Goal: Task Accomplishment & Management: Use online tool/utility

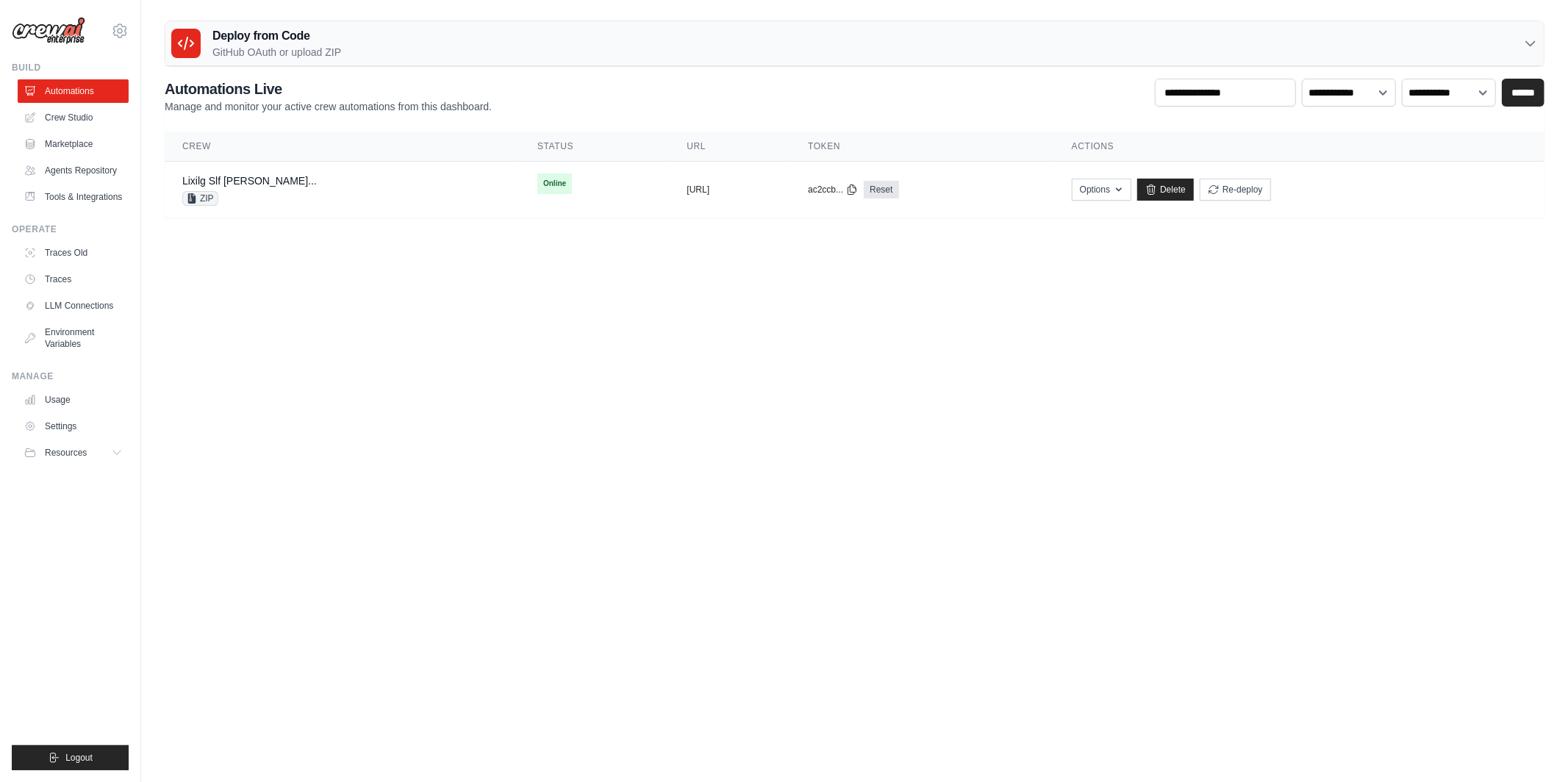
click at [317, 186] on link "Lixilg Slf Cai Leadenrichmentautomati..." at bounding box center [249, 181] width 134 height 12
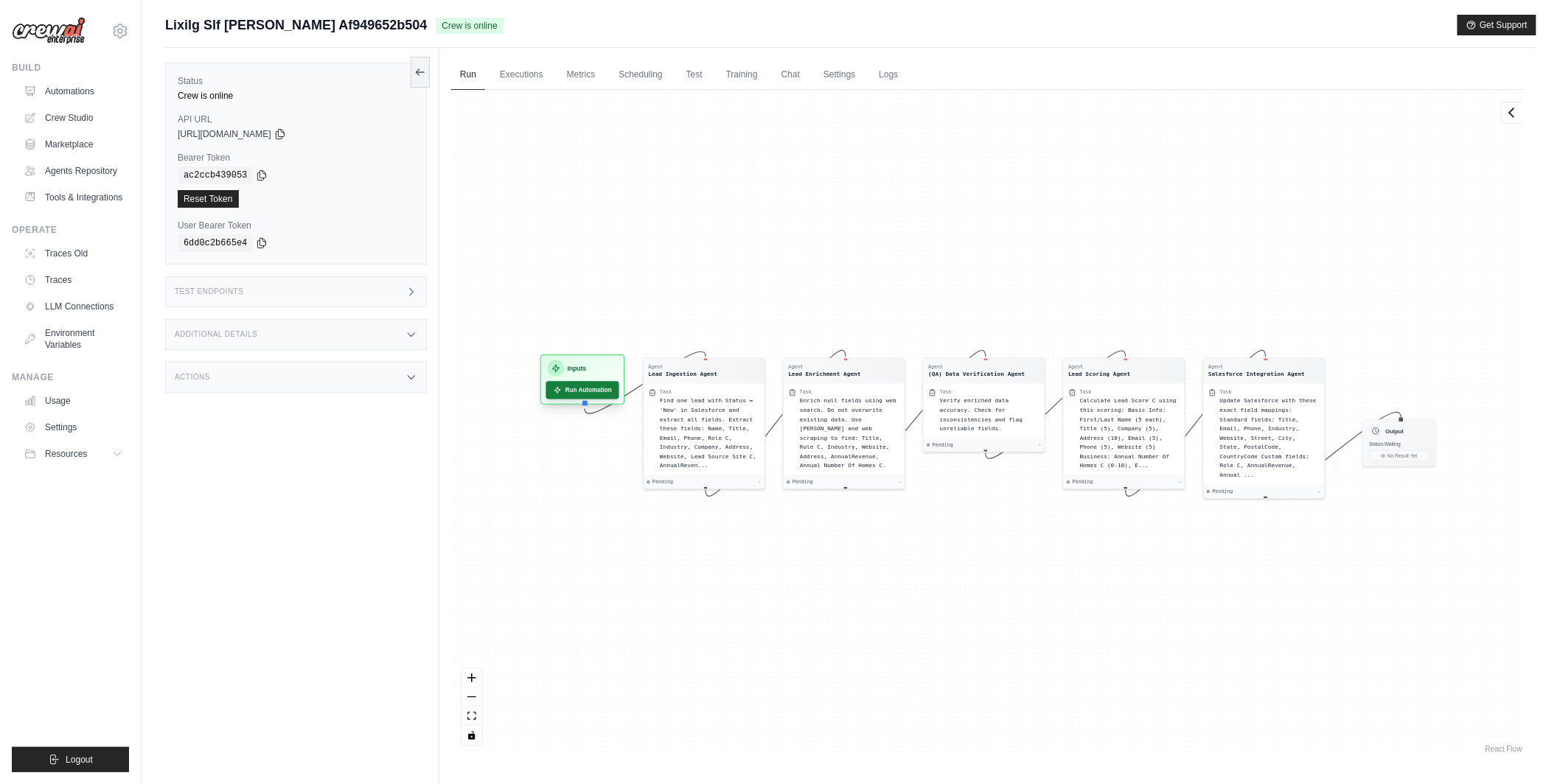
click at [574, 386] on button "Run Automation" at bounding box center [582, 389] width 73 height 18
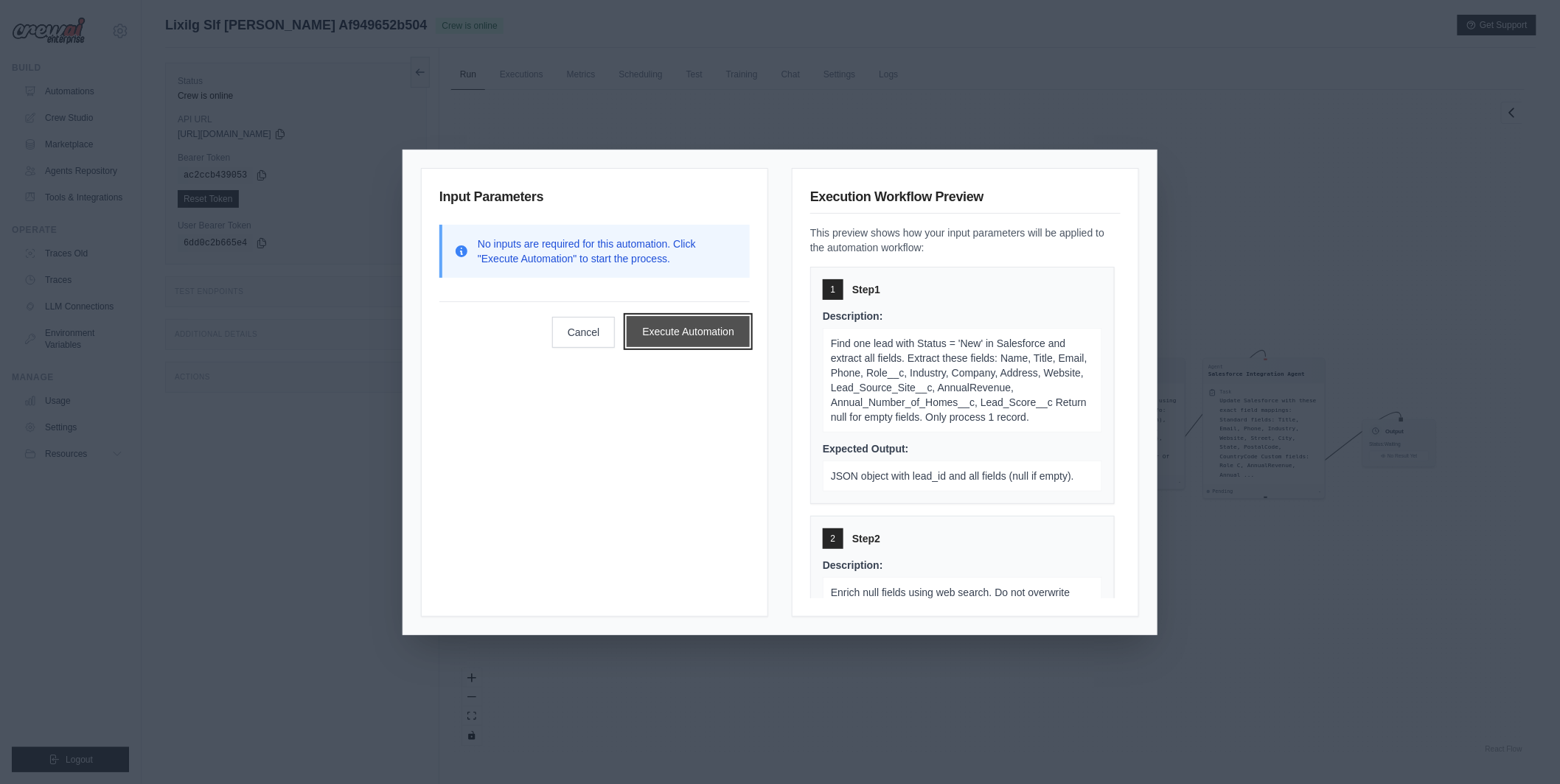
click at [657, 330] on button "Execute Automation" at bounding box center [687, 331] width 123 height 31
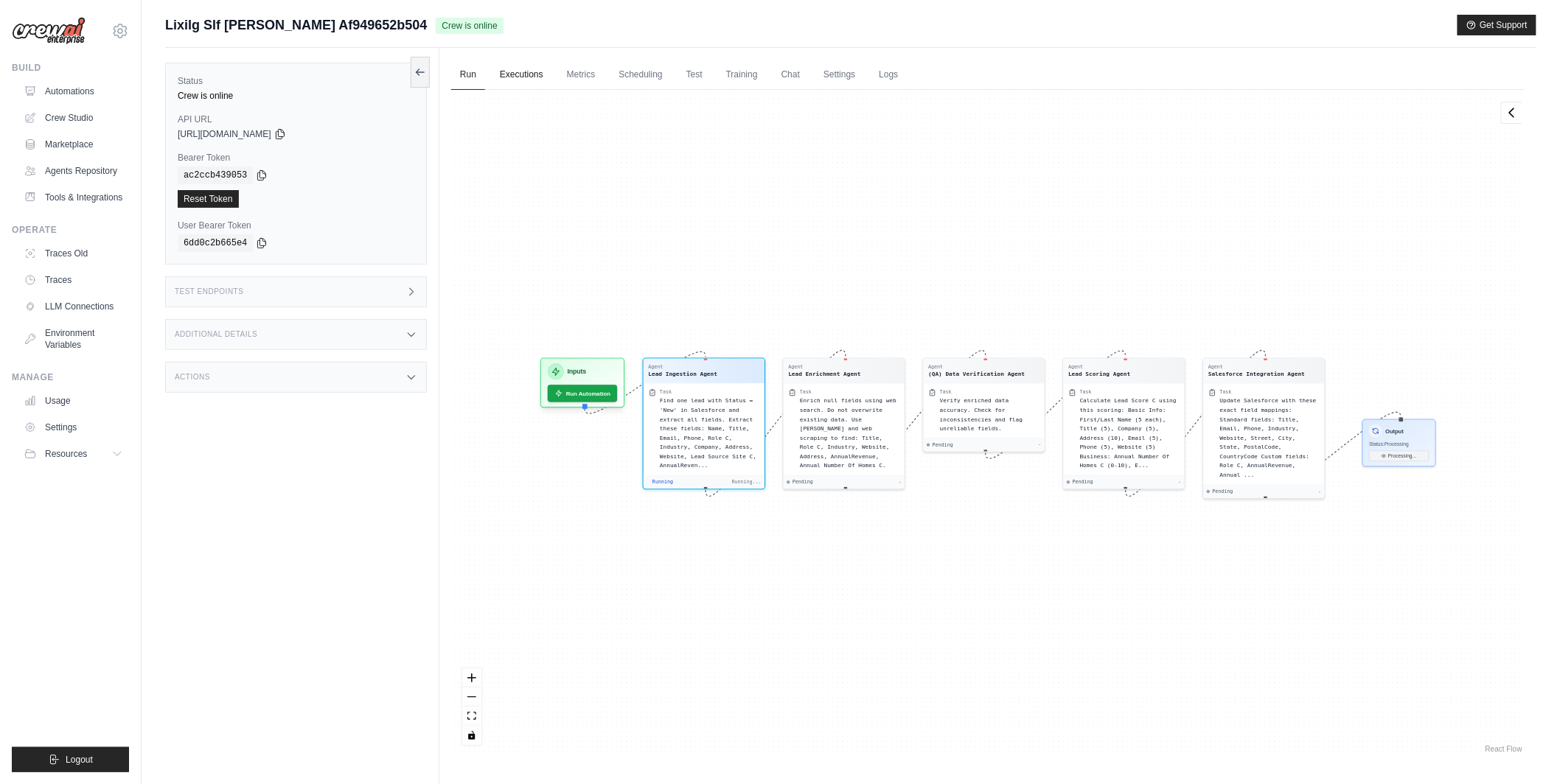
click at [530, 77] on link "Executions" at bounding box center [521, 75] width 61 height 31
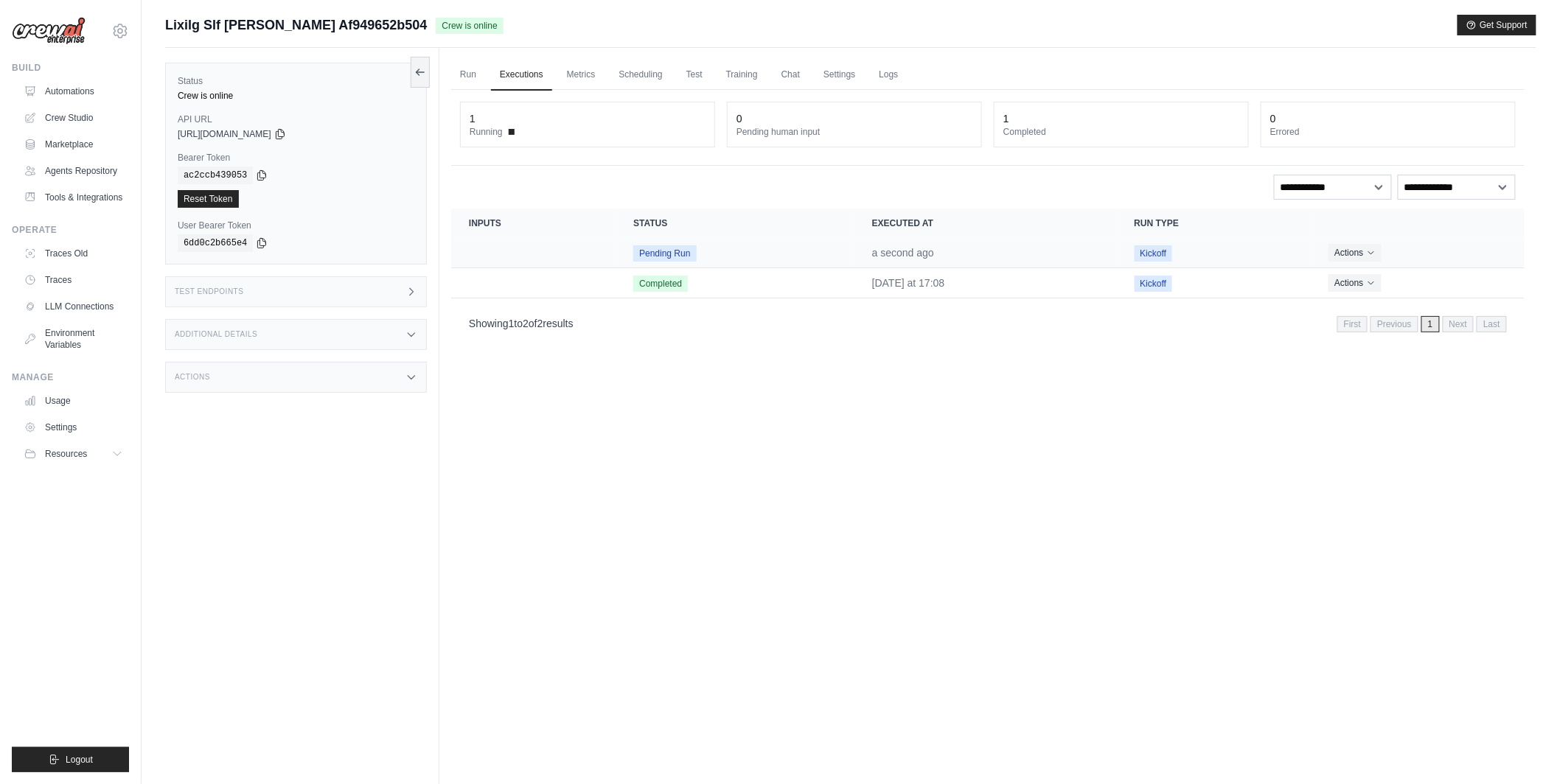
click at [591, 248] on td "Crew executions table" at bounding box center [533, 253] width 164 height 30
click at [650, 254] on span "Pending Run" at bounding box center [664, 253] width 63 height 16
click at [708, 255] on td "Pending Run" at bounding box center [735, 253] width 238 height 30
click at [1363, 256] on button "Actions" at bounding box center [1355, 252] width 53 height 18
click at [1442, 278] on link "View Details" at bounding box center [1459, 279] width 94 height 23
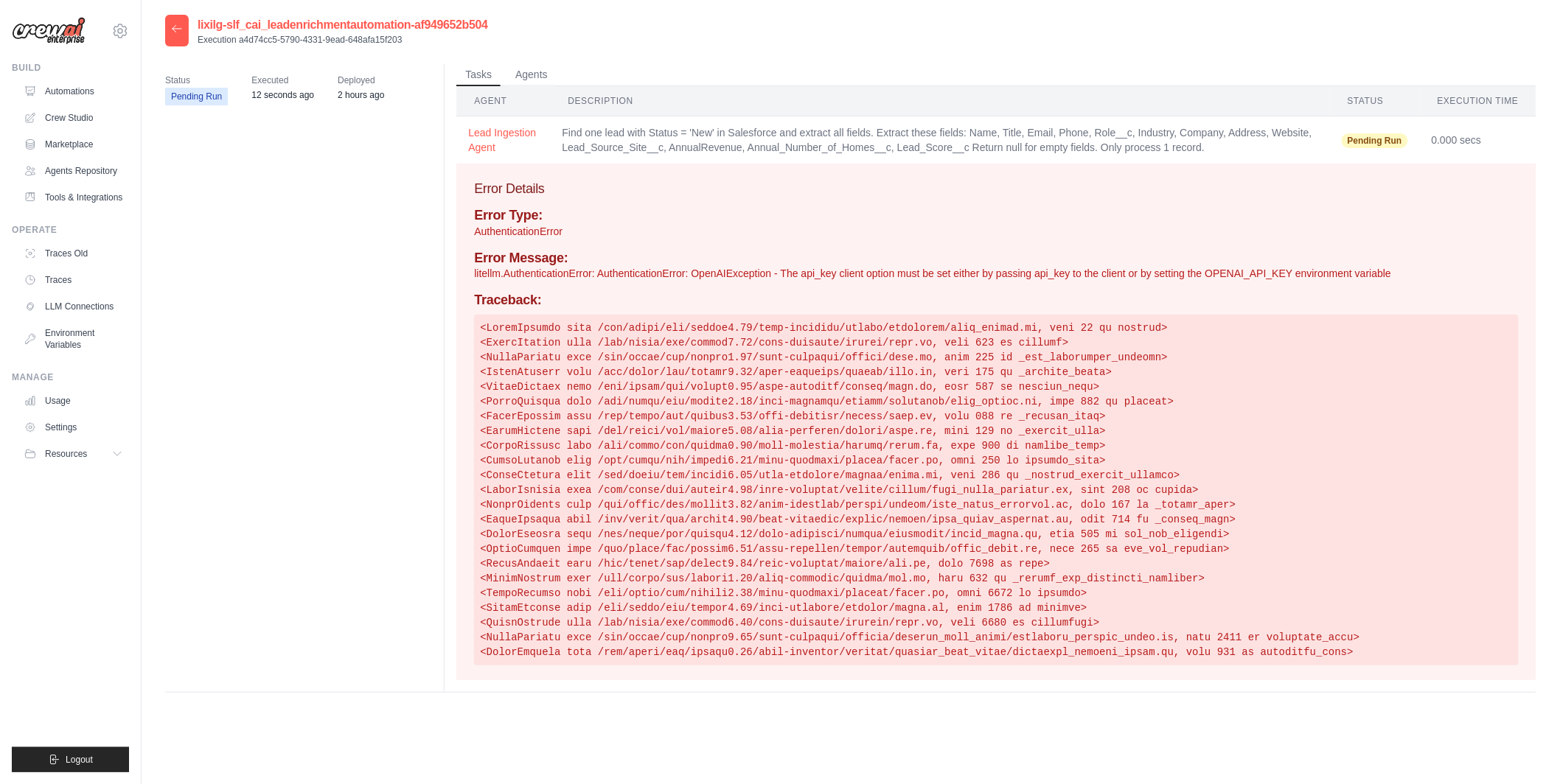
click at [179, 33] on icon at bounding box center [177, 29] width 12 height 12
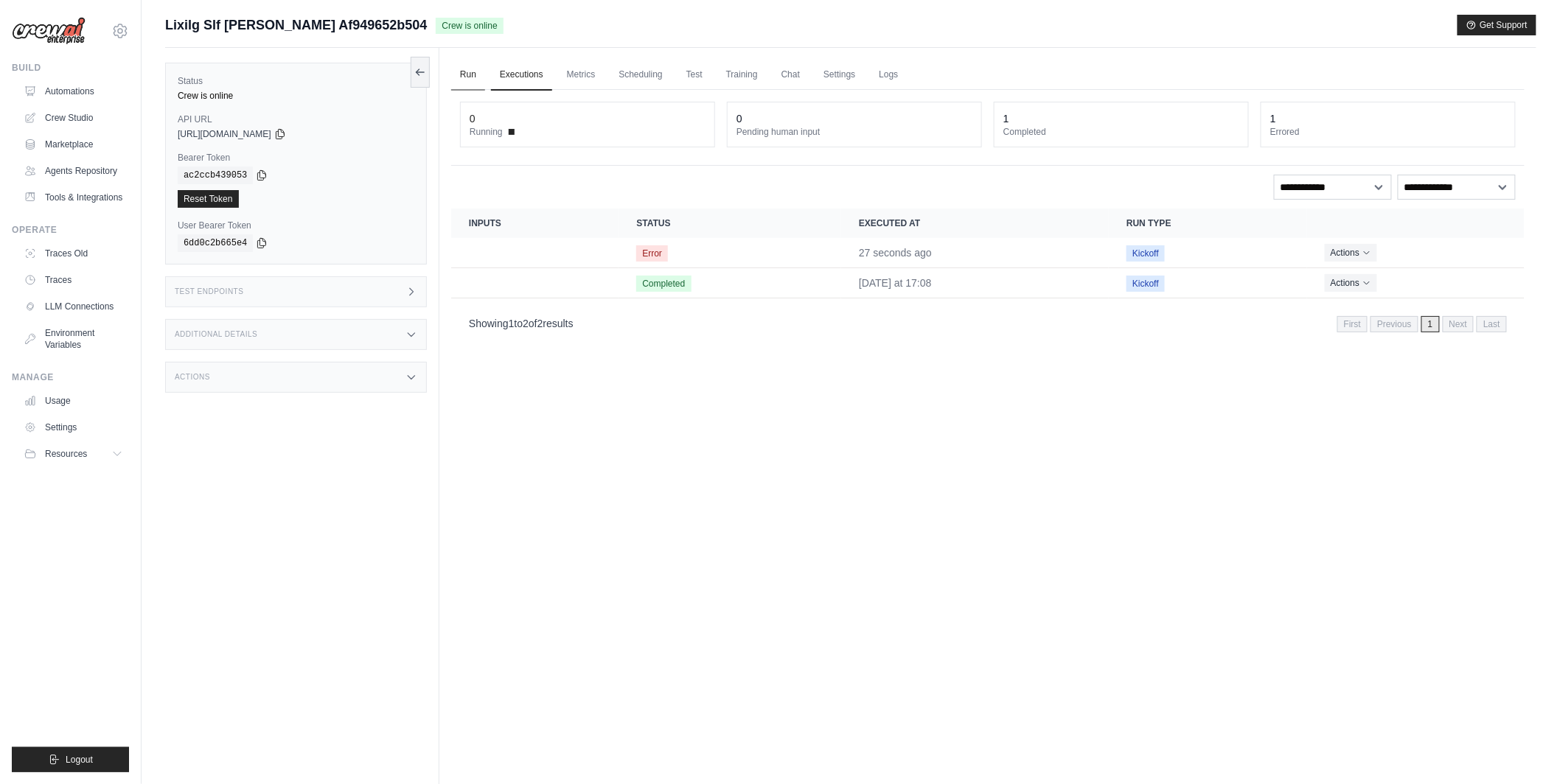
click at [465, 77] on link "Run" at bounding box center [468, 75] width 34 height 31
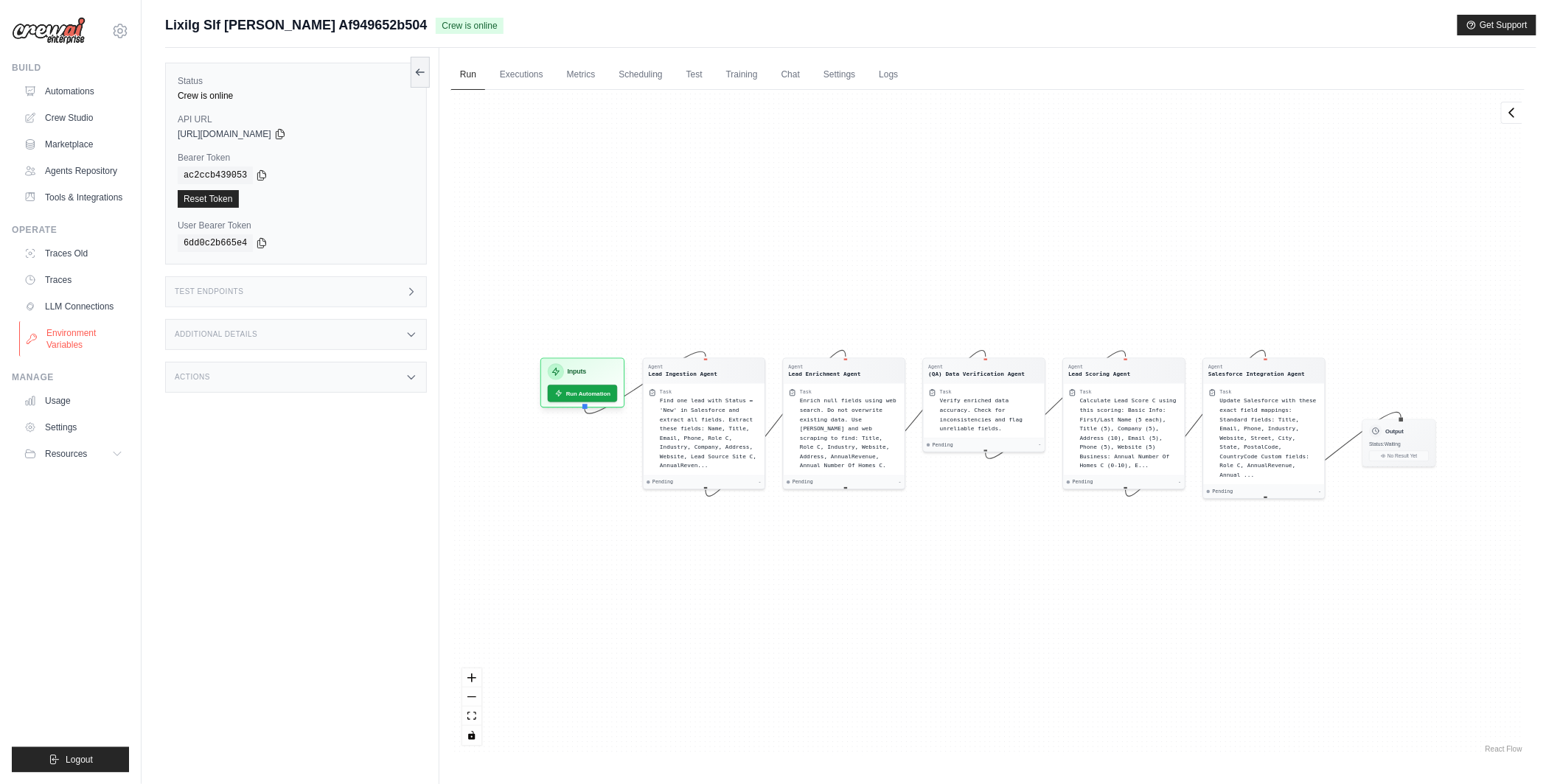
click at [78, 356] on link "Environment Variables" at bounding box center [75, 339] width 111 height 36
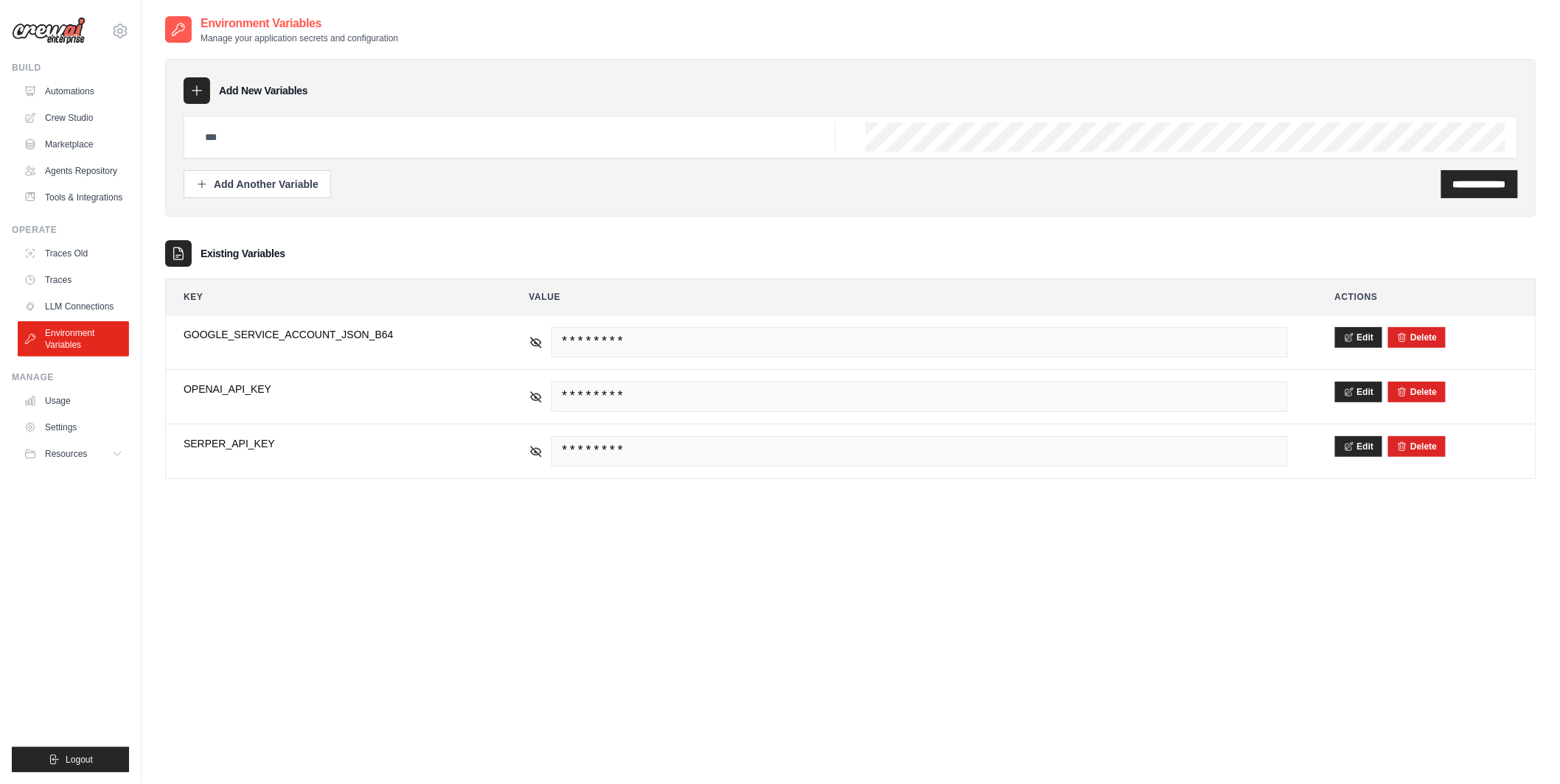
click at [84, 70] on div "Build" at bounding box center [70, 67] width 117 height 12
click at [84, 92] on link "Automations" at bounding box center [75, 91] width 111 height 23
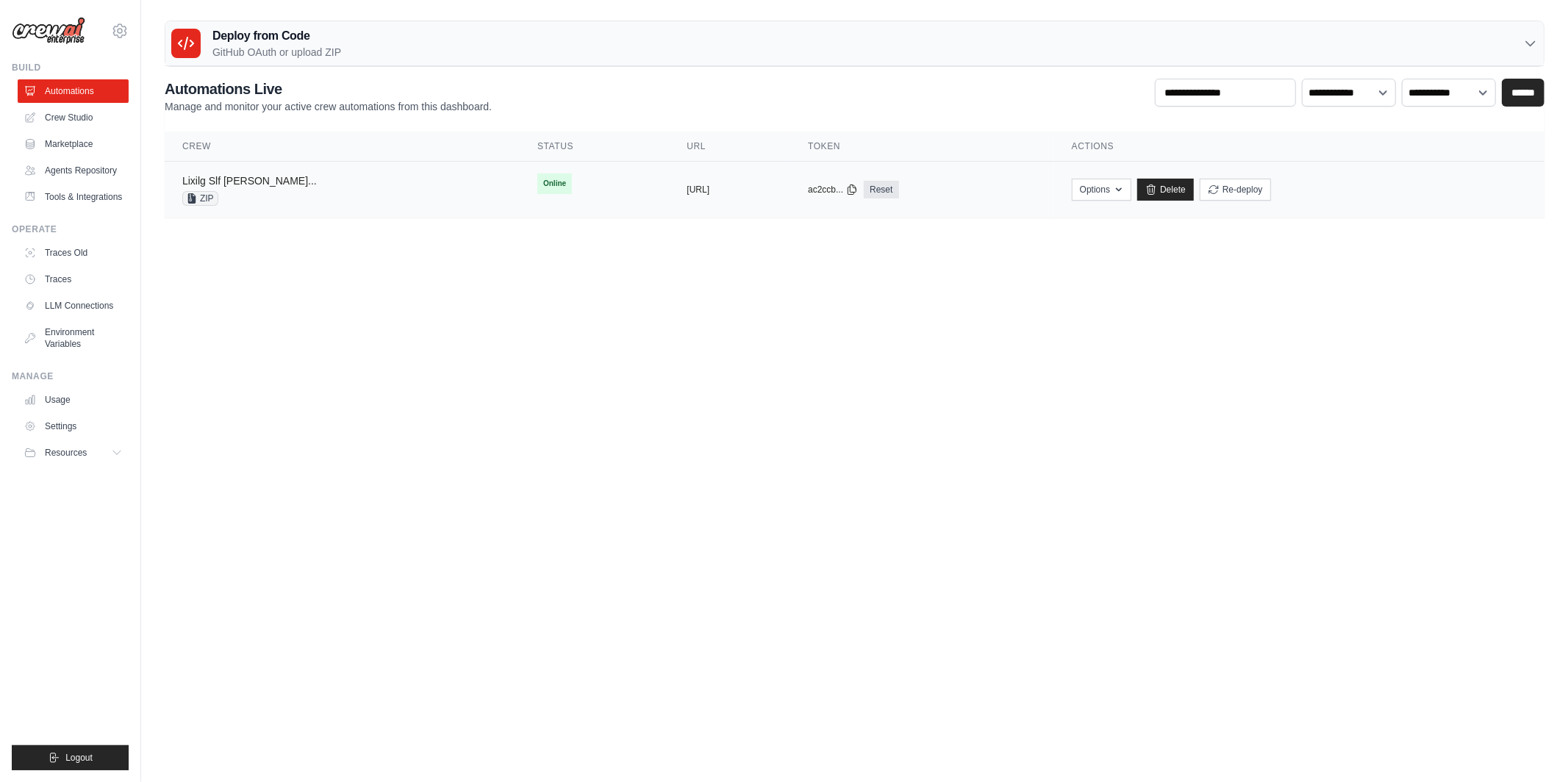
click at [243, 183] on link "Lixilg Slf Cai Leadenrichmentautomati..." at bounding box center [249, 181] width 134 height 12
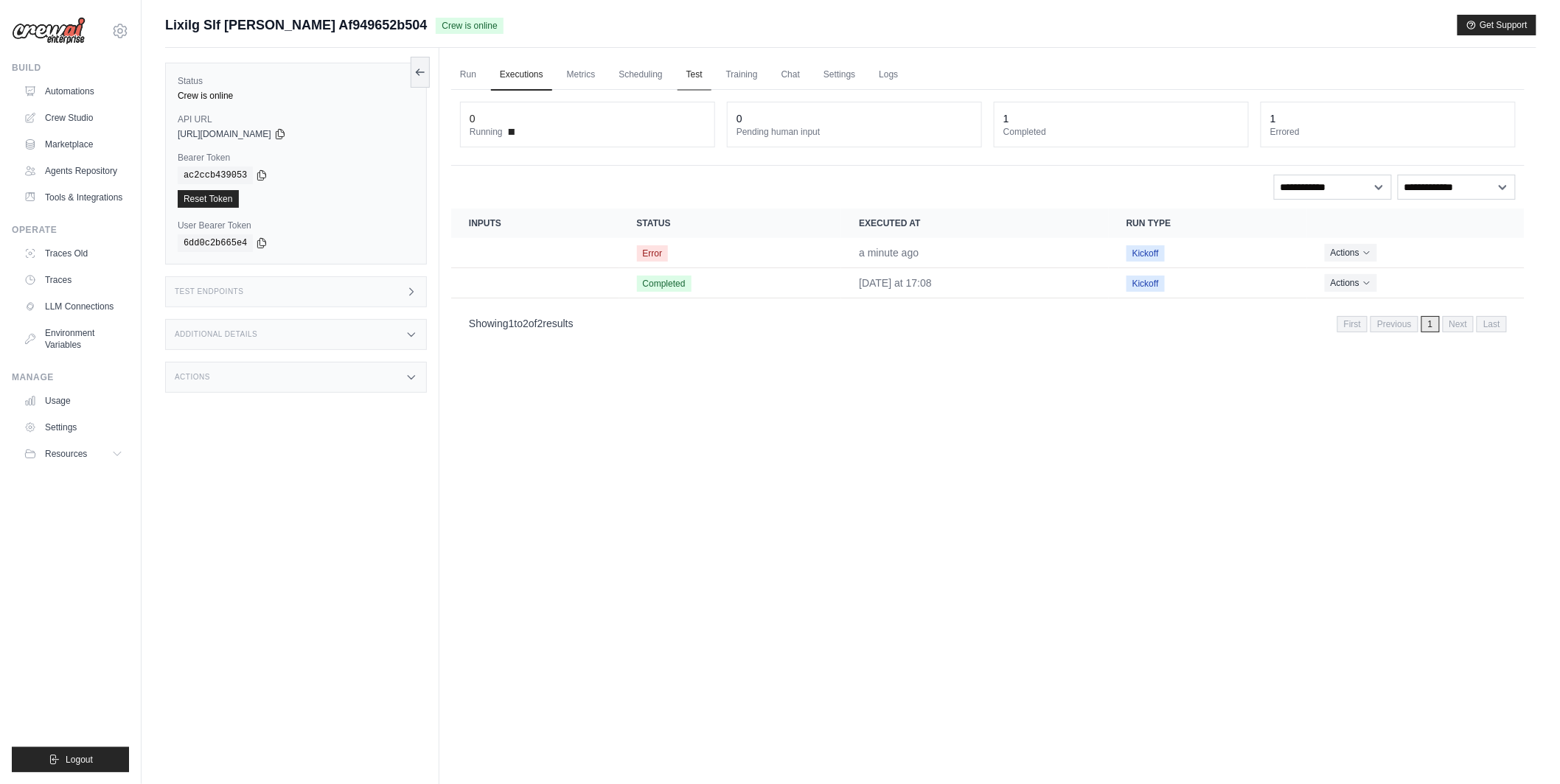
click at [684, 70] on link "Test" at bounding box center [694, 75] width 34 height 31
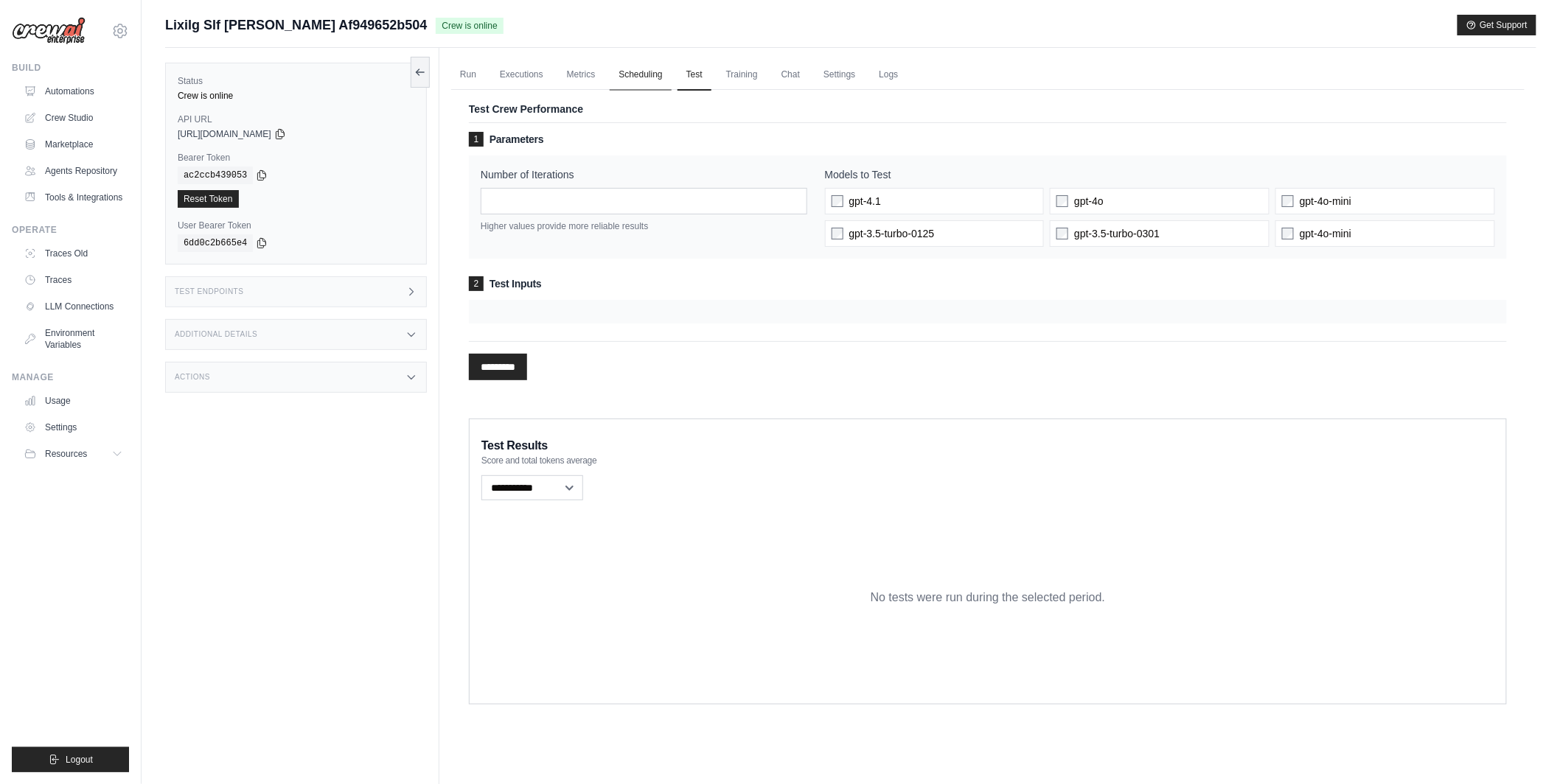
click at [652, 70] on link "Scheduling" at bounding box center [639, 75] width 61 height 31
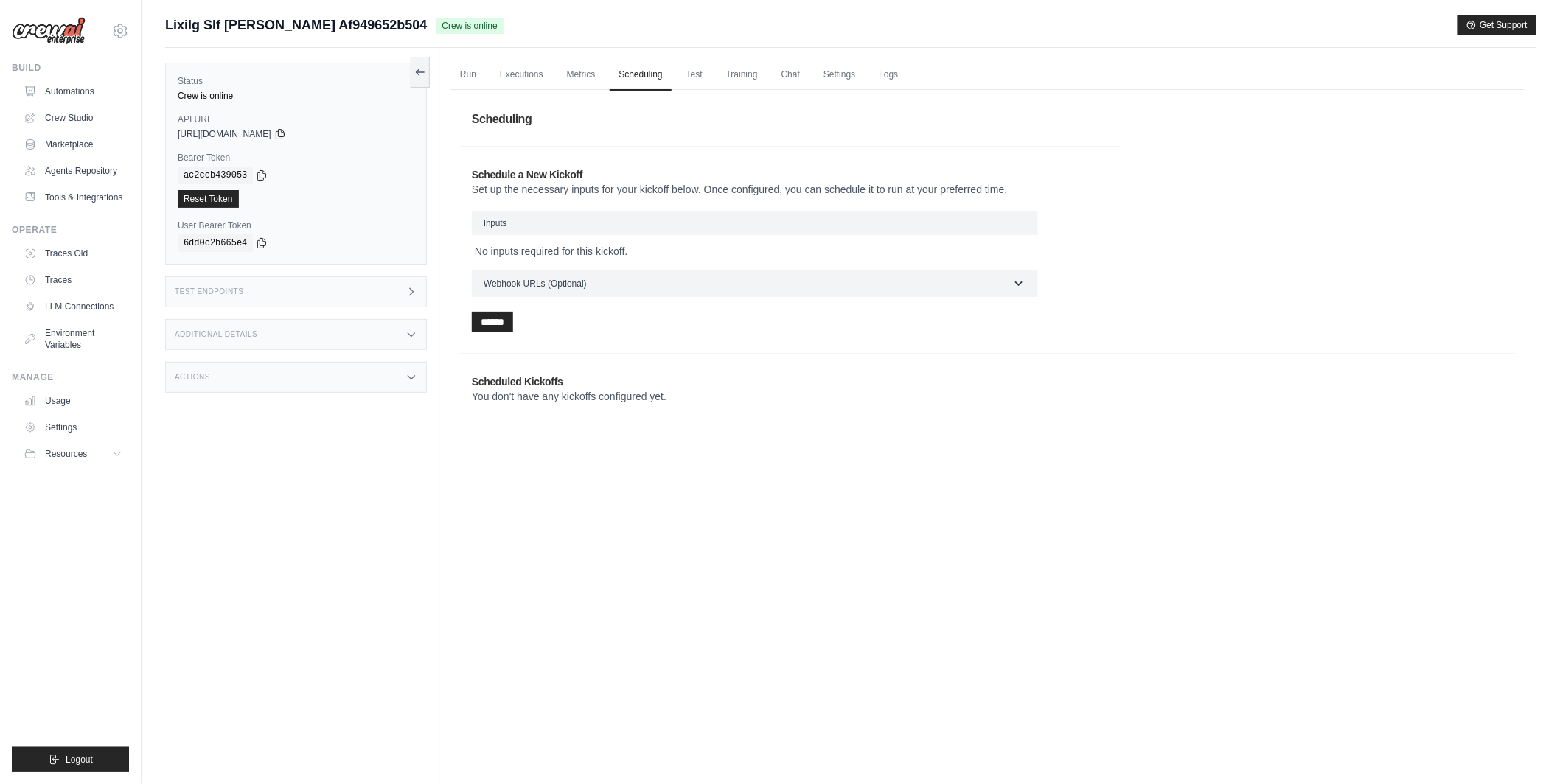
click at [618, 245] on p "No inputs required for this kickoff." at bounding box center [755, 251] width 561 height 15
click at [962, 289] on button "Webhook URLs (Optional)" at bounding box center [754, 282] width 566 height 26
click at [1310, 280] on div "Scheduling Schedule a New Kickoff Set up the necessary inputs for your kickoff …" at bounding box center [987, 334] width 1055 height 471
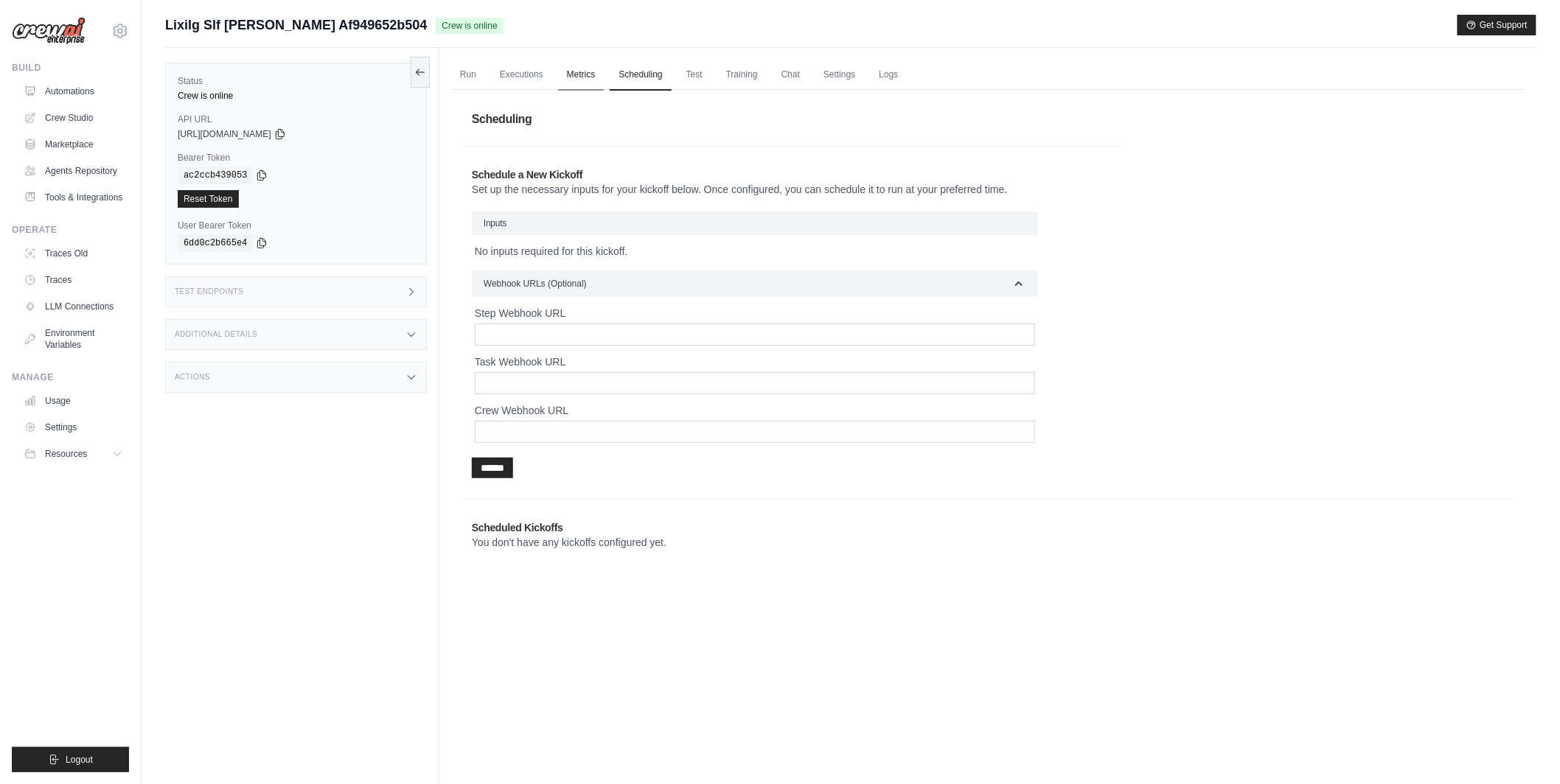
click at [591, 71] on link "Metrics" at bounding box center [581, 75] width 46 height 31
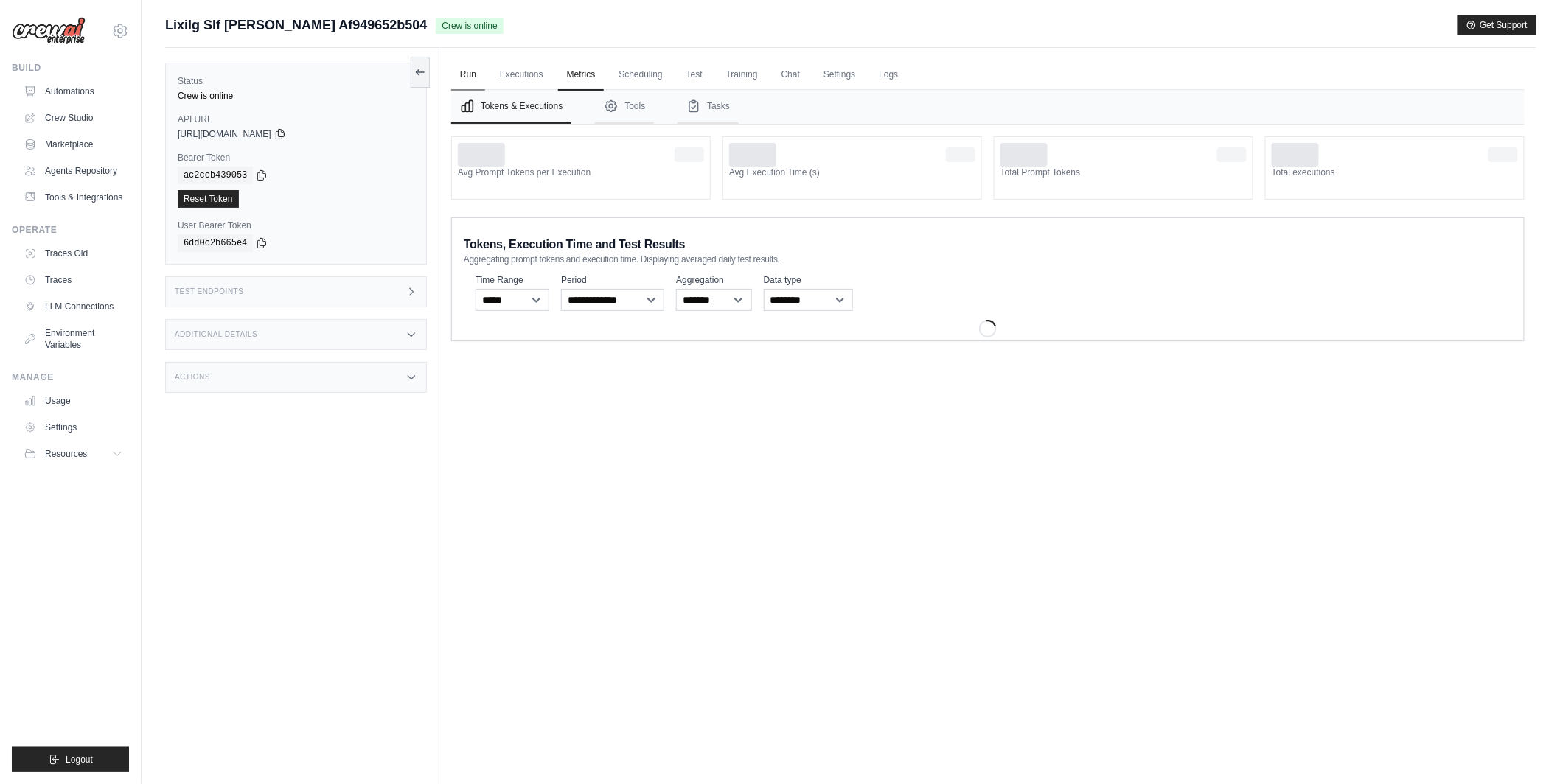
click at [467, 73] on link "Run" at bounding box center [468, 75] width 34 height 31
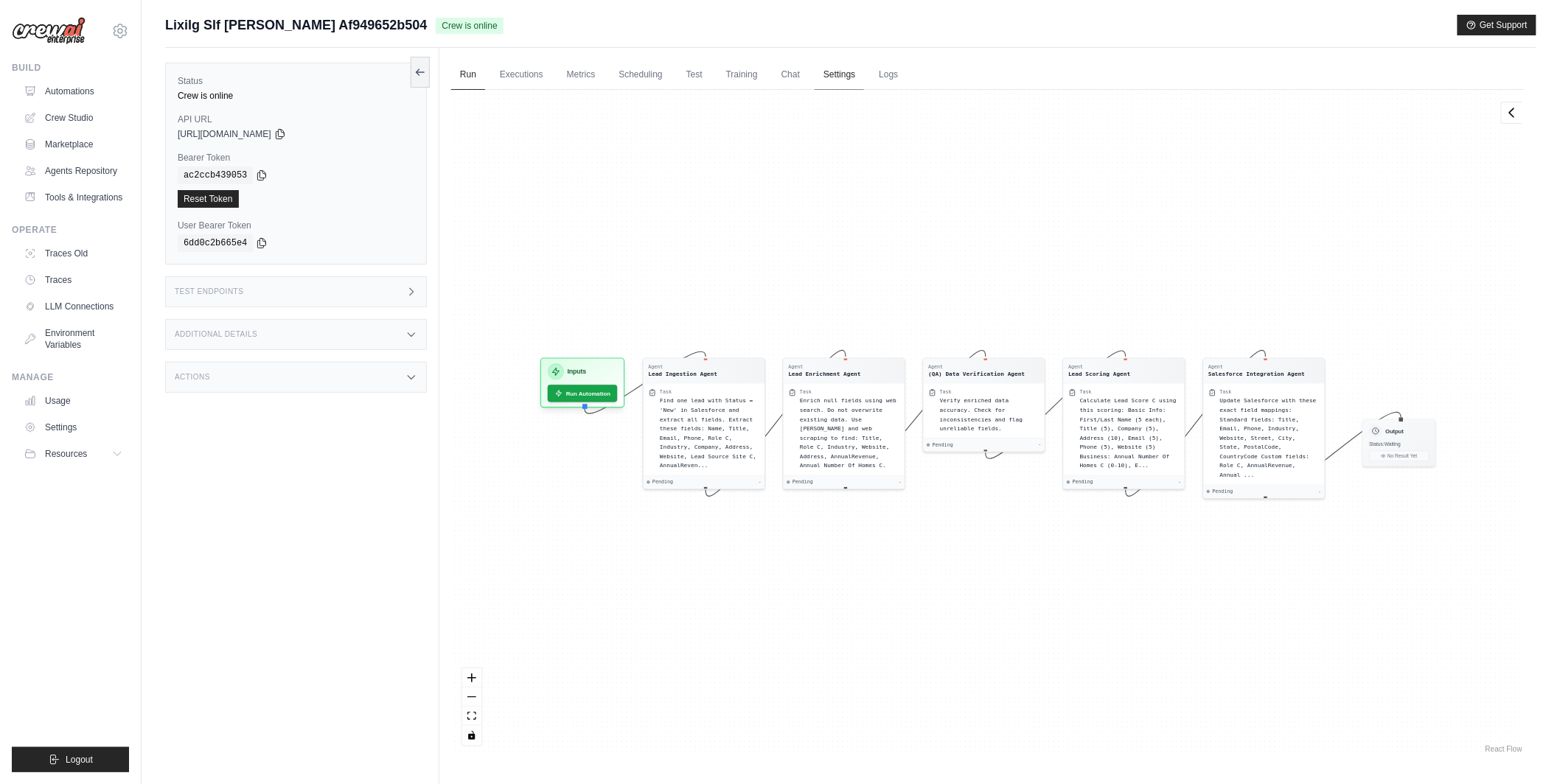
click at [823, 70] on link "Settings" at bounding box center [839, 75] width 50 height 31
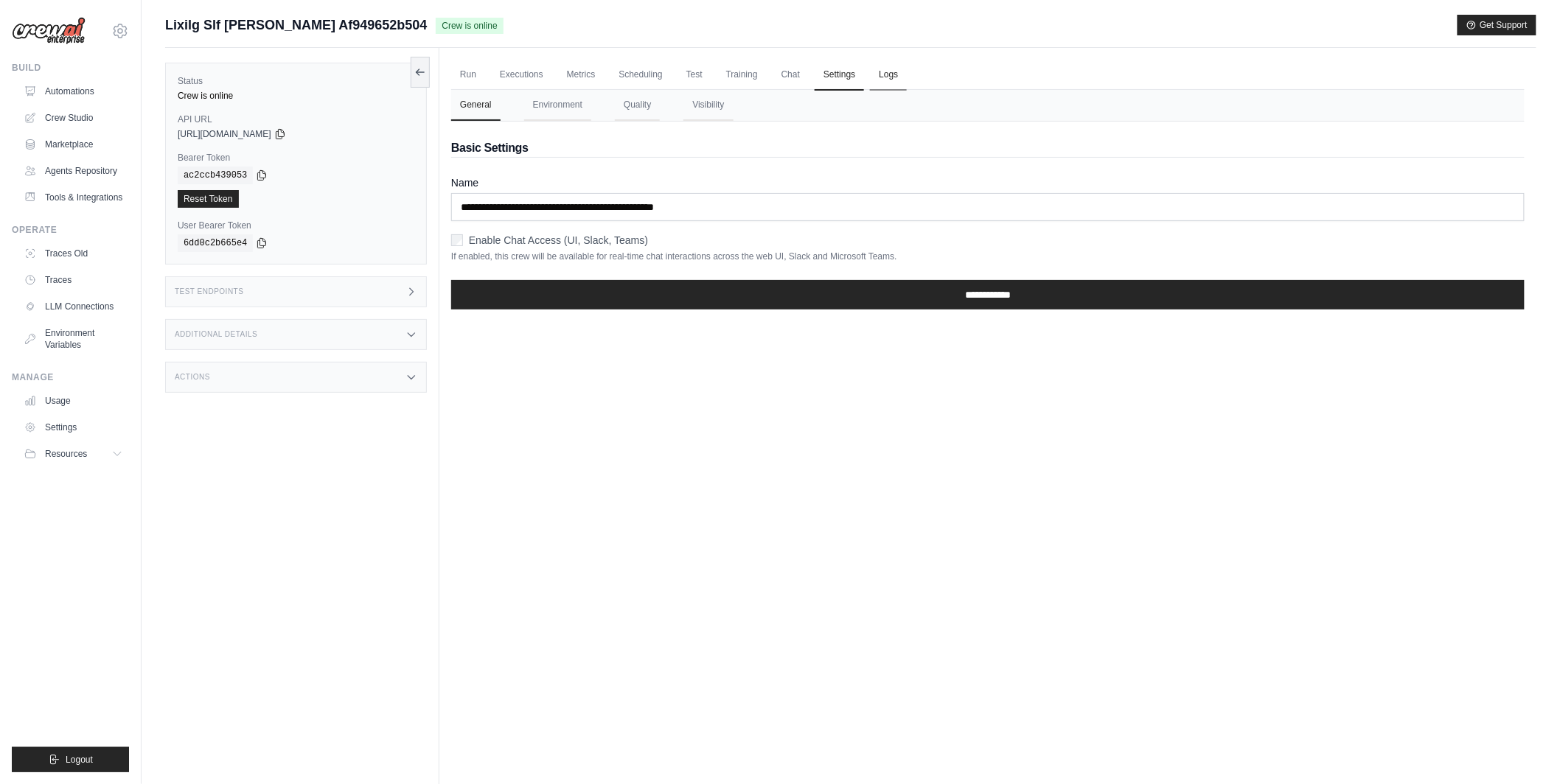
click at [902, 89] on link "Logs" at bounding box center [888, 75] width 37 height 31
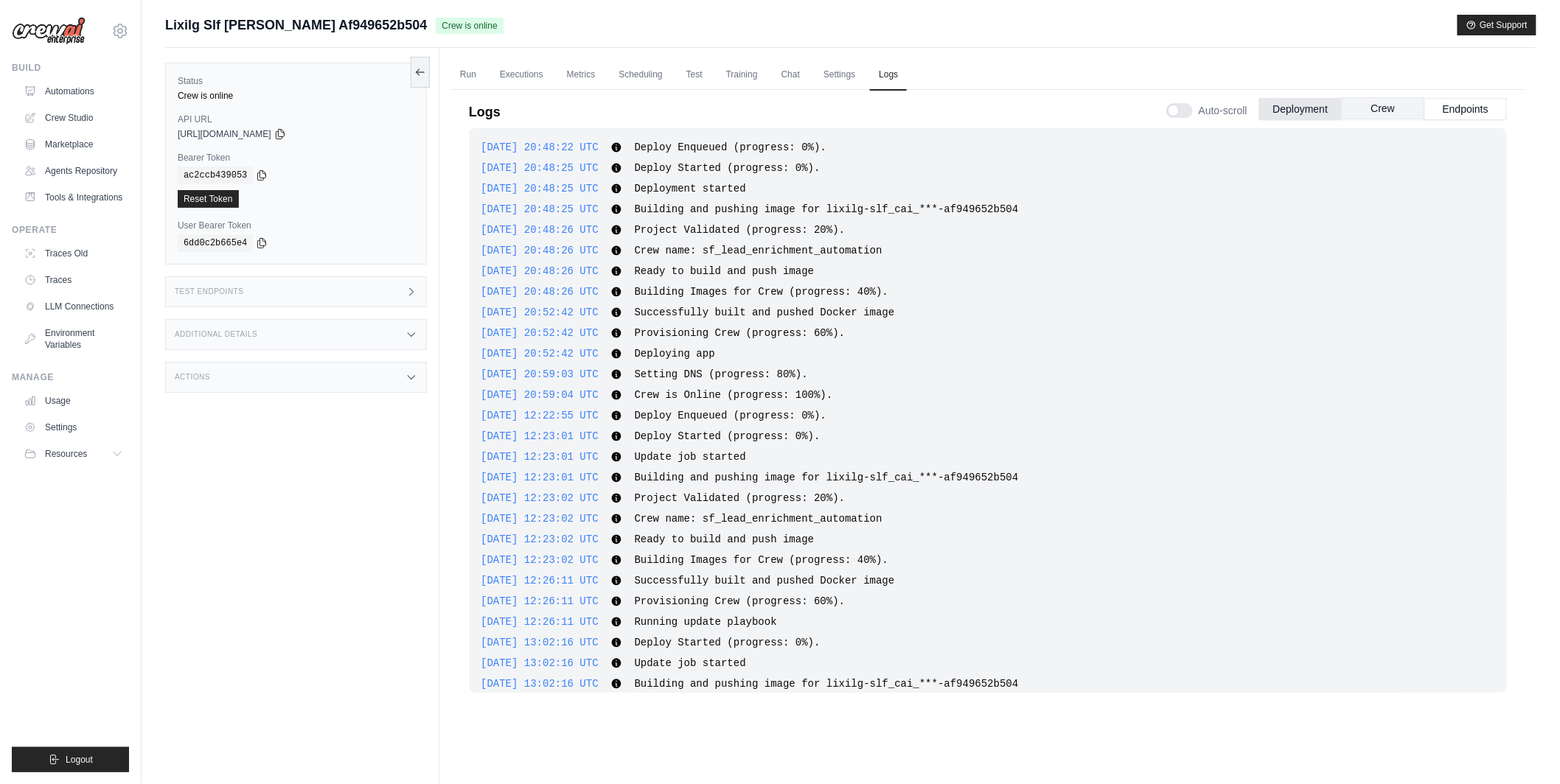
scroll to position [201, 0]
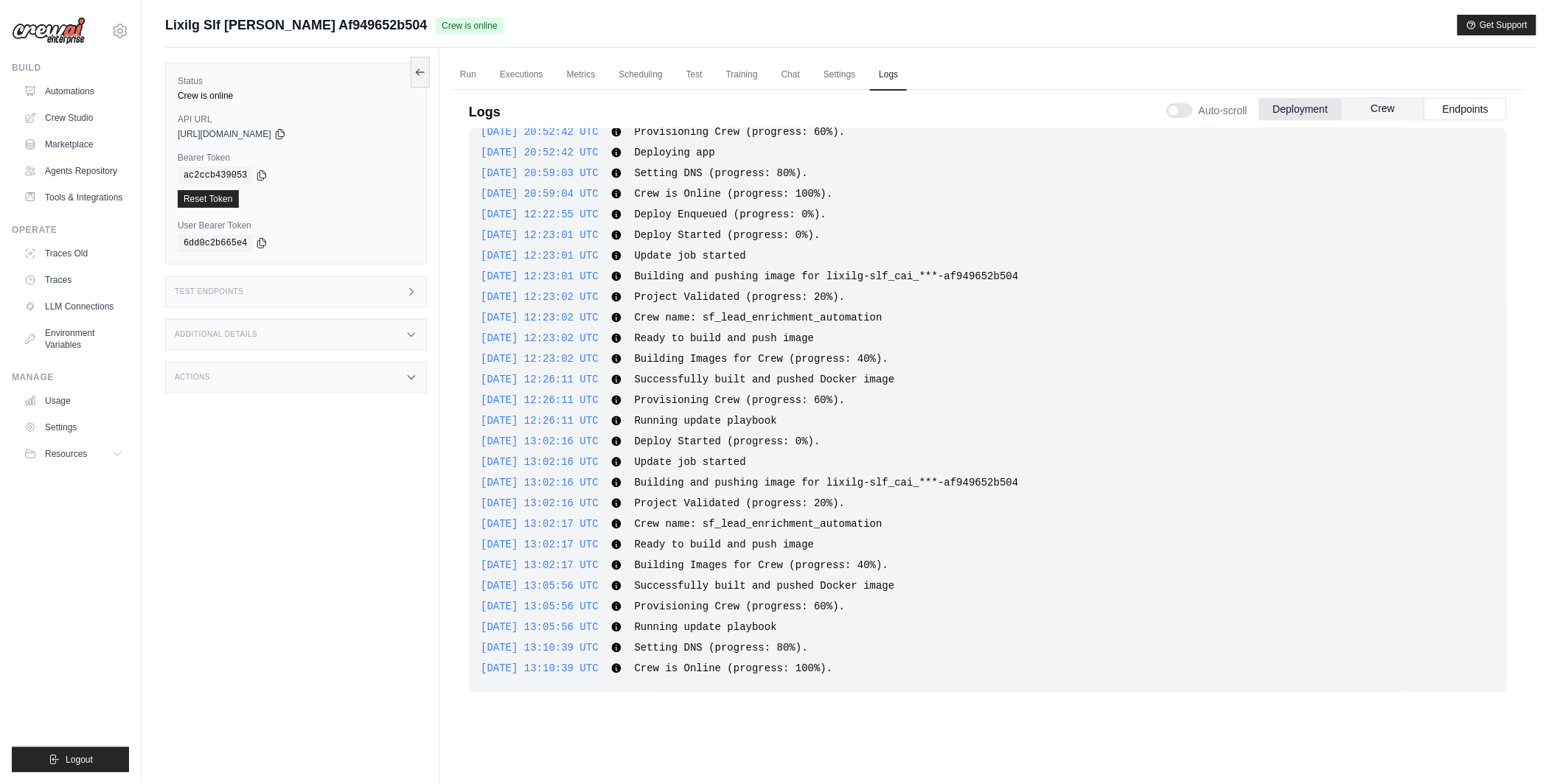
click at [1387, 104] on button "Crew" at bounding box center [1383, 108] width 83 height 22
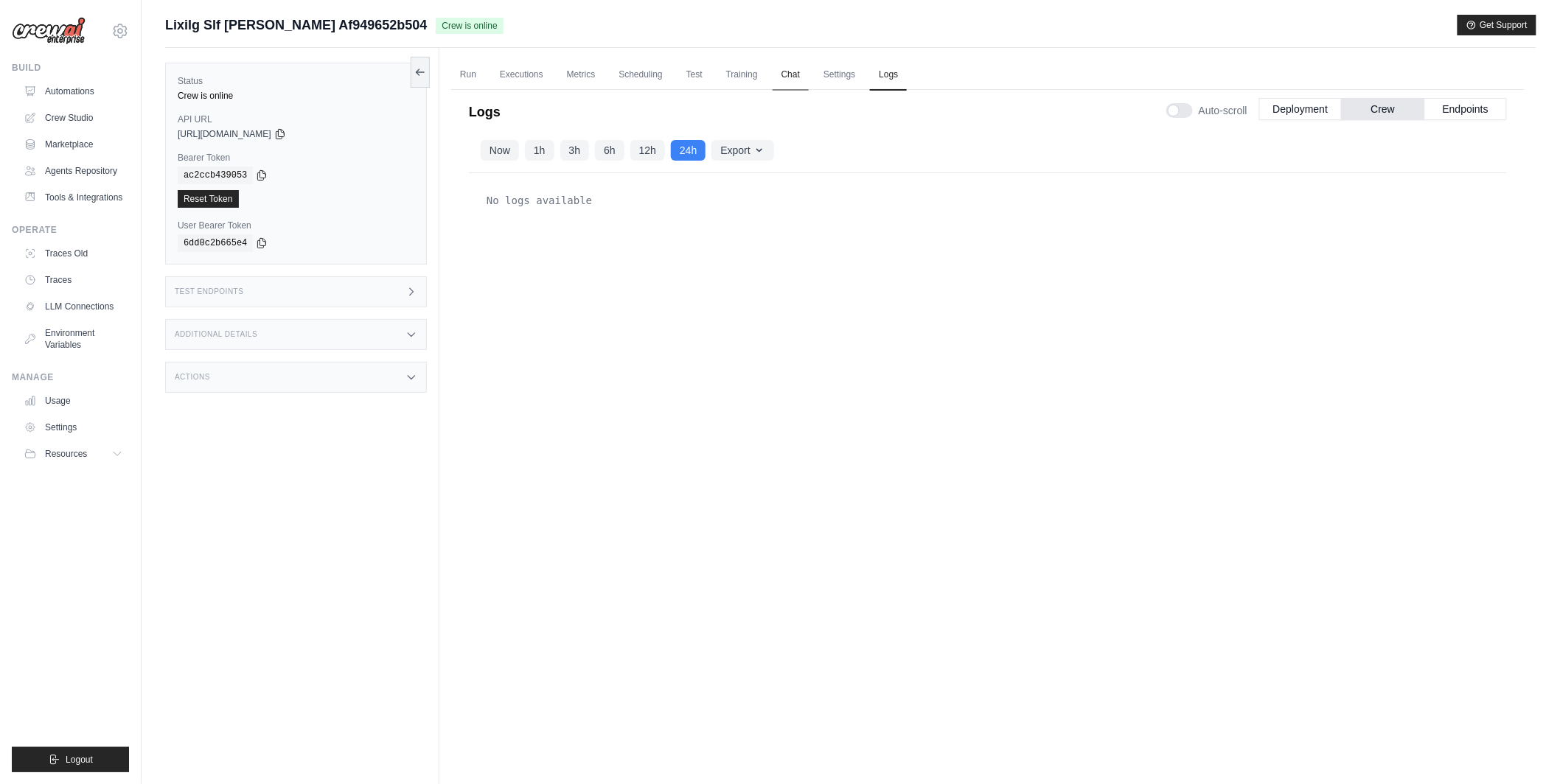
click at [785, 79] on link "Chat" at bounding box center [790, 75] width 36 height 31
click at [699, 75] on link "Test" at bounding box center [694, 75] width 34 height 31
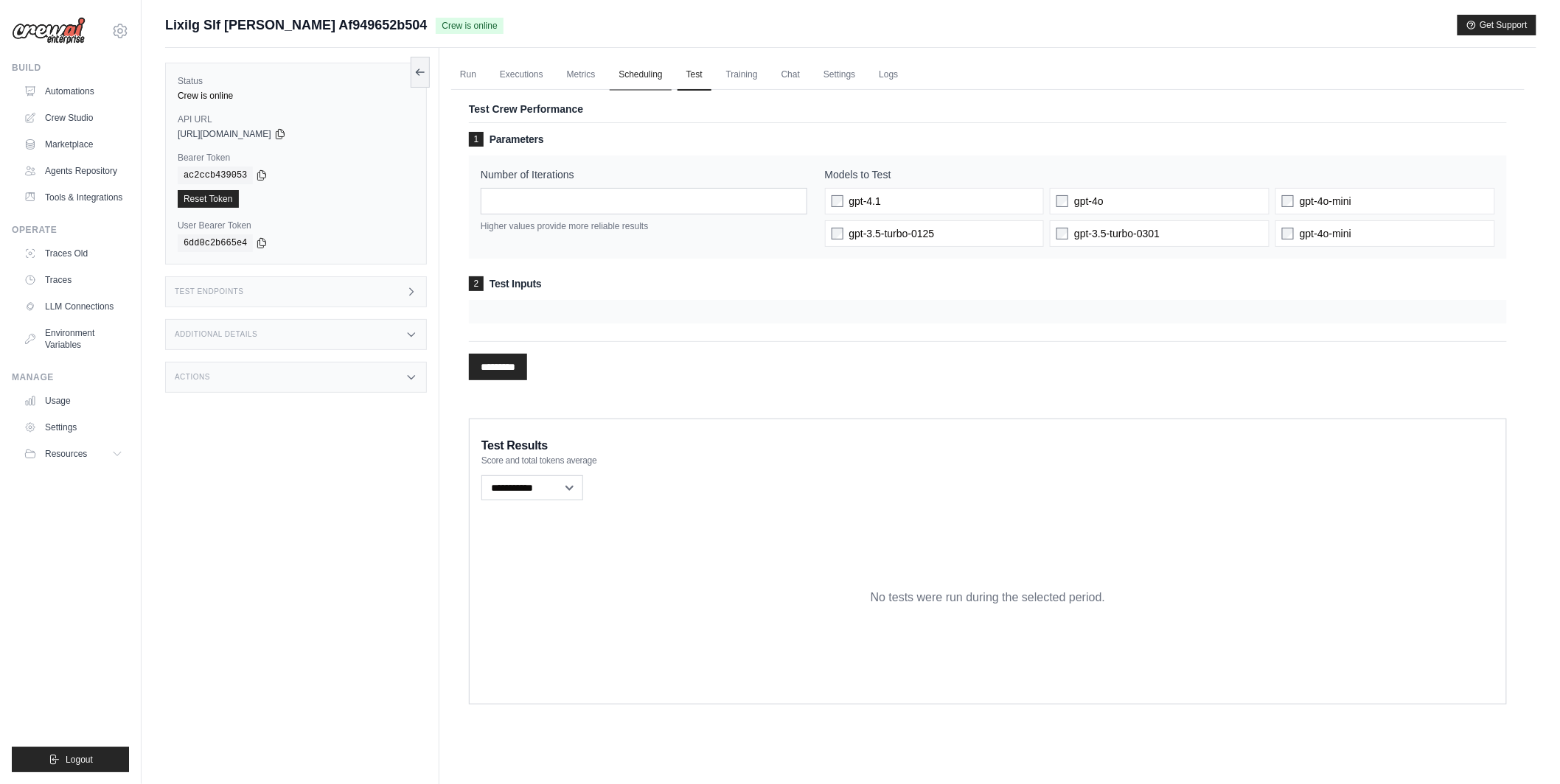
click at [656, 74] on link "Scheduling" at bounding box center [639, 75] width 61 height 31
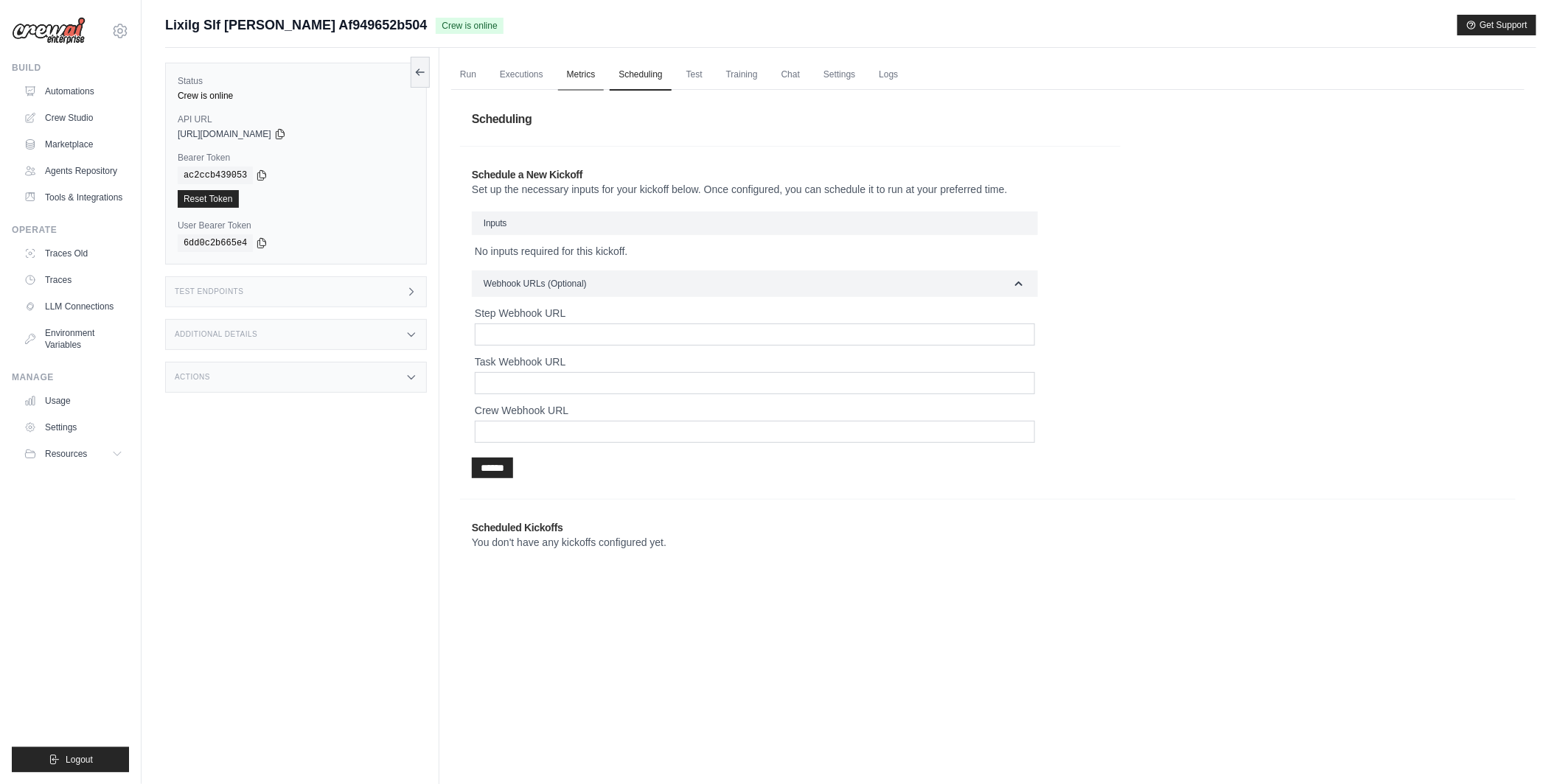
click at [578, 85] on link "Metrics" at bounding box center [581, 75] width 46 height 31
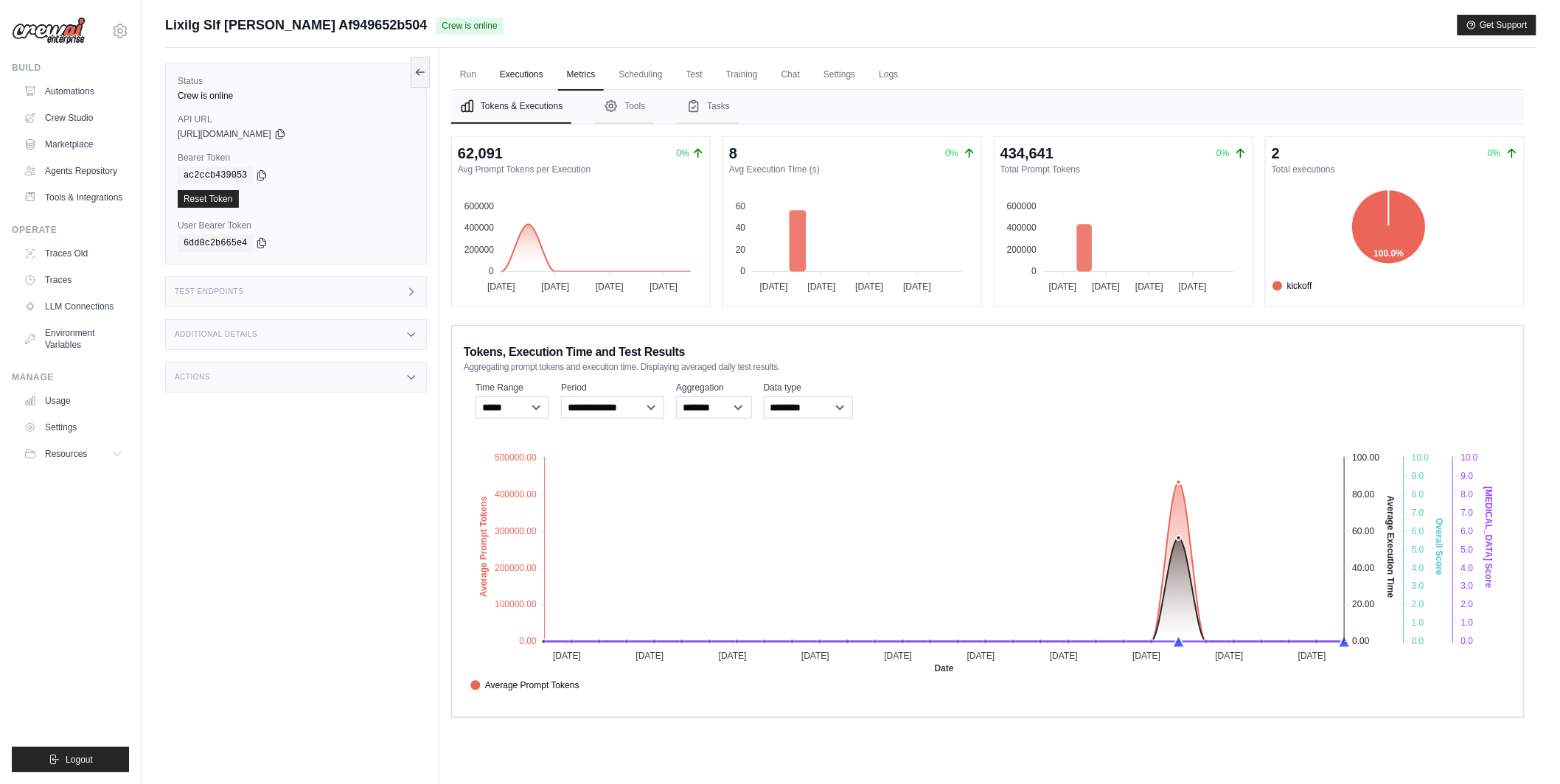
click at [537, 73] on link "Executions" at bounding box center [521, 75] width 61 height 31
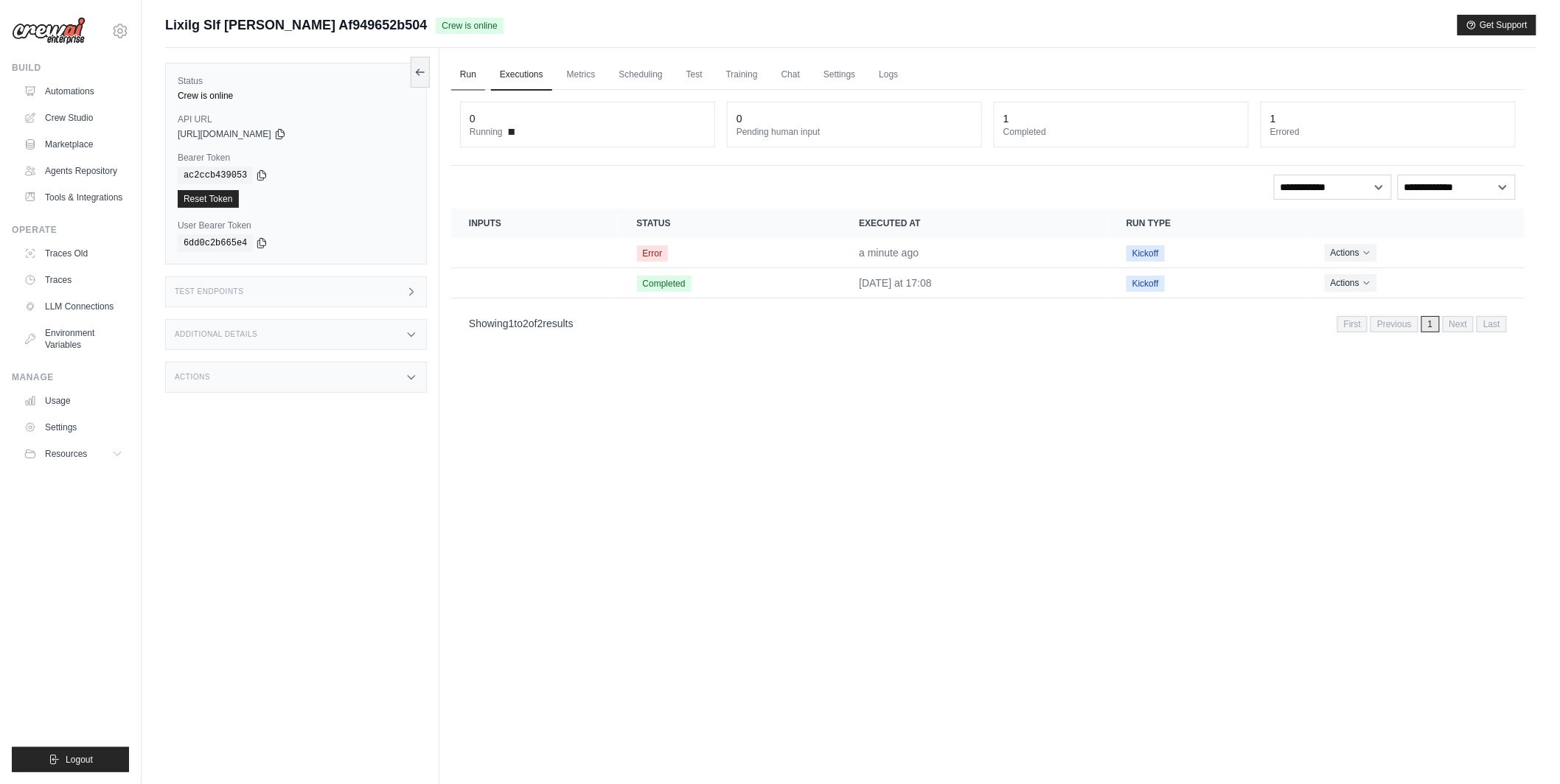
click at [465, 69] on link "Run" at bounding box center [468, 75] width 34 height 31
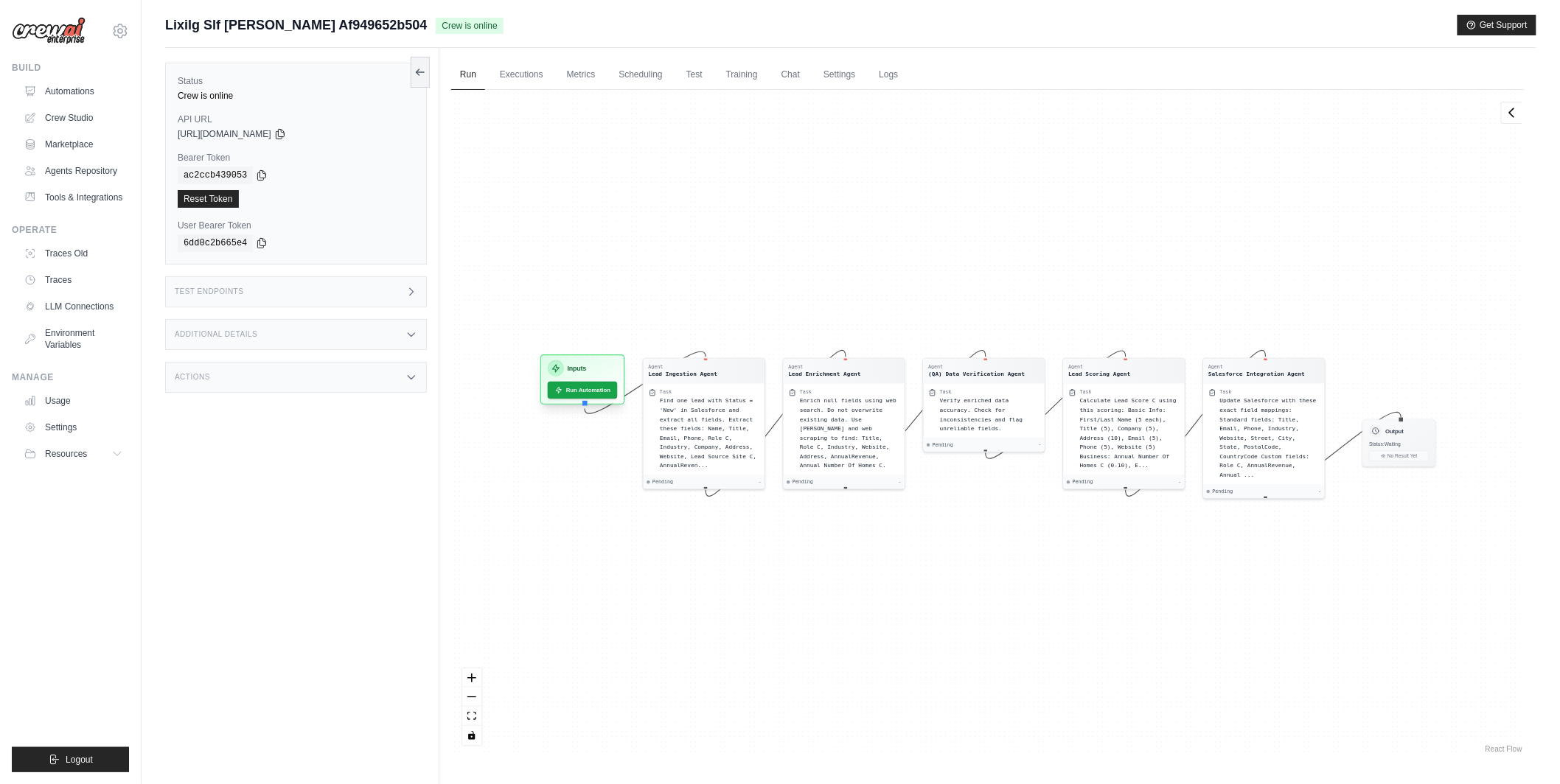
click at [615, 365] on div "Inputs" at bounding box center [582, 368] width 70 height 16
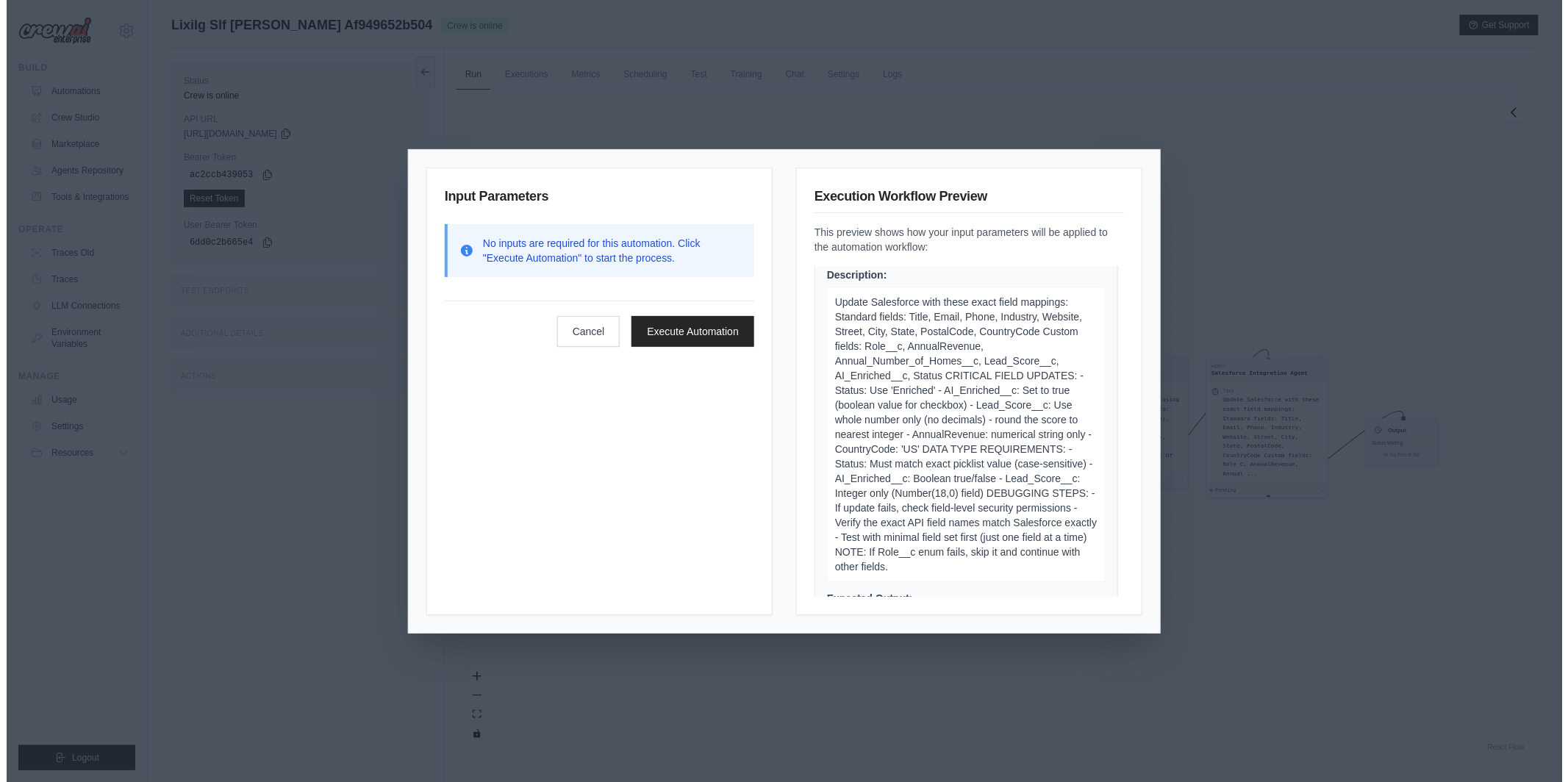
scroll to position [1092, 0]
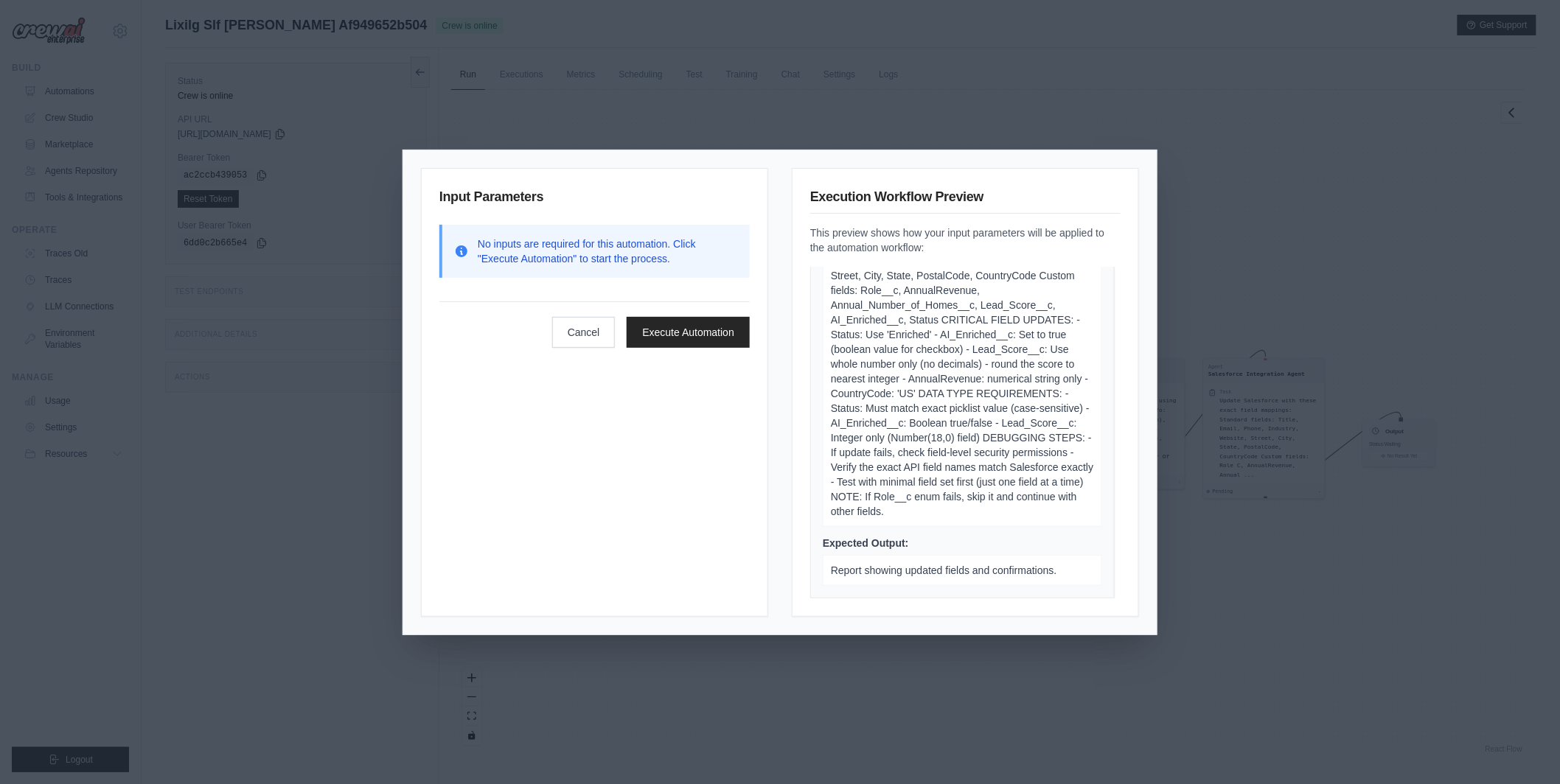
click at [767, 695] on div "Input Parameters No inputs are required for this automation. Click "Execute Aut…" at bounding box center [780, 392] width 1560 height 784
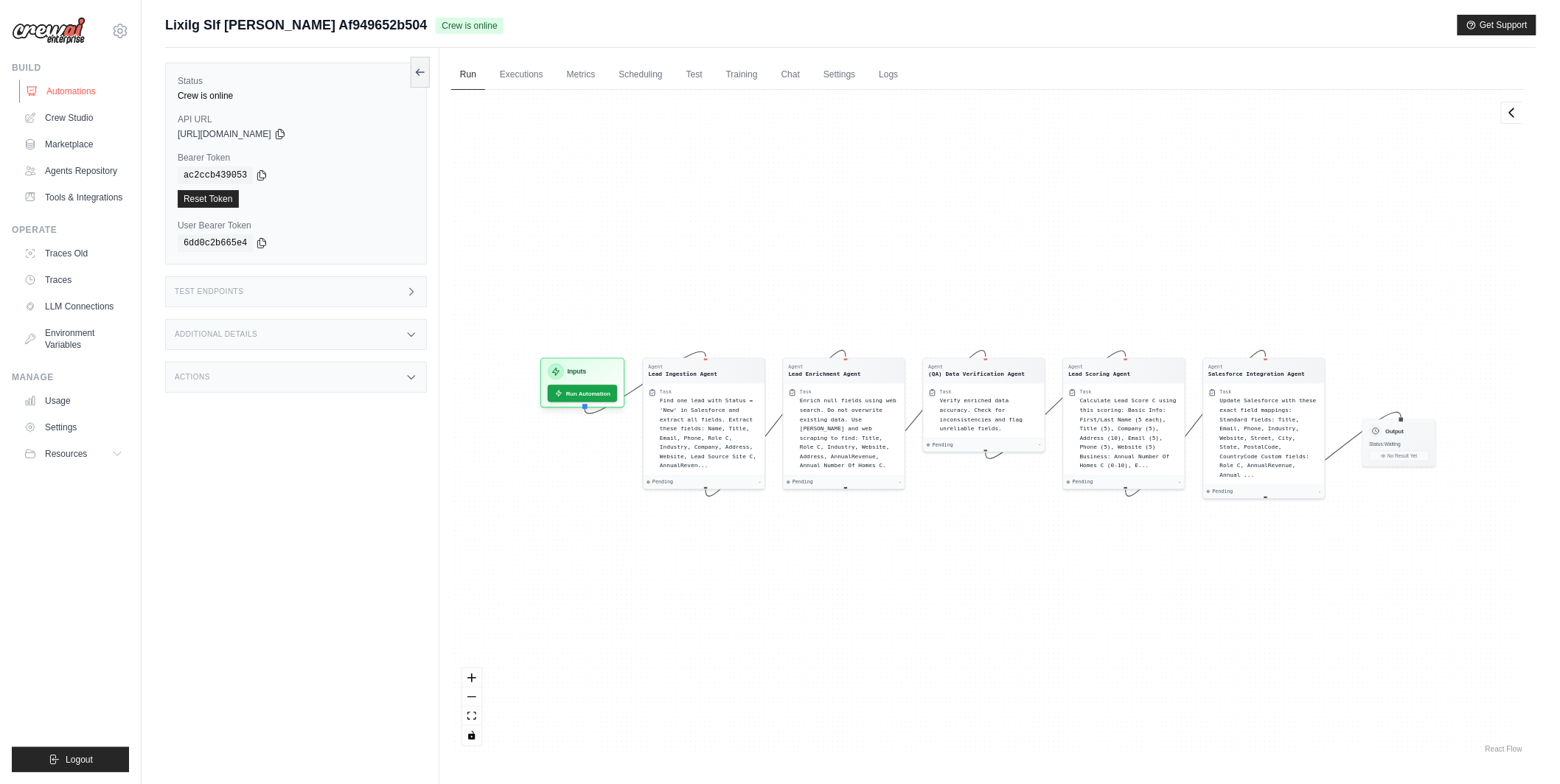
click at [87, 91] on link "Automations" at bounding box center [75, 91] width 111 height 23
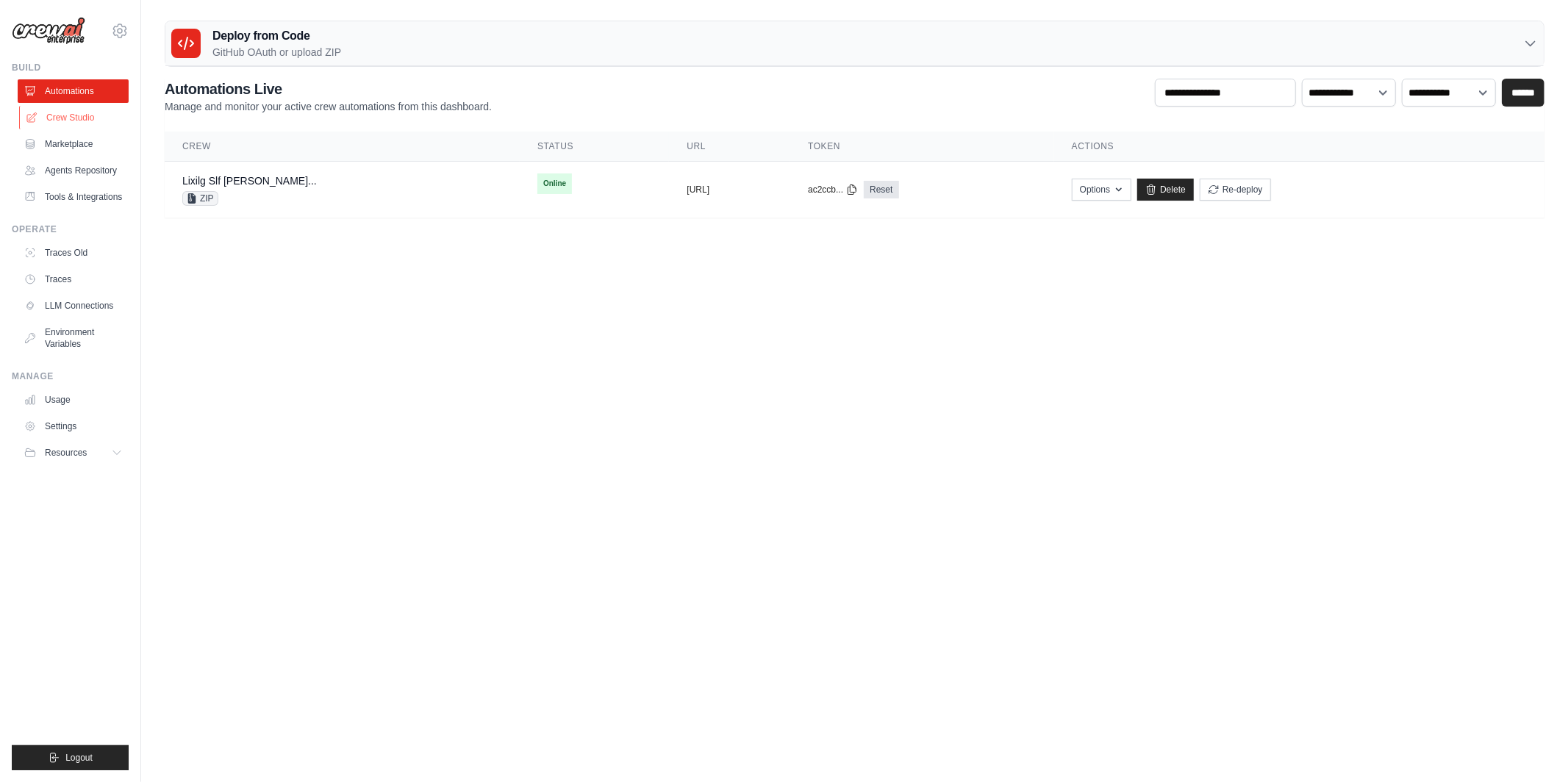
click at [83, 115] on link "Crew Studio" at bounding box center [75, 117] width 111 height 23
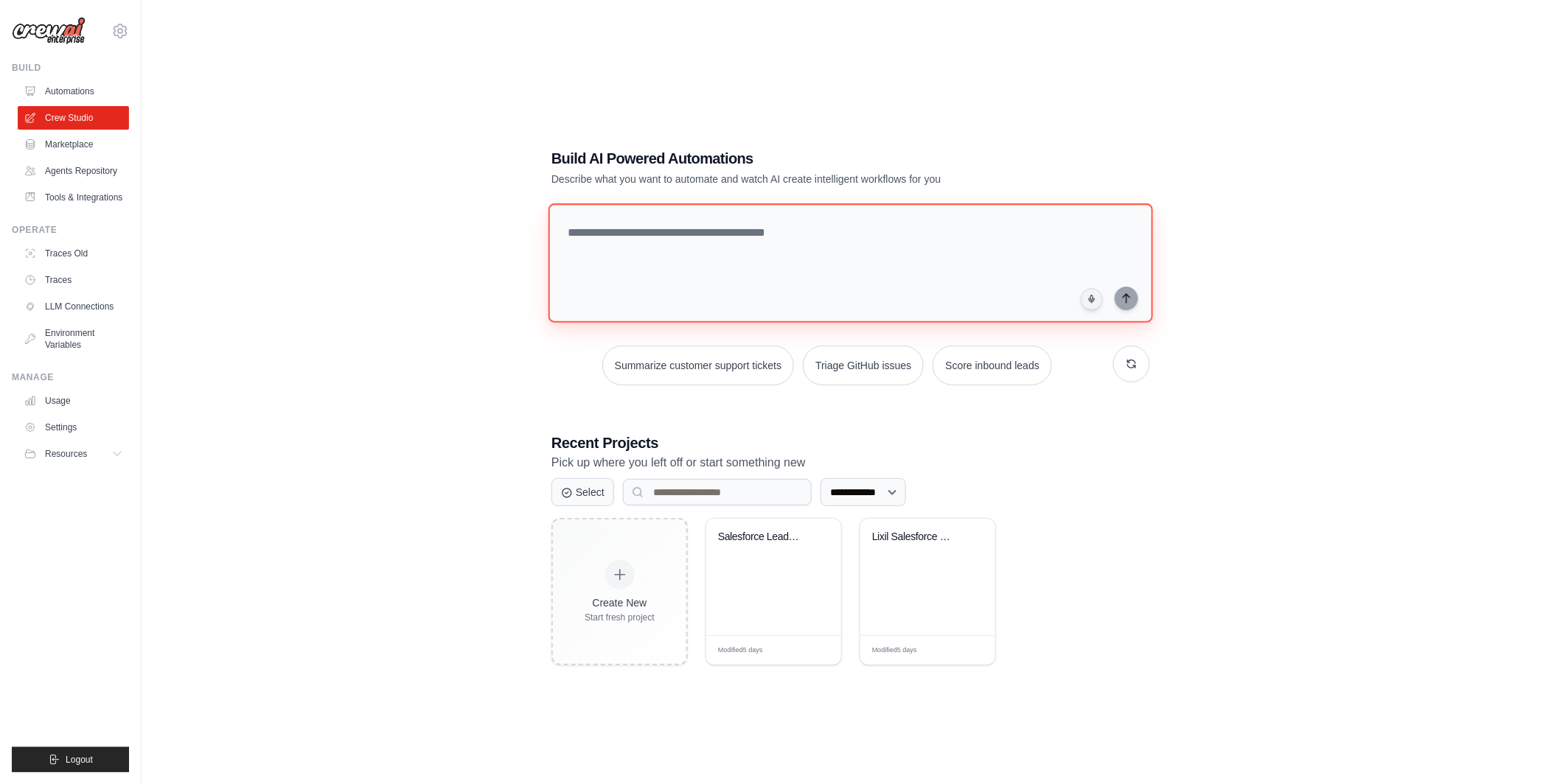
click at [653, 218] on textarea at bounding box center [850, 263] width 605 height 119
paste textarea "**********"
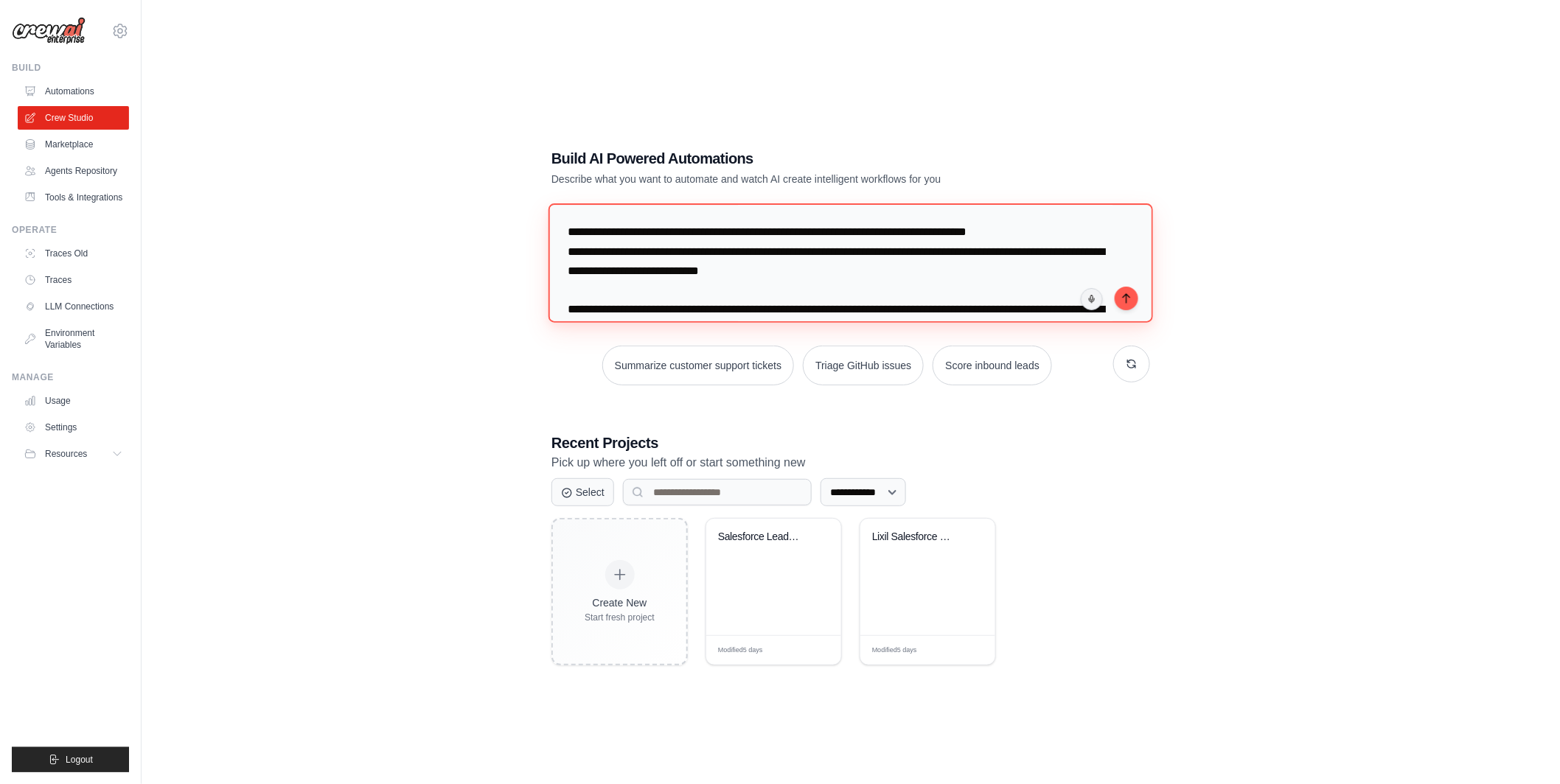
scroll to position [186, 0]
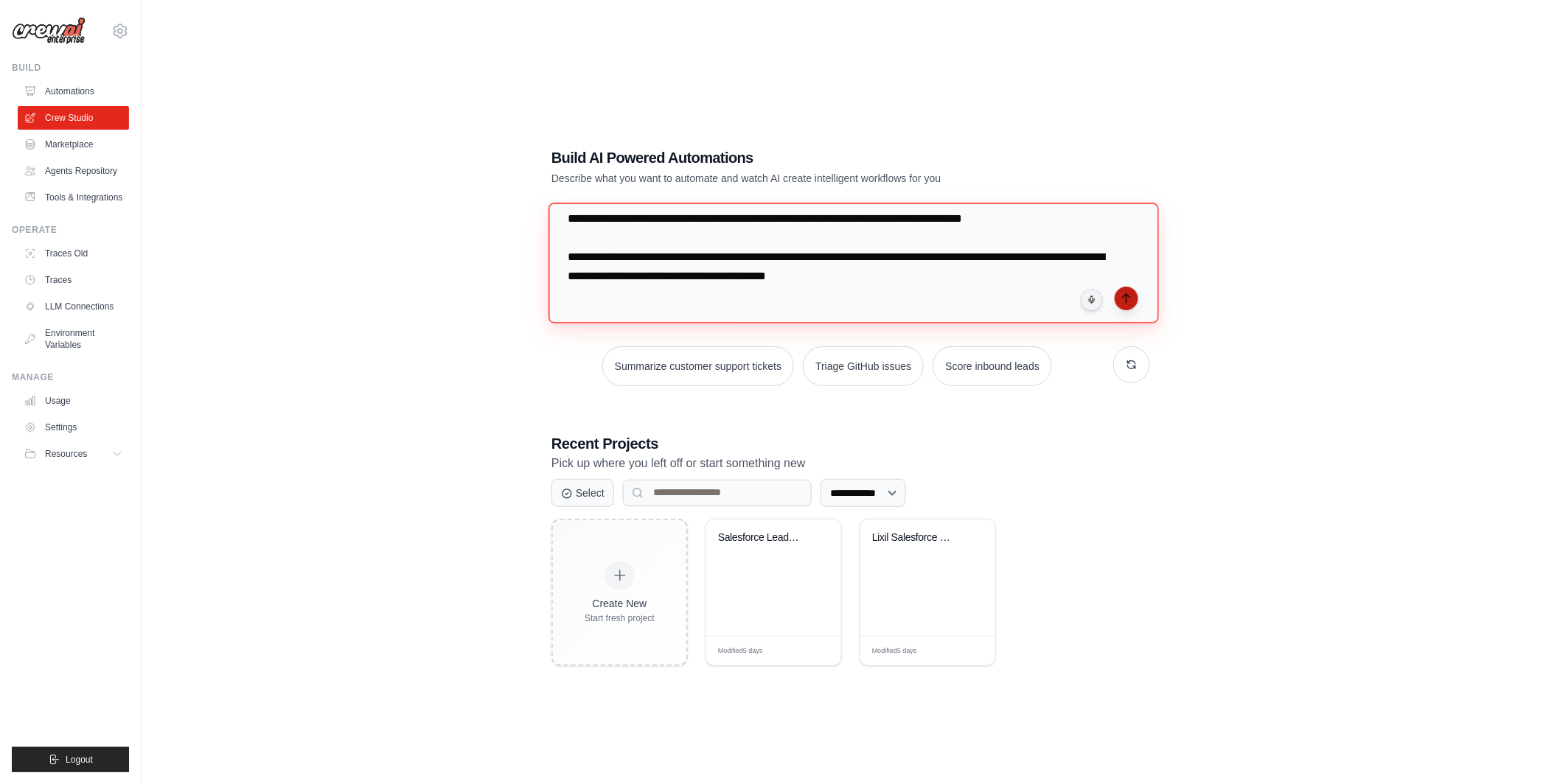
type textarea "**********"
click at [1127, 303] on icon "submit" at bounding box center [1126, 298] width 12 height 12
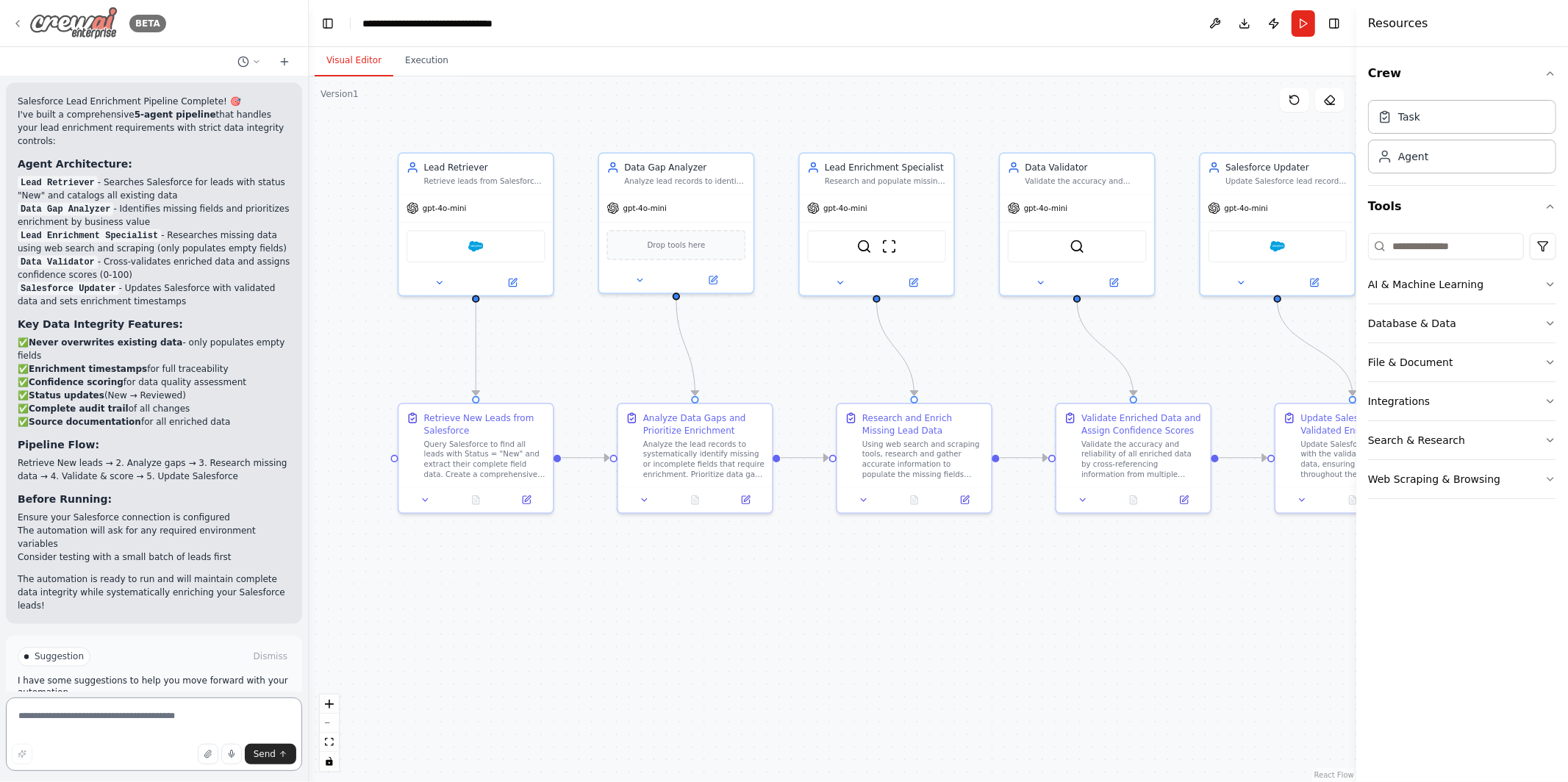
scroll to position [1020, 0]
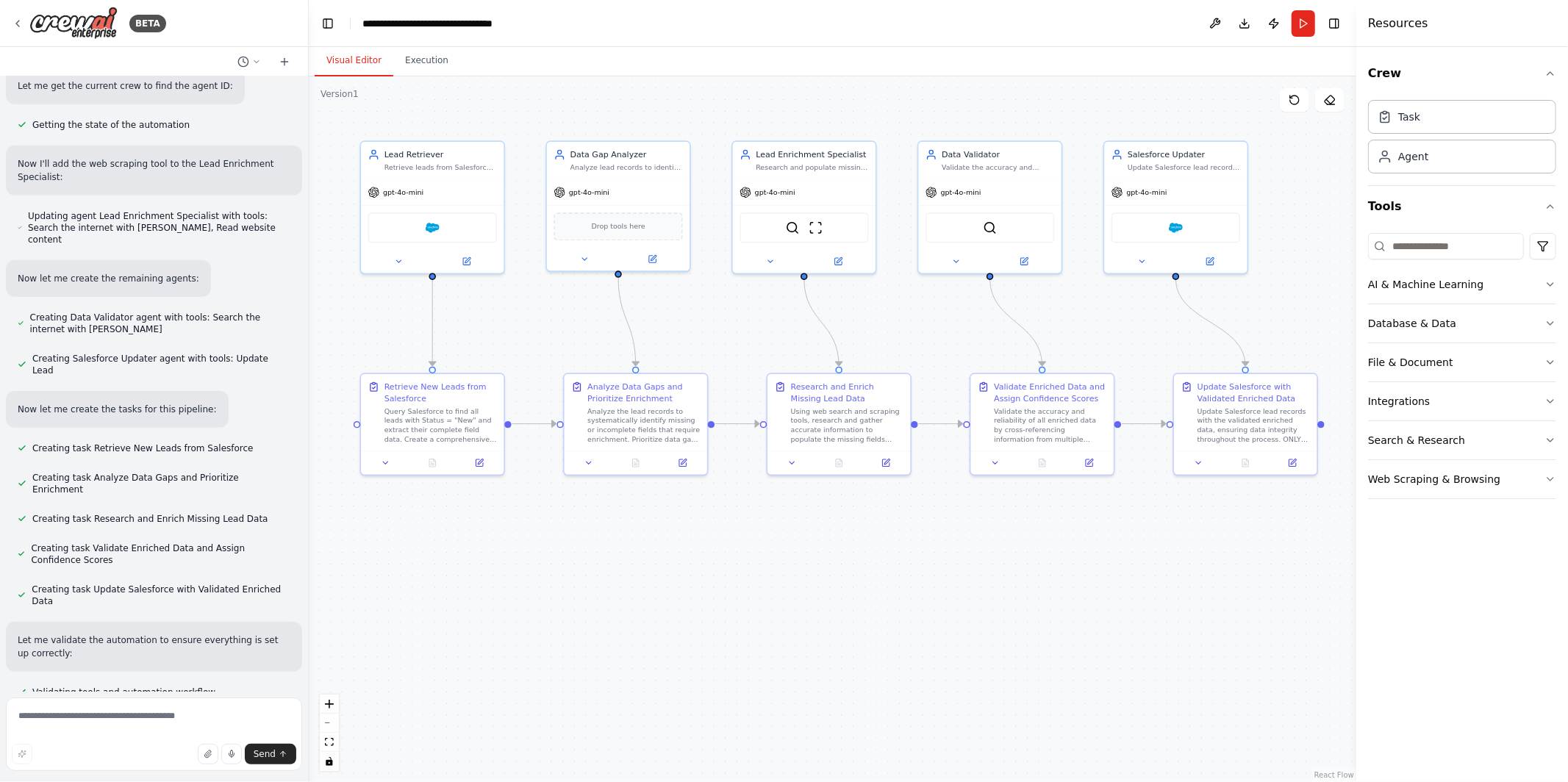
drag, startPoint x: 993, startPoint y: 382, endPoint x: 916, endPoint y: 358, distance: 80.7
click at [916, 358] on div ".deletable-edge-delete-btn { width: 20px; height: 20px; border: 0px solid #ffff…" at bounding box center [832, 429] width 1048 height 706
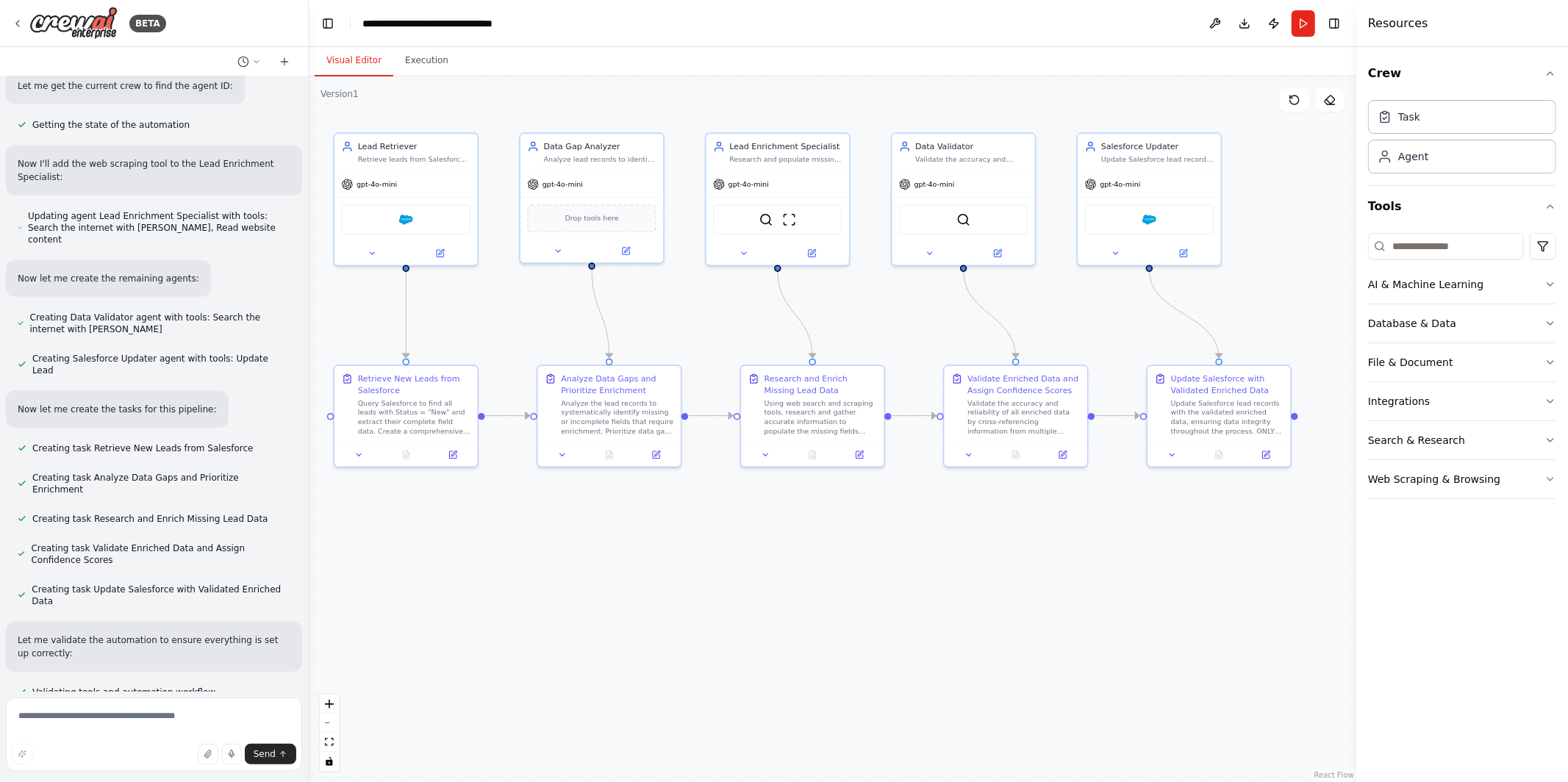
drag, startPoint x: 727, startPoint y: 303, endPoint x: 702, endPoint y: 296, distance: 26.0
click at [702, 296] on div ".deletable-edge-delete-btn { width: 20px; height: 20px; border: 0px solid #ffff…" at bounding box center [832, 429] width 1048 height 706
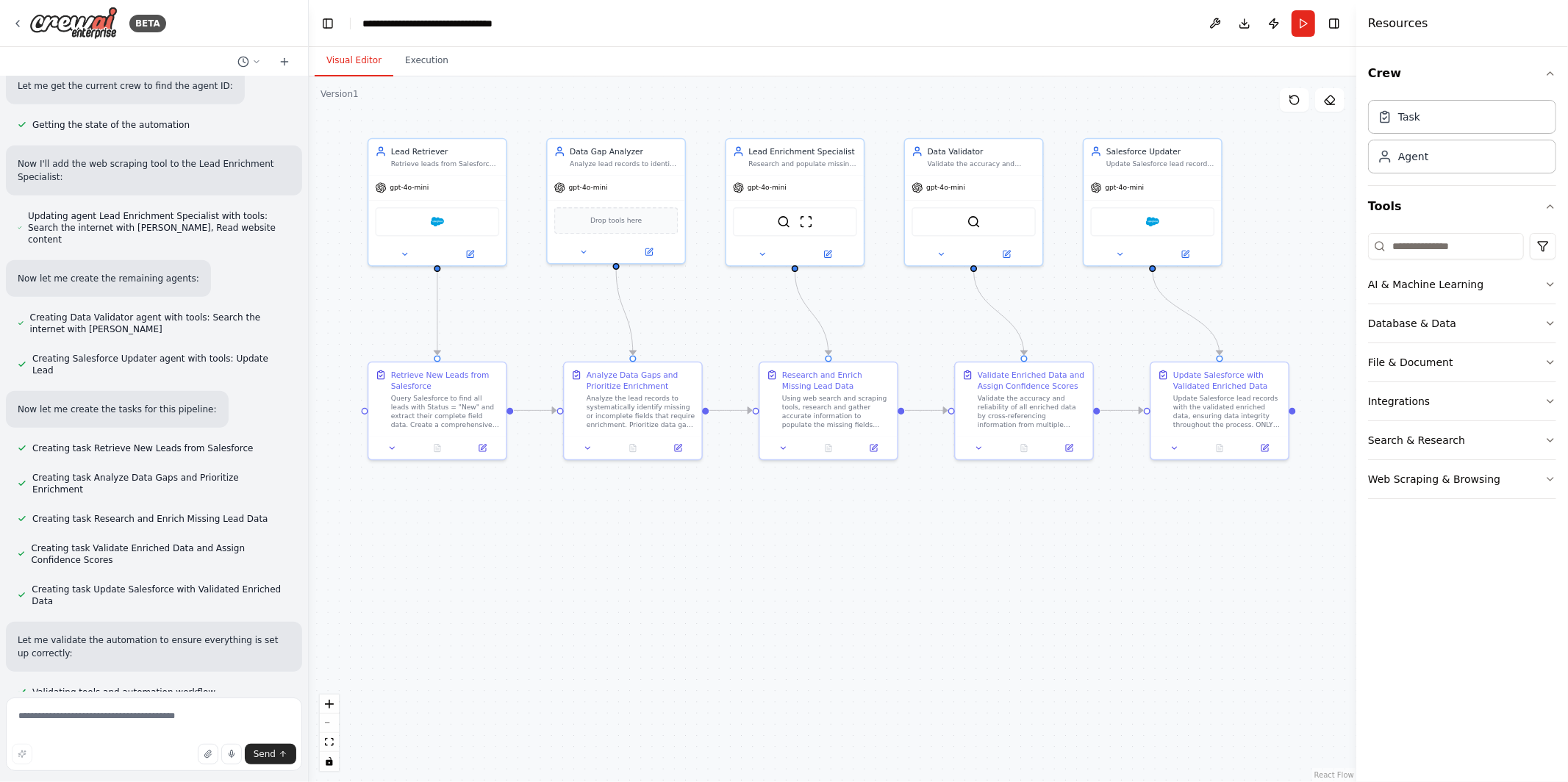
drag, startPoint x: 671, startPoint y: 314, endPoint x: 690, endPoint y: 314, distance: 19.0
click at [690, 313] on div ".deletable-edge-delete-btn { width: 20px; height: 20px; border: 0px solid #ffff…" at bounding box center [832, 429] width 1048 height 706
click at [414, 189] on span "gpt-4o-mini" at bounding box center [407, 184] width 39 height 8
click at [390, 190] on div "gpt-4o-mini" at bounding box center [400, 185] width 53 height 11
click at [577, 183] on span "gpt-4o-mini" at bounding box center [586, 184] width 39 height 8
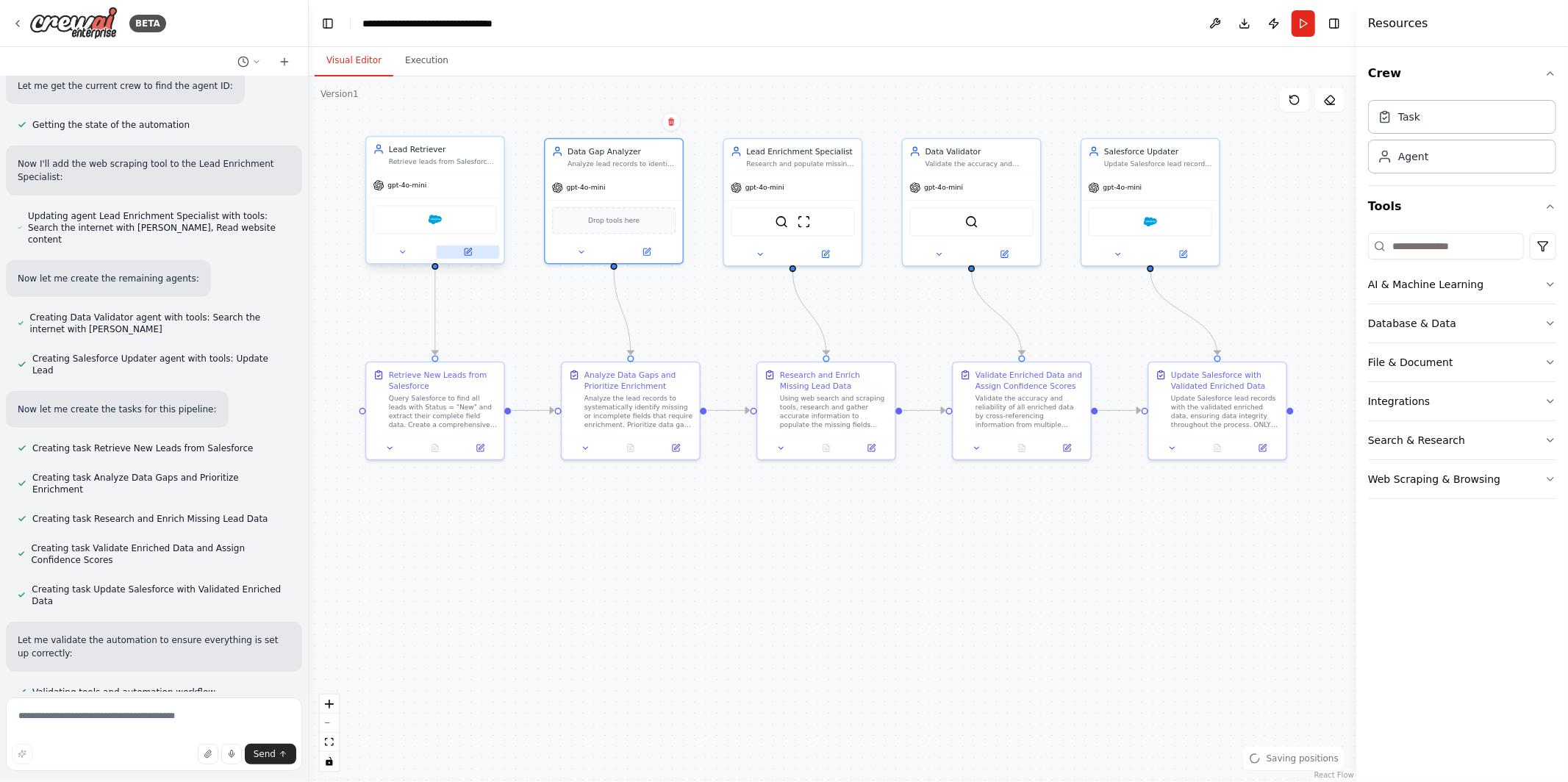
click at [466, 256] on button at bounding box center [468, 252] width 63 height 13
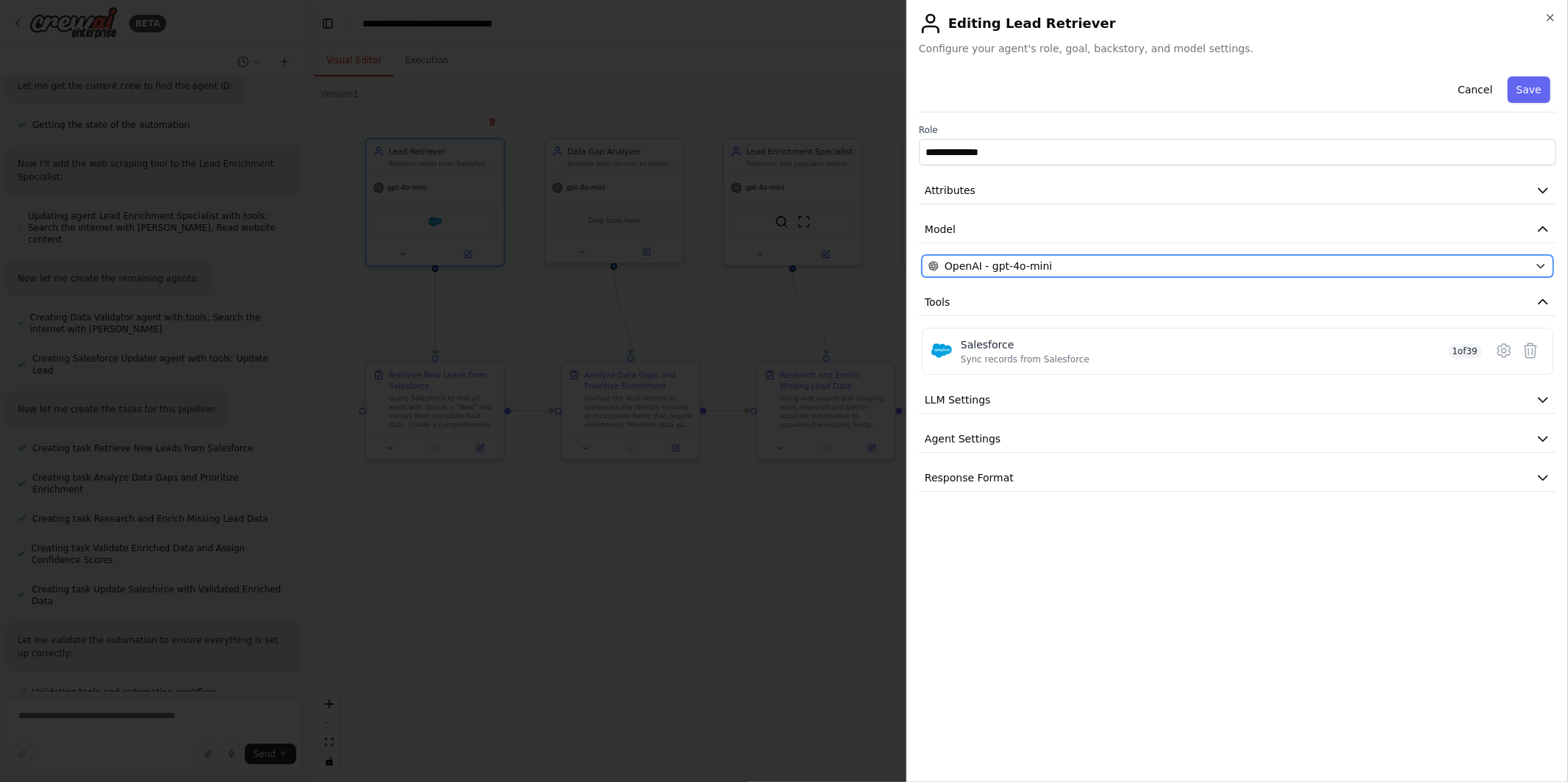
click at [1152, 268] on div "OpenAI - gpt-4o-mini" at bounding box center [1228, 266] width 601 height 15
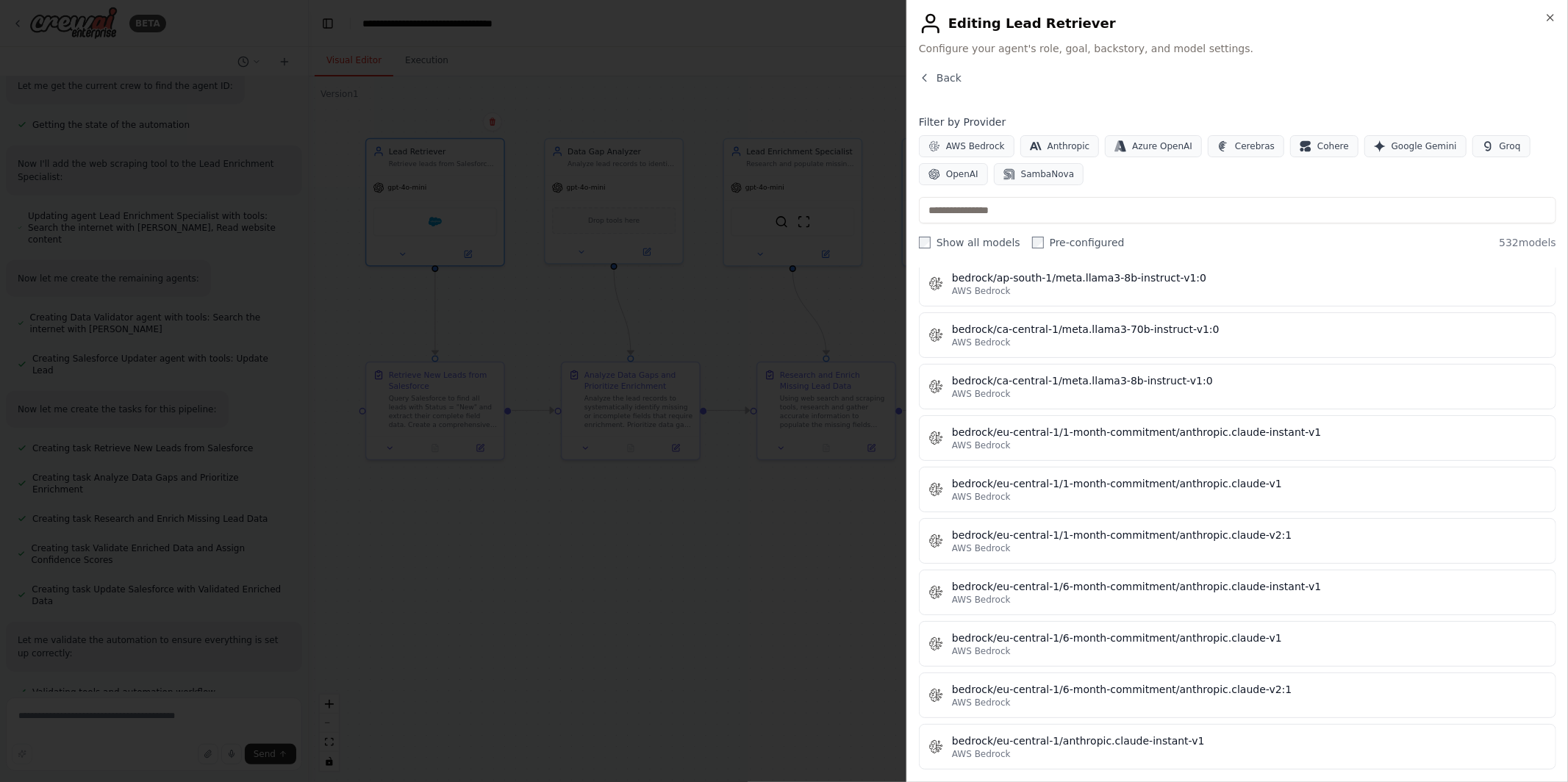
scroll to position [2988, 0]
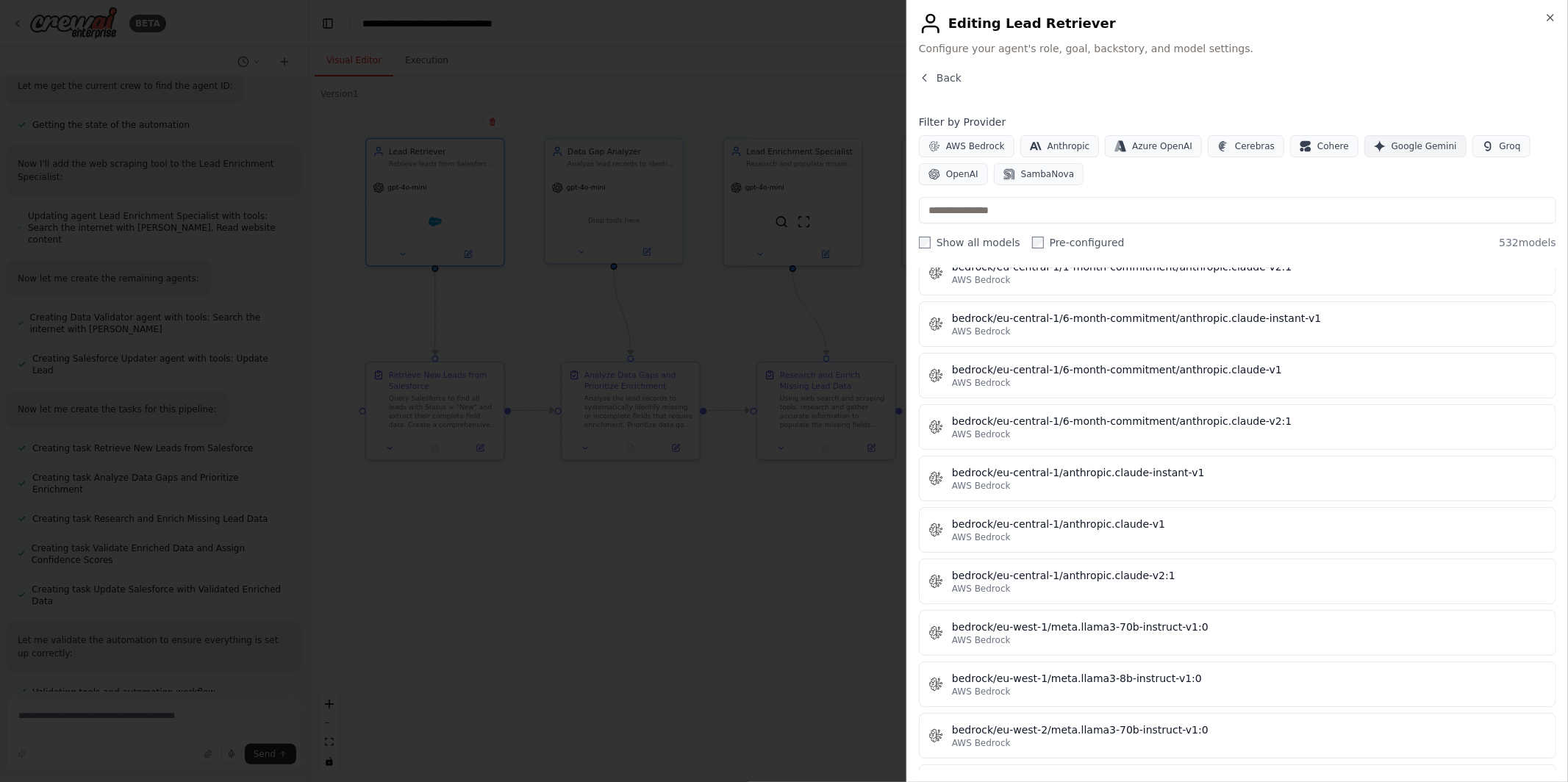
click at [1402, 145] on span "Google Gemini" at bounding box center [1424, 146] width 66 height 12
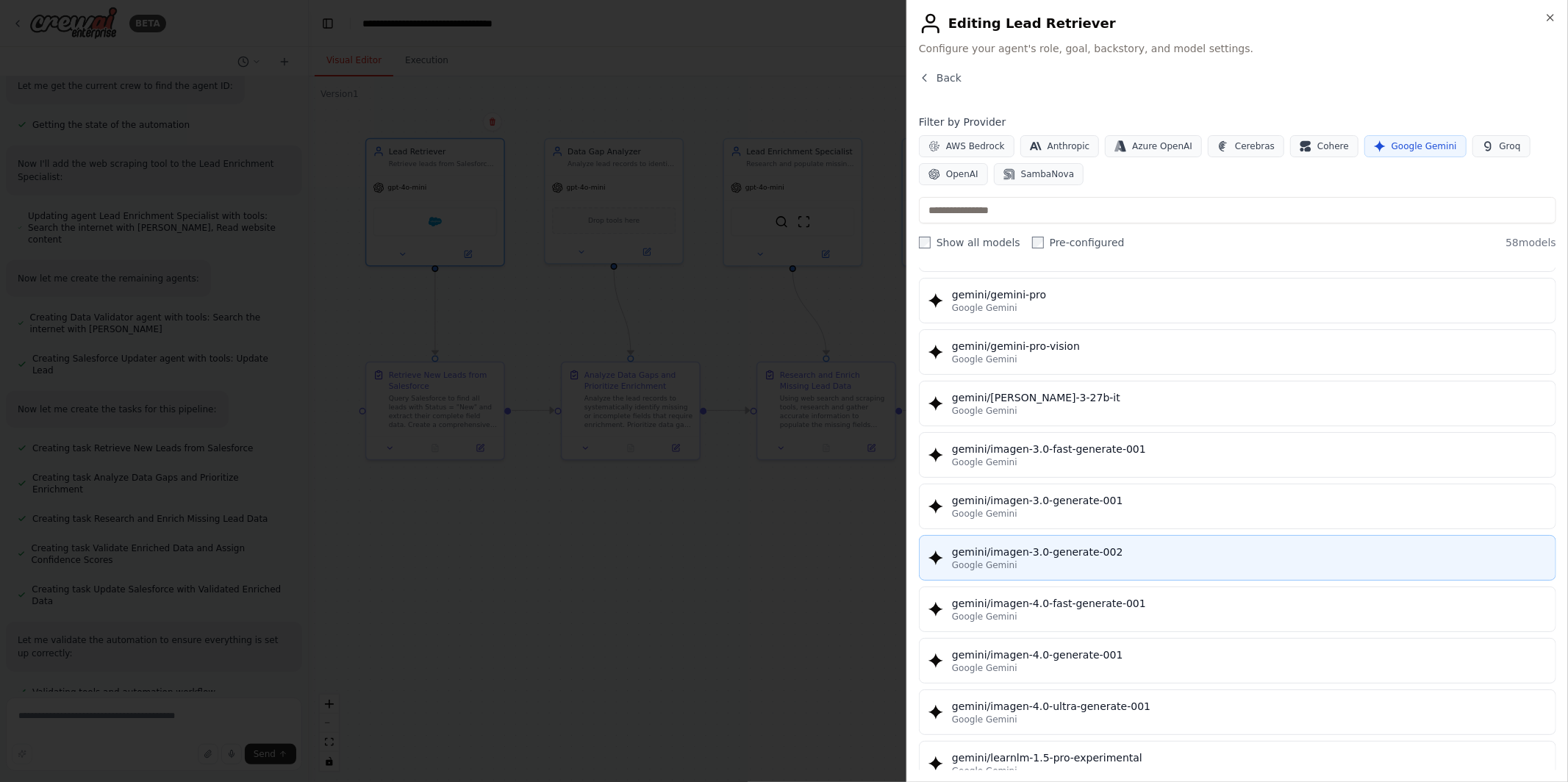
scroll to position [2122, 0]
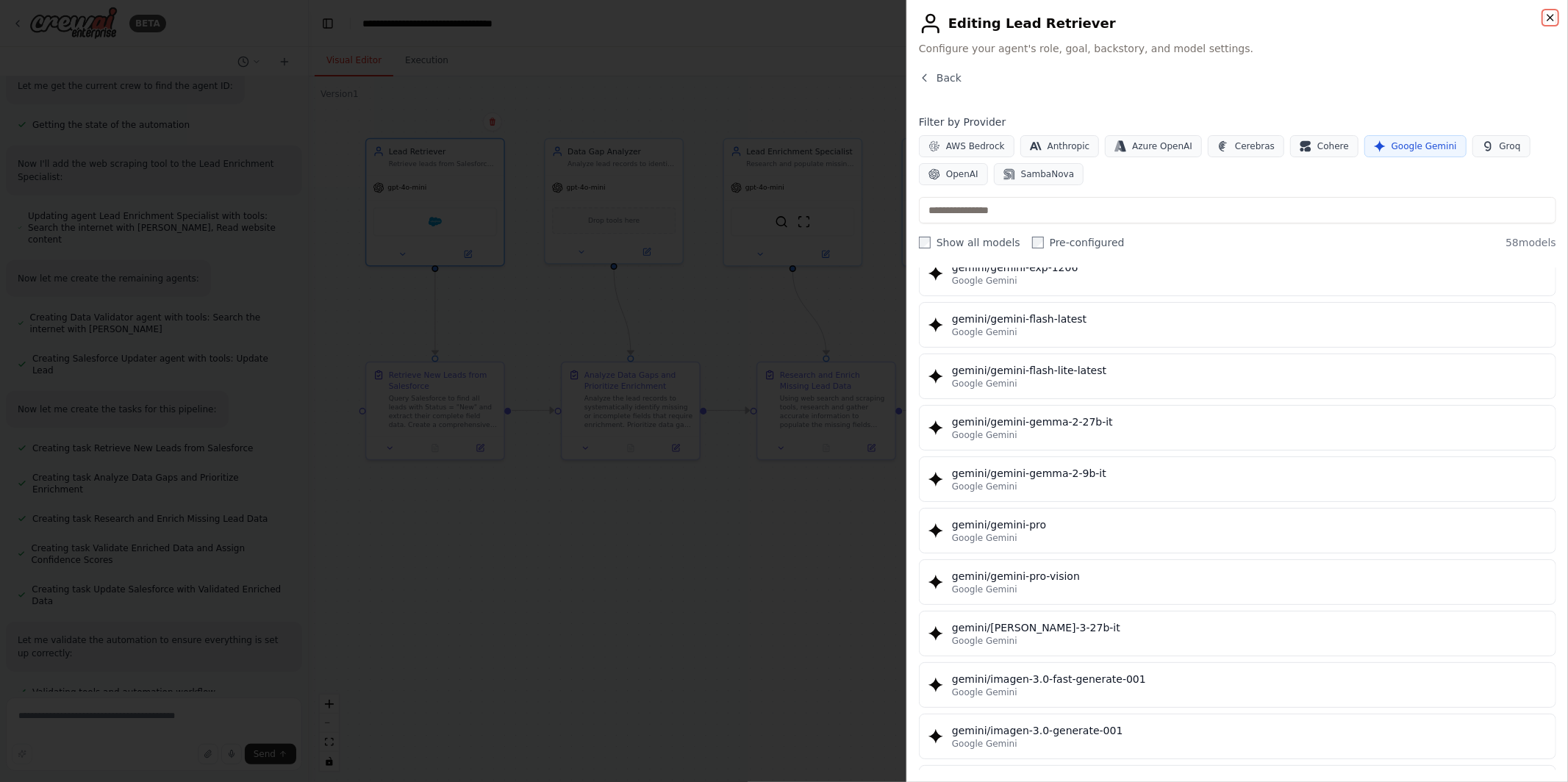
click at [1546, 19] on icon "button" at bounding box center [1549, 17] width 12 height 12
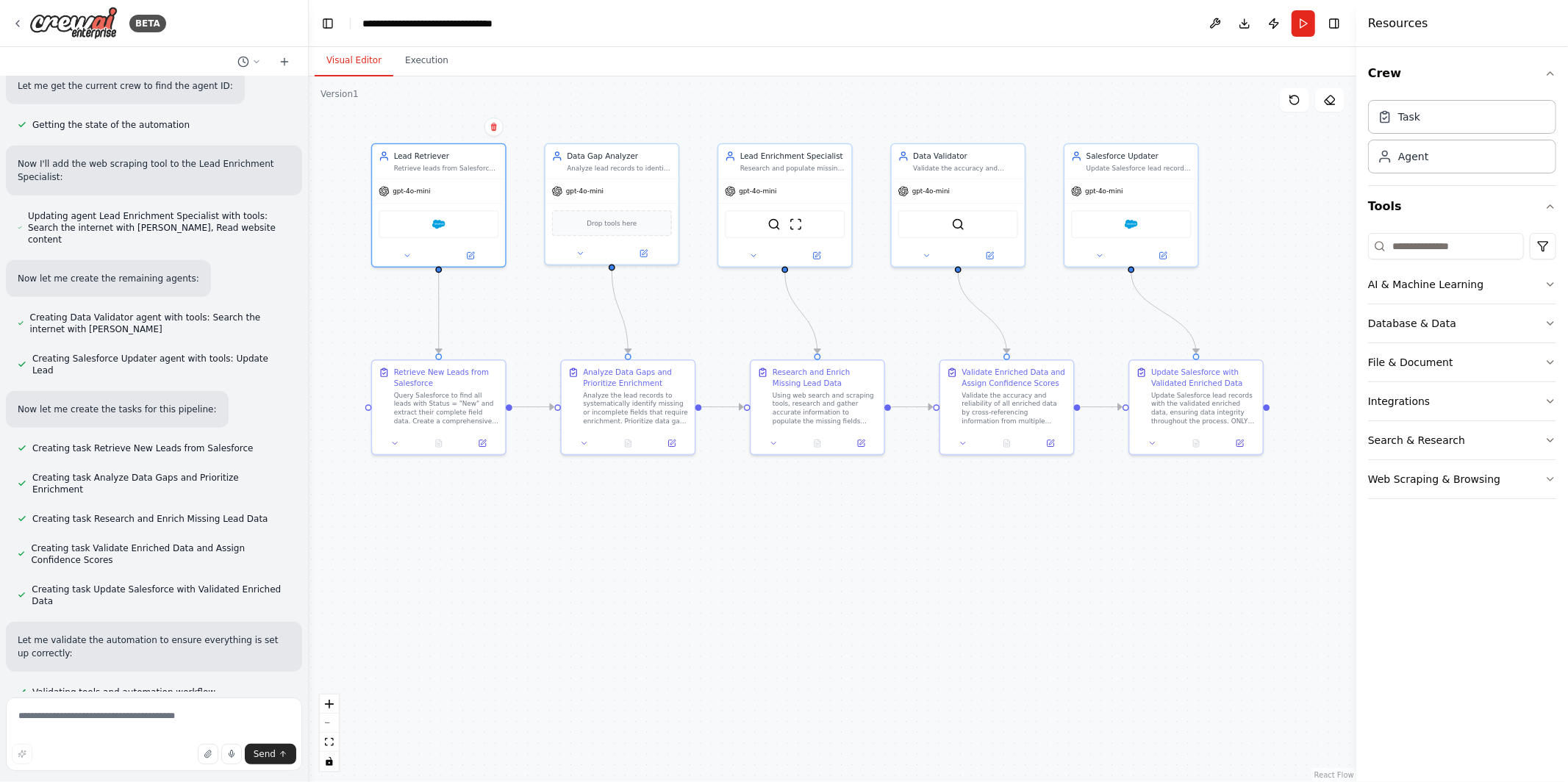
scroll to position [1020, 0]
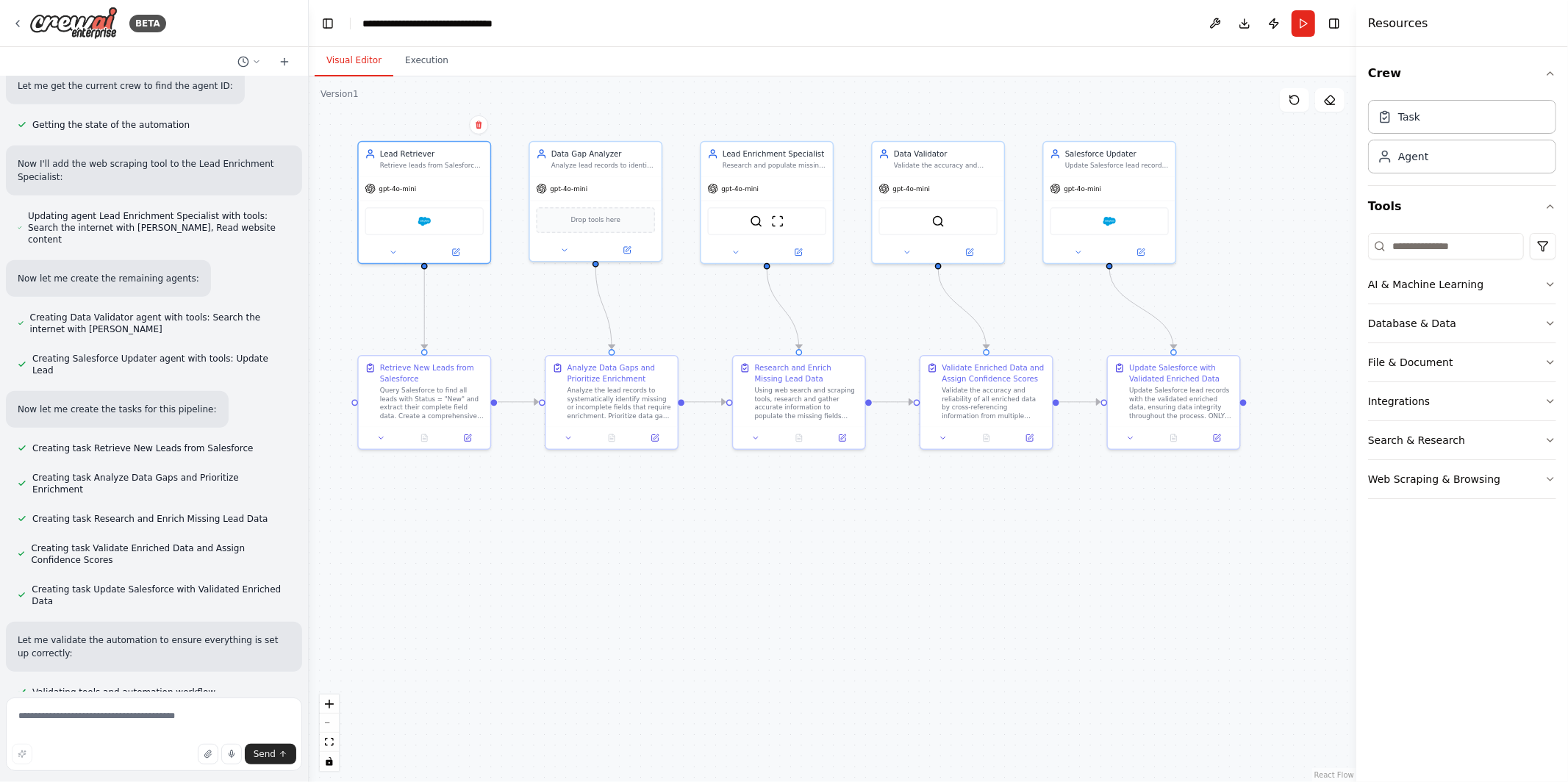
drag, startPoint x: 745, startPoint y: 494, endPoint x: 728, endPoint y: 488, distance: 18.0
click at [728, 488] on div ".deletable-edge-delete-btn { width: 20px; height: 20px; border: 0px solid #ffff…" at bounding box center [832, 429] width 1048 height 706
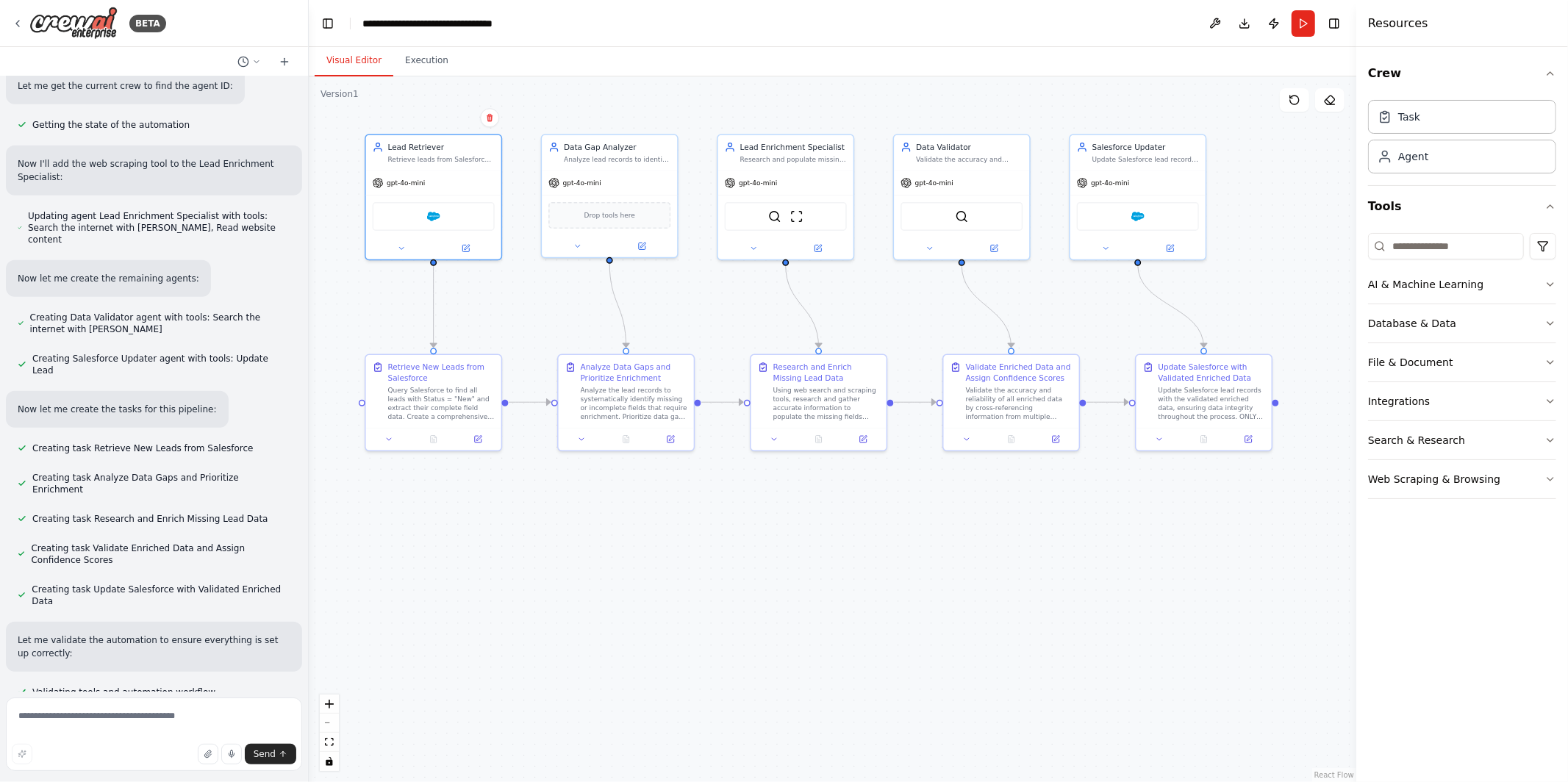
drag, startPoint x: 1041, startPoint y: 314, endPoint x: 1067, endPoint y: 313, distance: 26.0
click at [1067, 313] on div ".deletable-edge-delete-btn { width: 20px; height: 20px; border: 0px solid #ffff…" at bounding box center [832, 429] width 1048 height 706
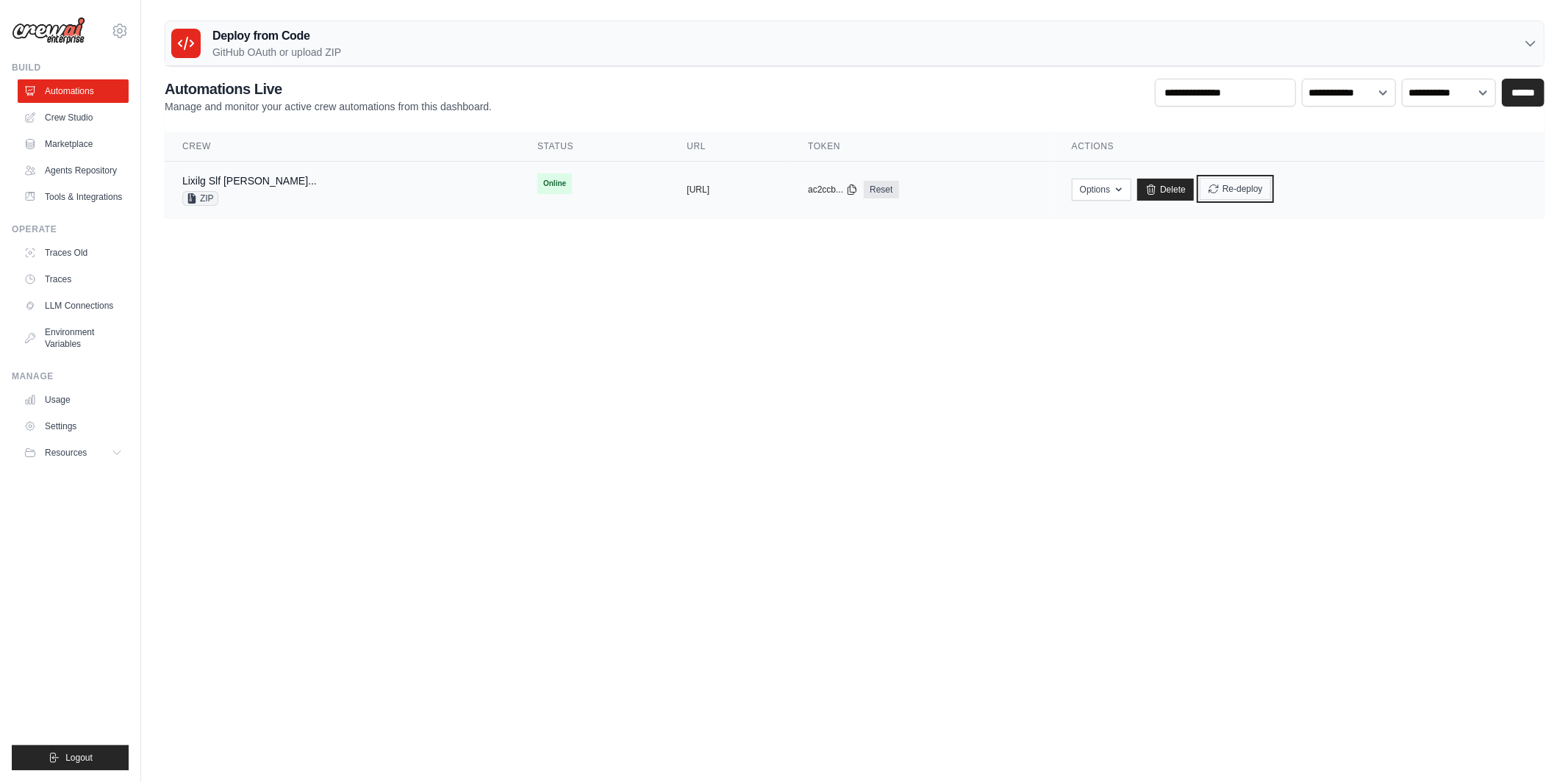
click at [1271, 194] on button "Re-deploy" at bounding box center [1235, 188] width 71 height 22
click at [317, 176] on link "Lixilg Slf [PERSON_NAME]..." at bounding box center [249, 181] width 134 height 12
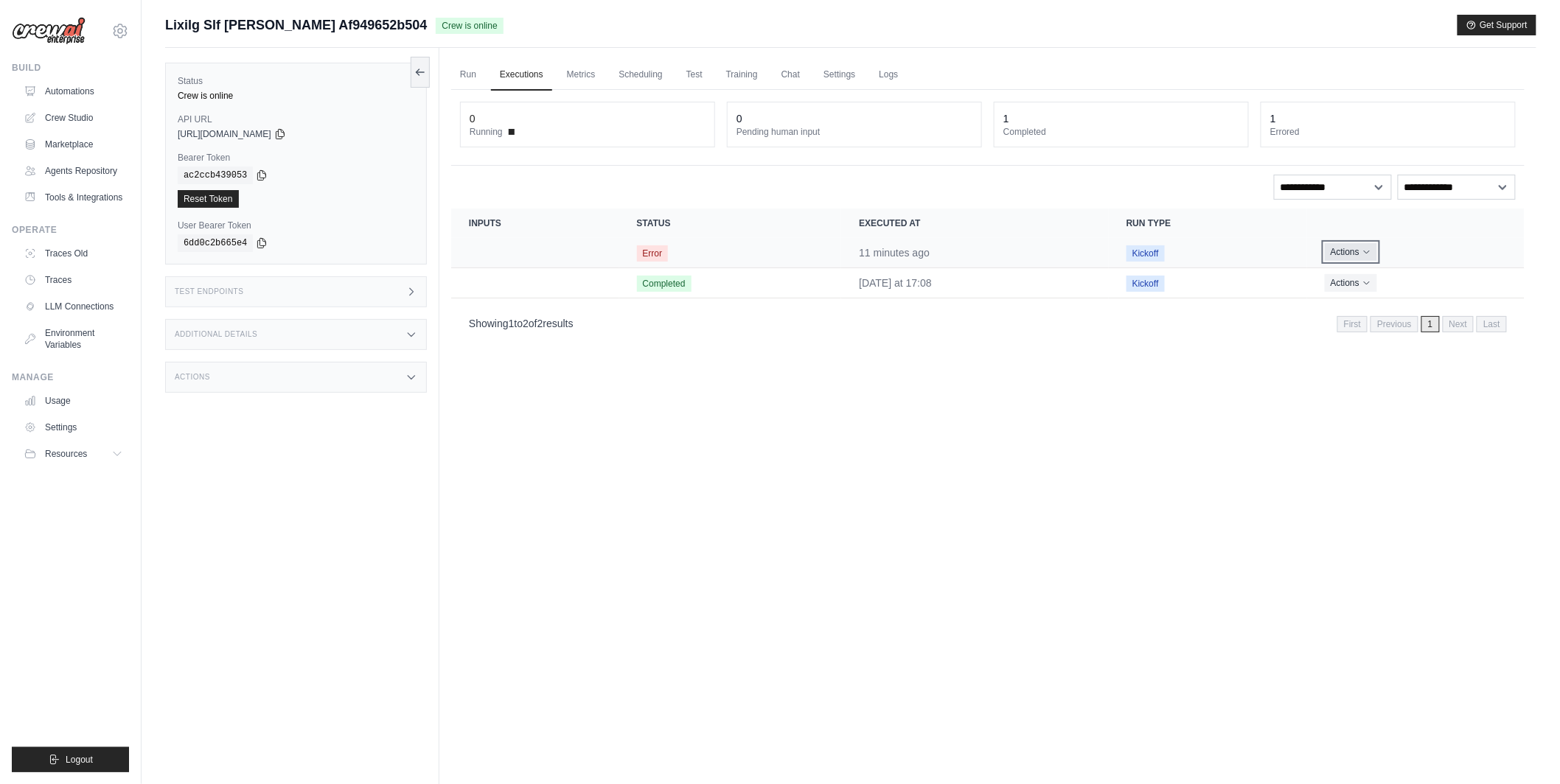
click at [1371, 249] on icon "Actions for execution" at bounding box center [1366, 252] width 9 height 9
click at [1374, 246] on button "Actions" at bounding box center [1351, 252] width 53 height 18
click at [1455, 275] on link "View Details" at bounding box center [1459, 279] width 94 height 23
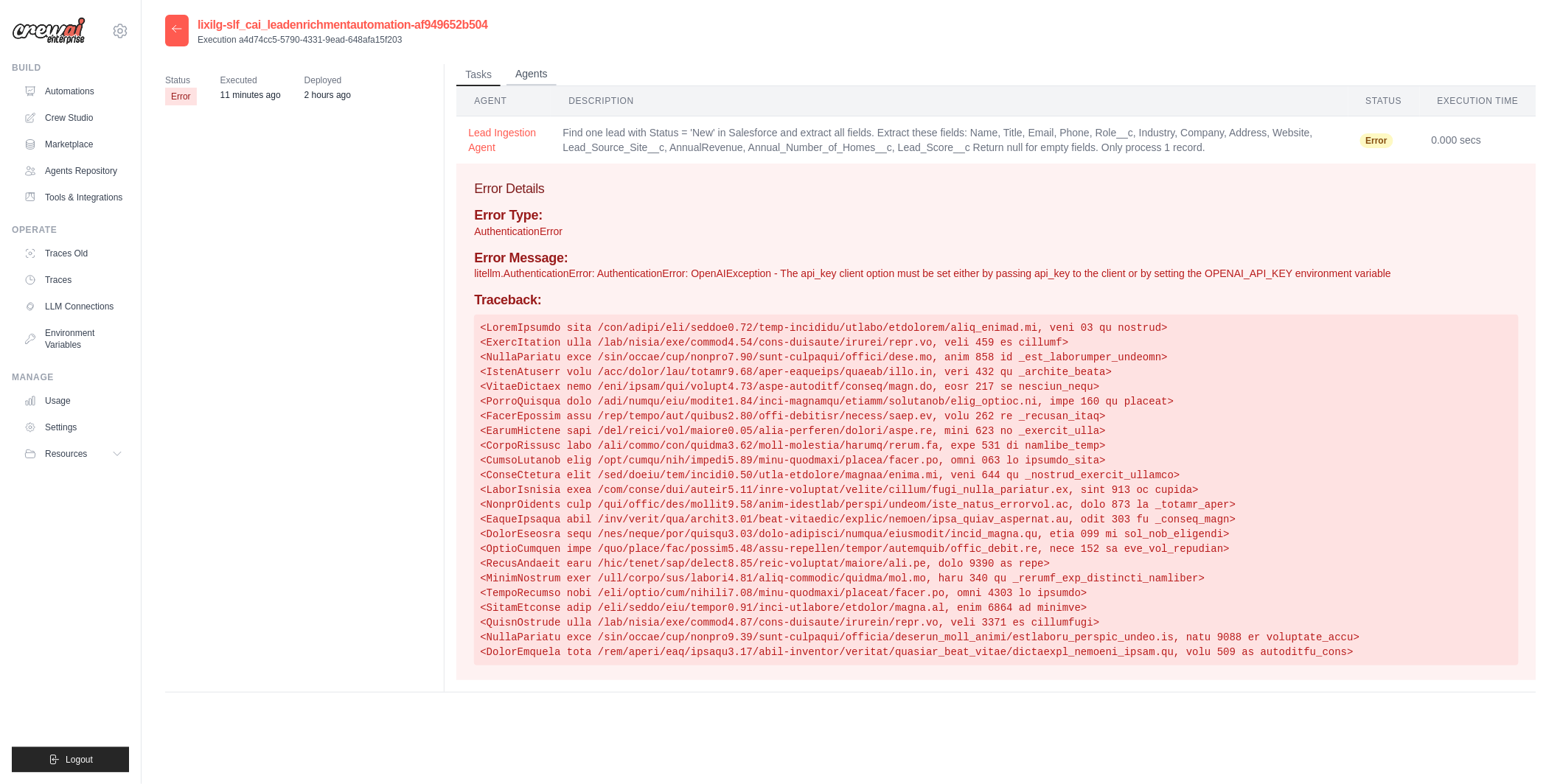
click at [523, 77] on button "Agents" at bounding box center [531, 74] width 50 height 22
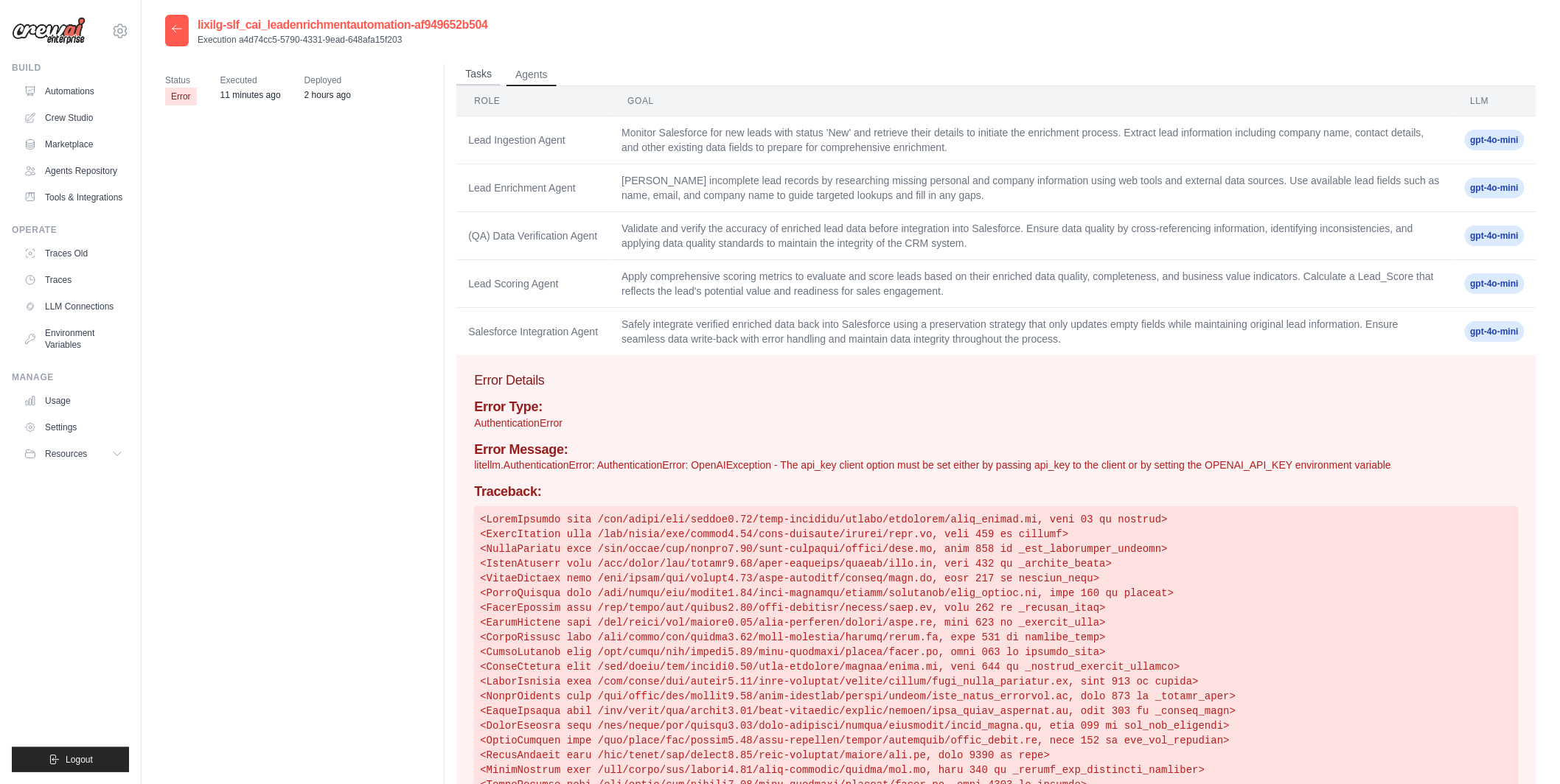
click at [489, 65] on button "Tasks" at bounding box center [478, 74] width 44 height 22
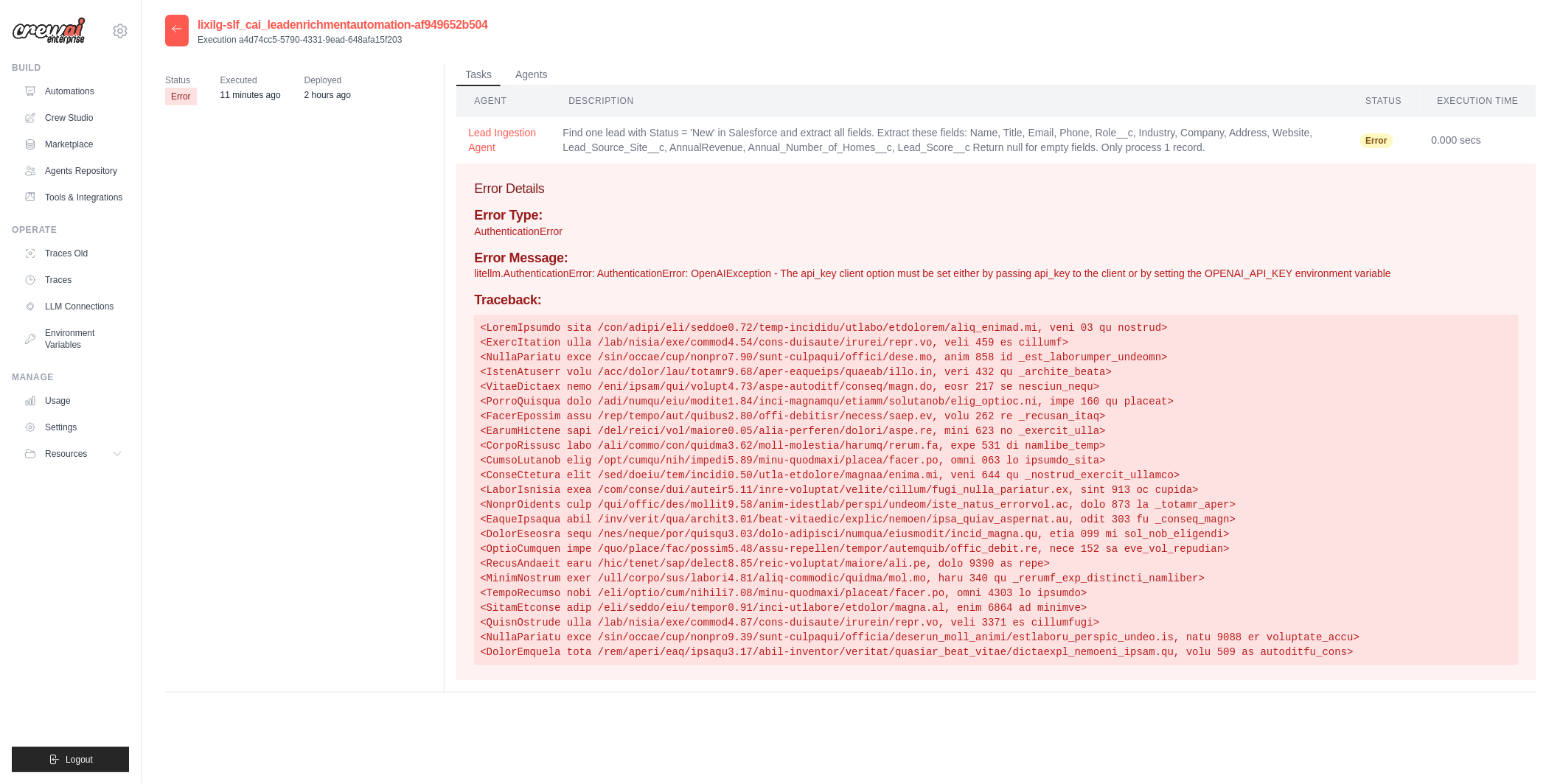
click at [174, 32] on icon at bounding box center [177, 29] width 12 height 12
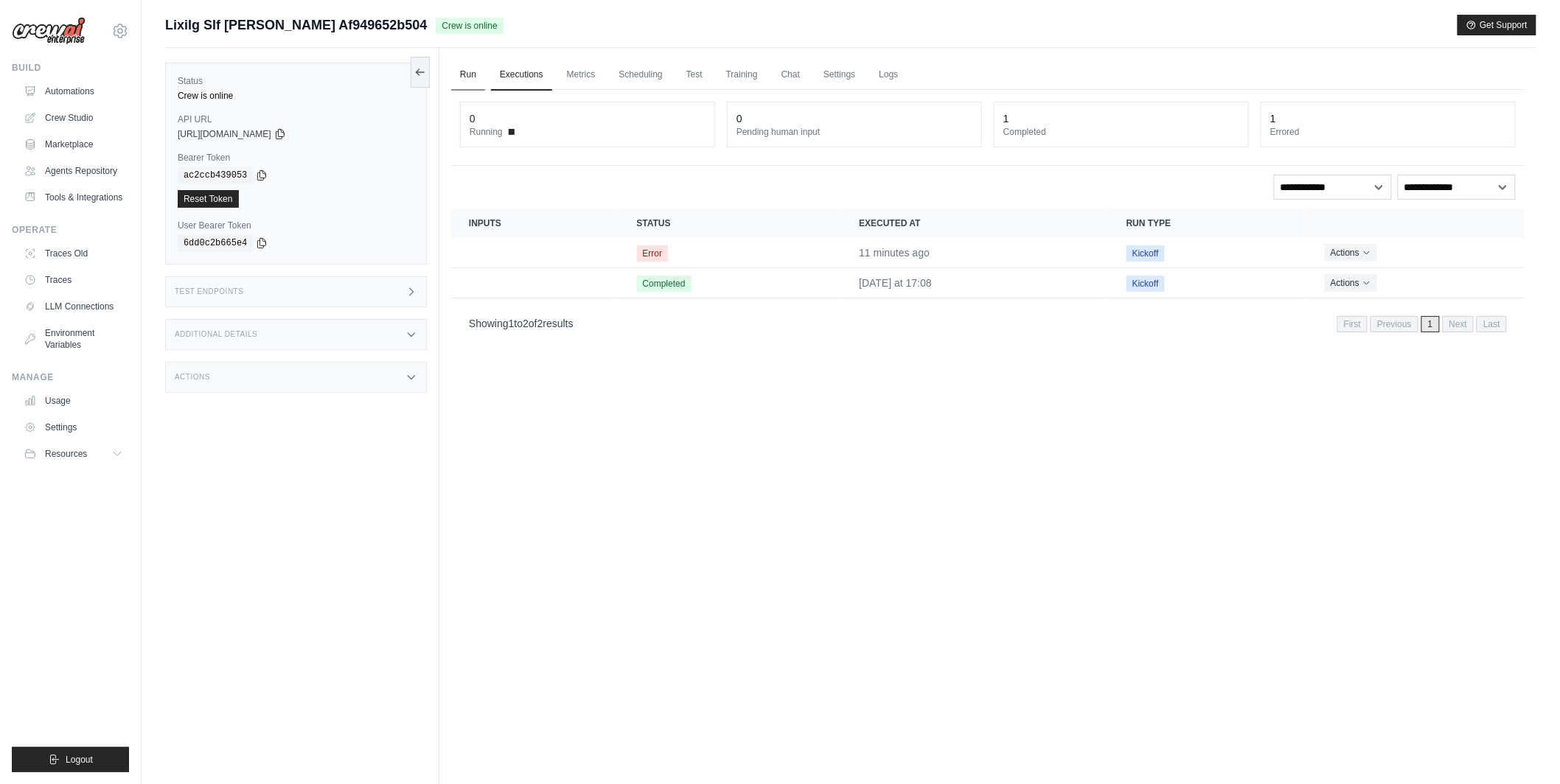
click at [453, 73] on link "Run" at bounding box center [468, 75] width 34 height 31
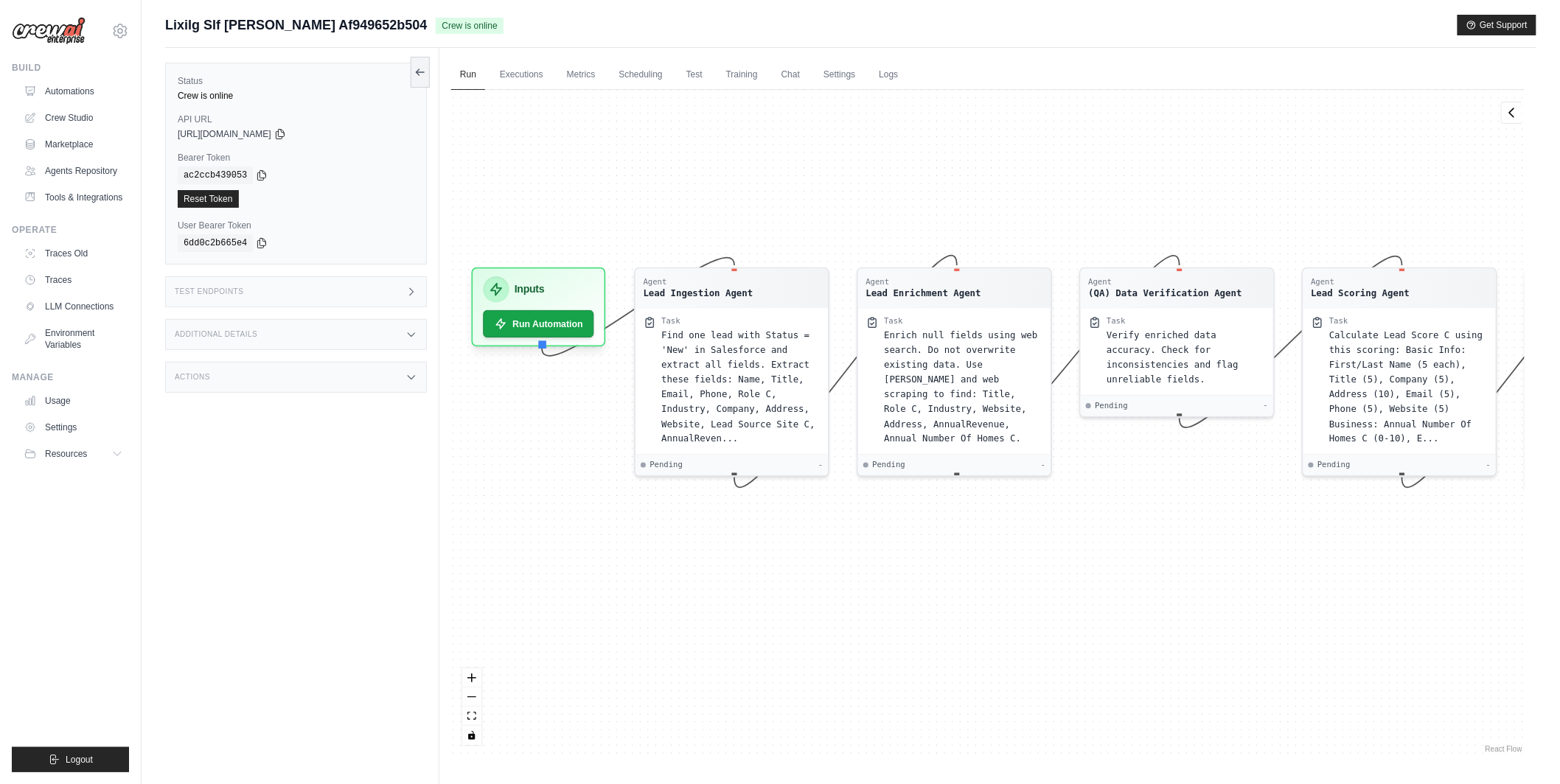
drag, startPoint x: 687, startPoint y: 231, endPoint x: 742, endPoint y: 175, distance: 78.5
click at [744, 172] on div "Agent Lead Ingestion Agent Task Find one lead with Status = 'New' in Salesforce…" at bounding box center [988, 423] width 1073 height 666
click at [381, 339] on div "Additional Details" at bounding box center [296, 334] width 262 height 31
click at [375, 471] on div "Actions" at bounding box center [296, 464] width 262 height 31
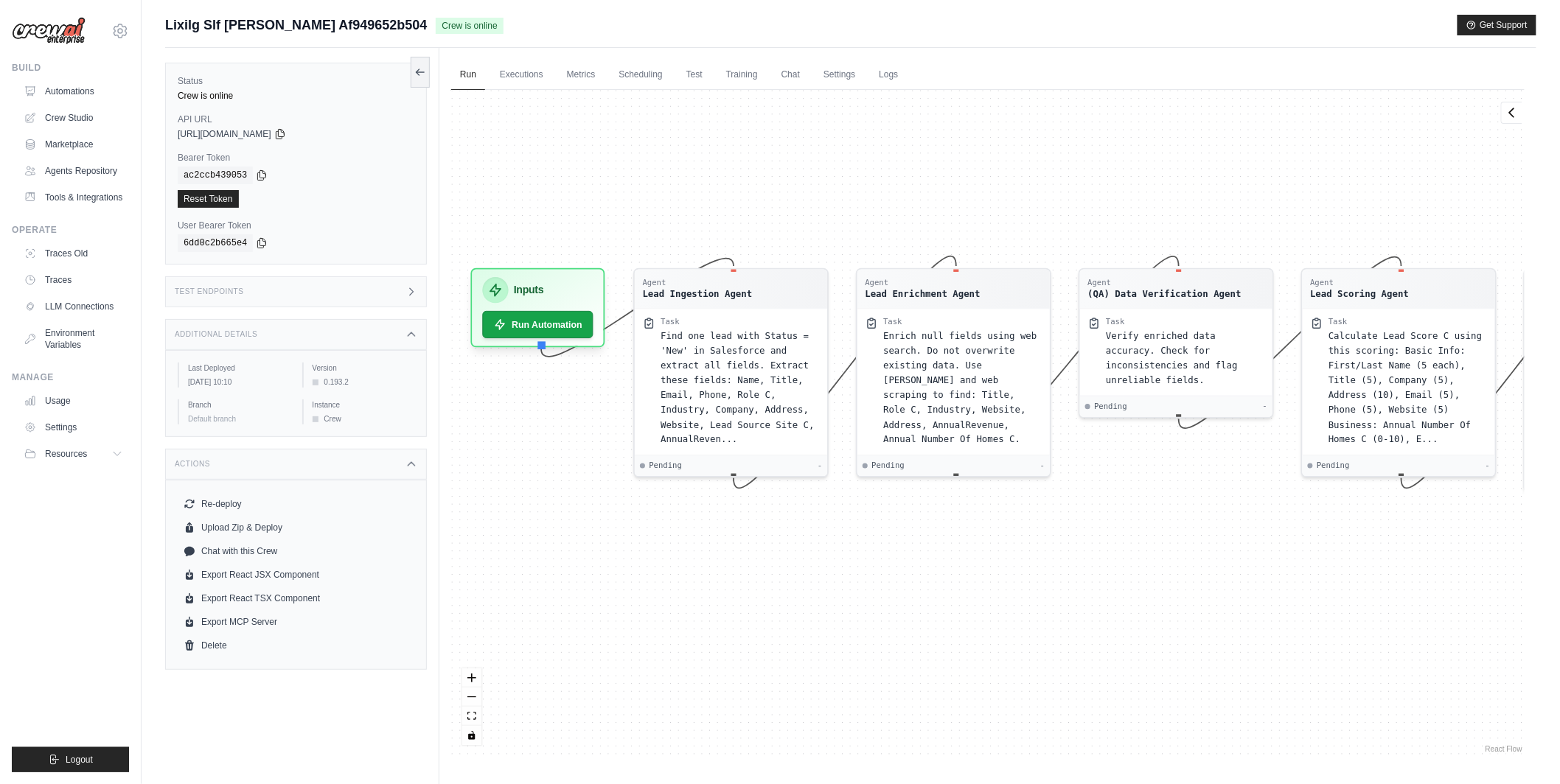
click at [376, 468] on div "Actions" at bounding box center [296, 464] width 262 height 31
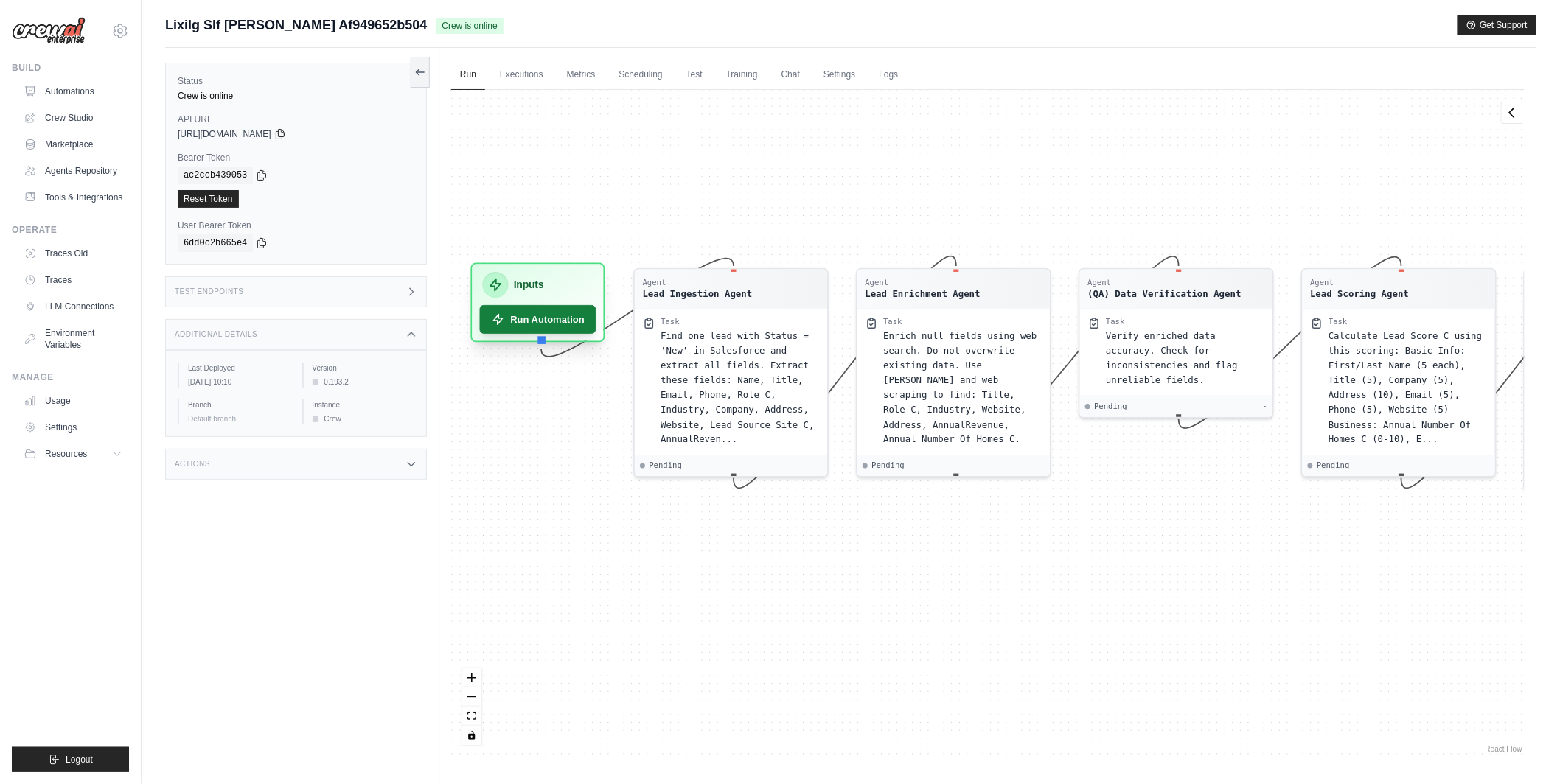
click at [535, 305] on button "Run Automation" at bounding box center [538, 319] width 116 height 29
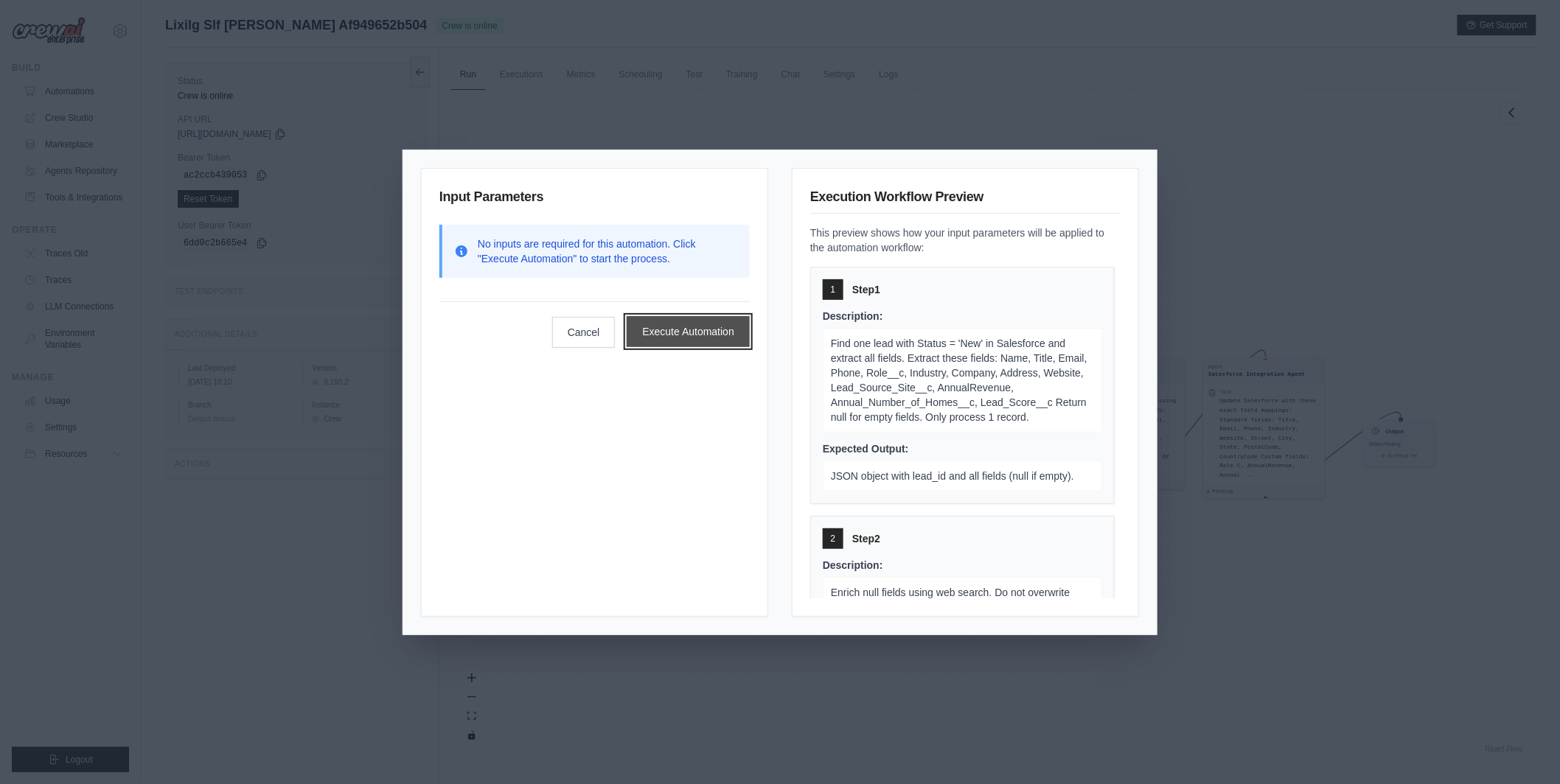
click at [719, 328] on button "Execute Automation" at bounding box center [687, 331] width 123 height 31
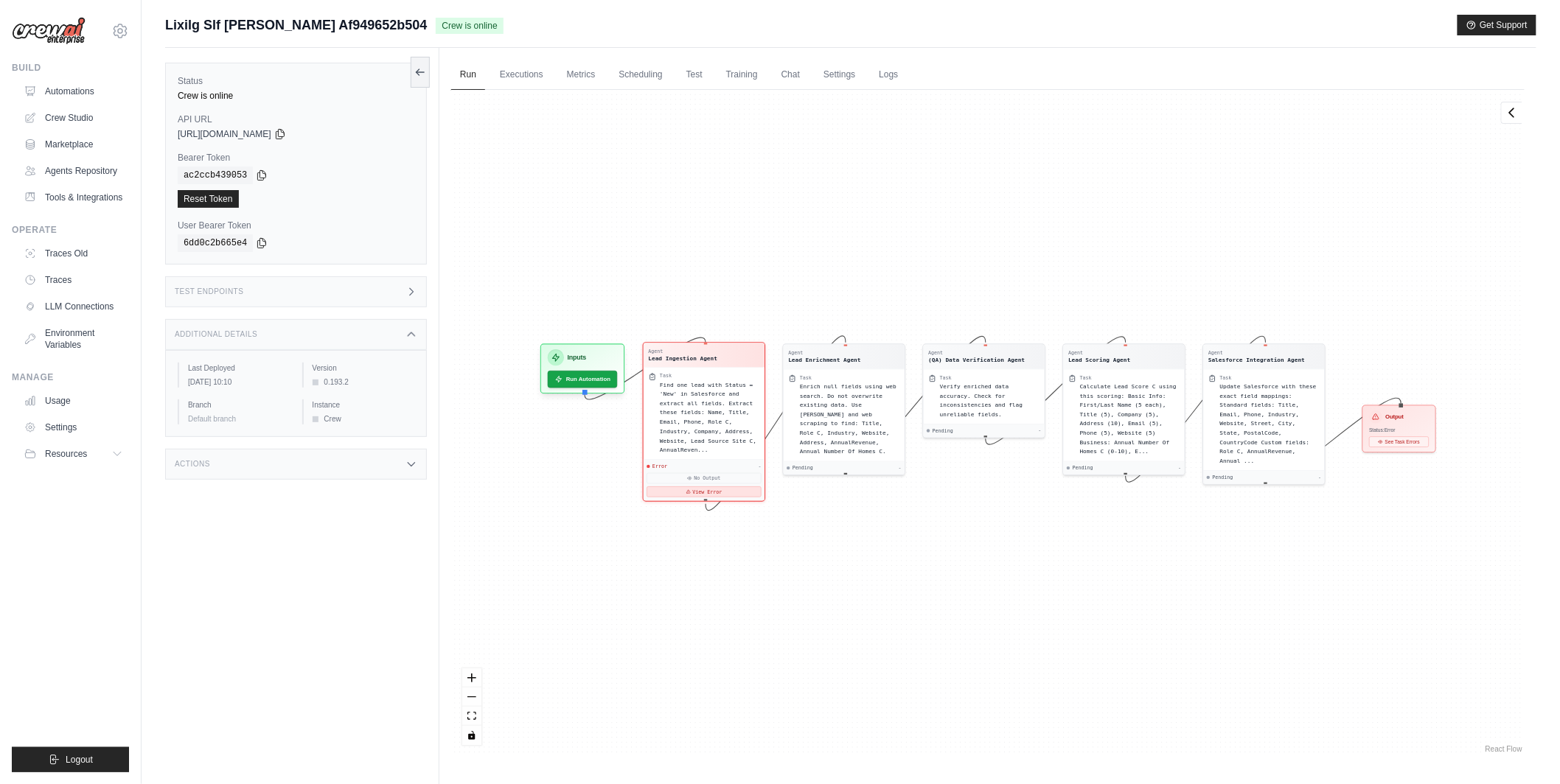
click at [718, 493] on button "View Error" at bounding box center [704, 491] width 115 height 10
click at [687, 499] on div "Error - No Output View Error" at bounding box center [704, 480] width 121 height 41
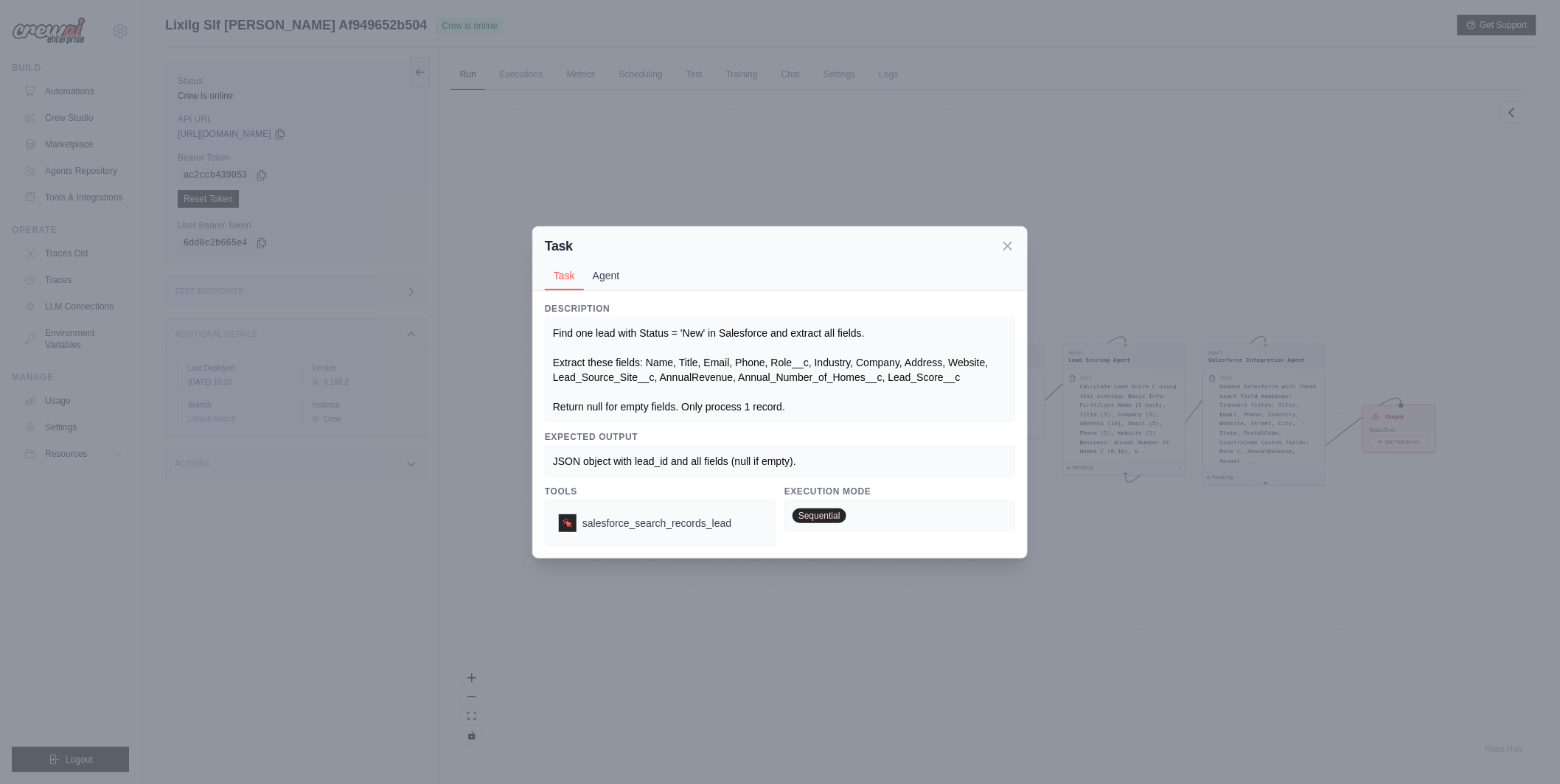
click at [600, 282] on button "Agent" at bounding box center [606, 276] width 45 height 28
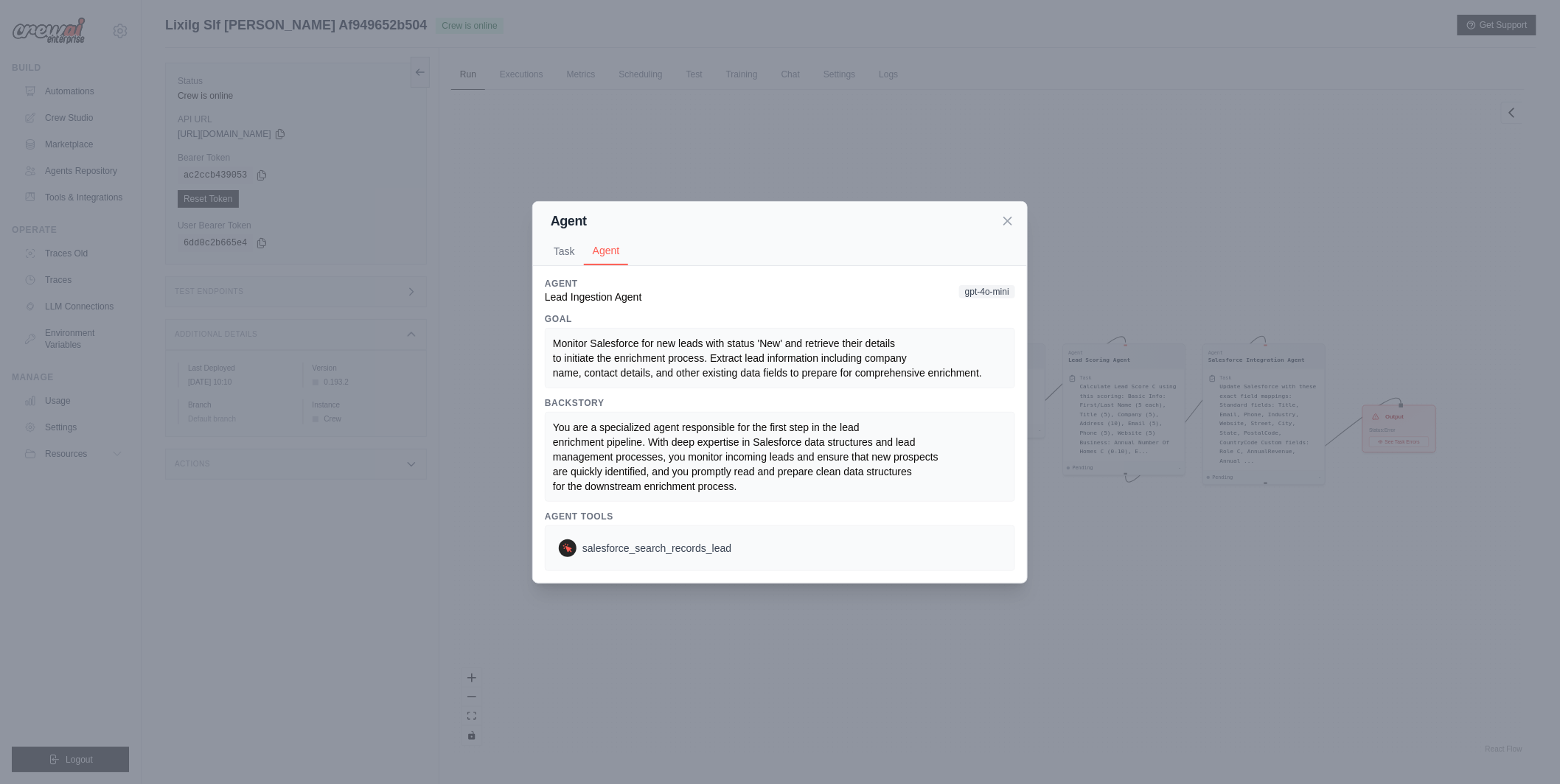
scroll to position [63, 0]
click at [564, 245] on button "Task" at bounding box center [564, 251] width 39 height 28
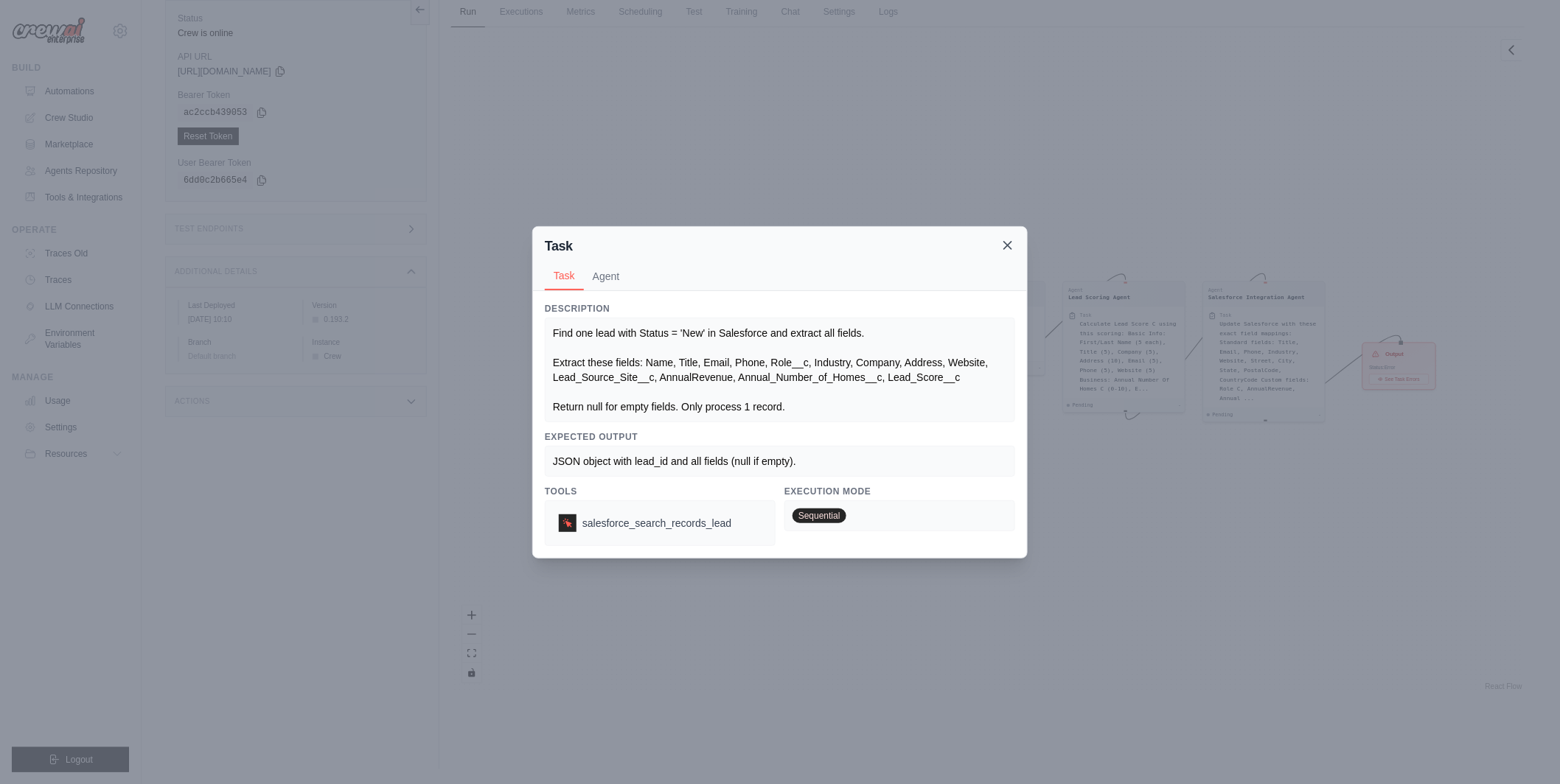
click at [1003, 248] on icon at bounding box center [1007, 245] width 15 height 15
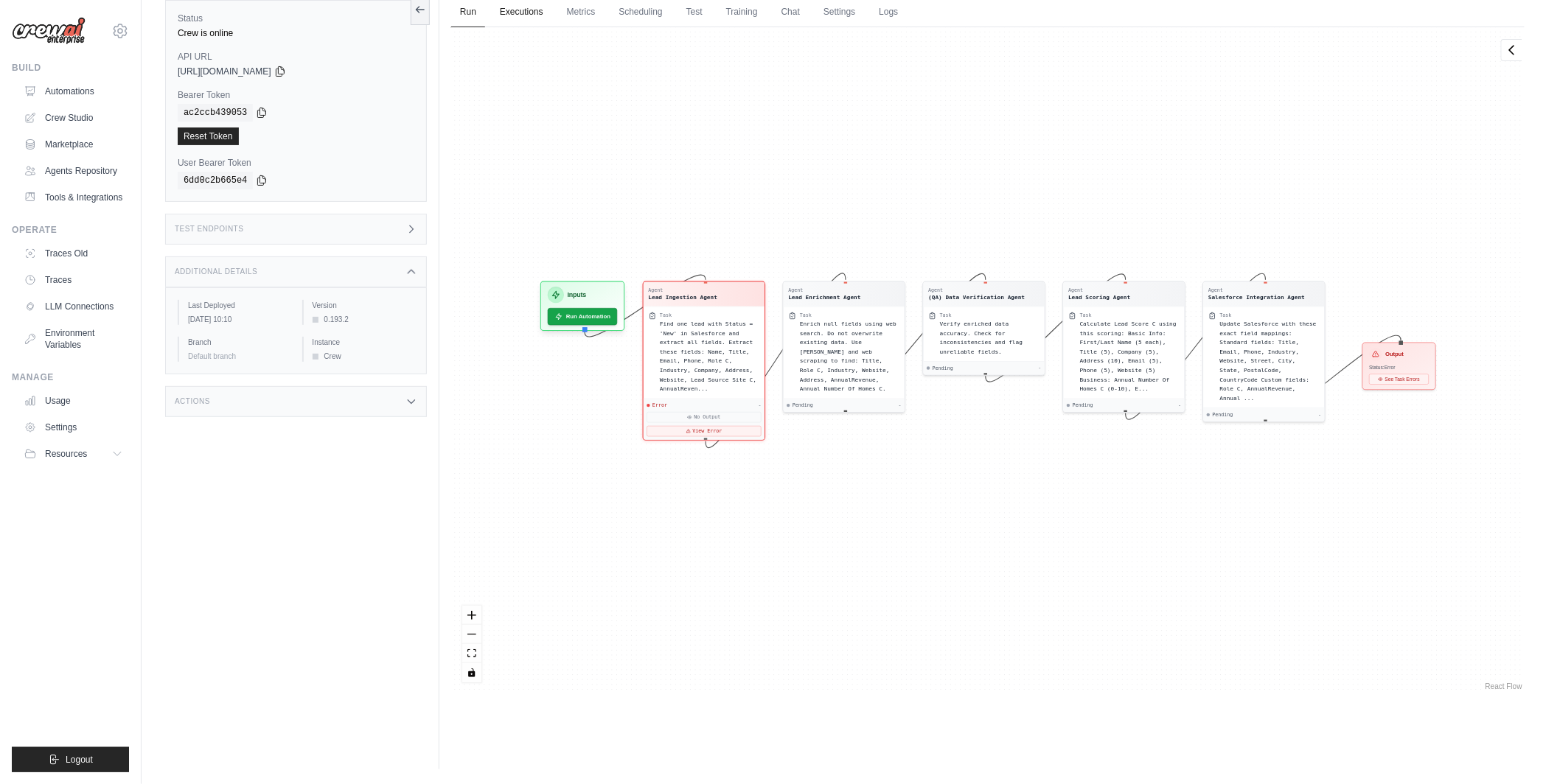
click at [528, 15] on link "Executions" at bounding box center [521, 12] width 61 height 31
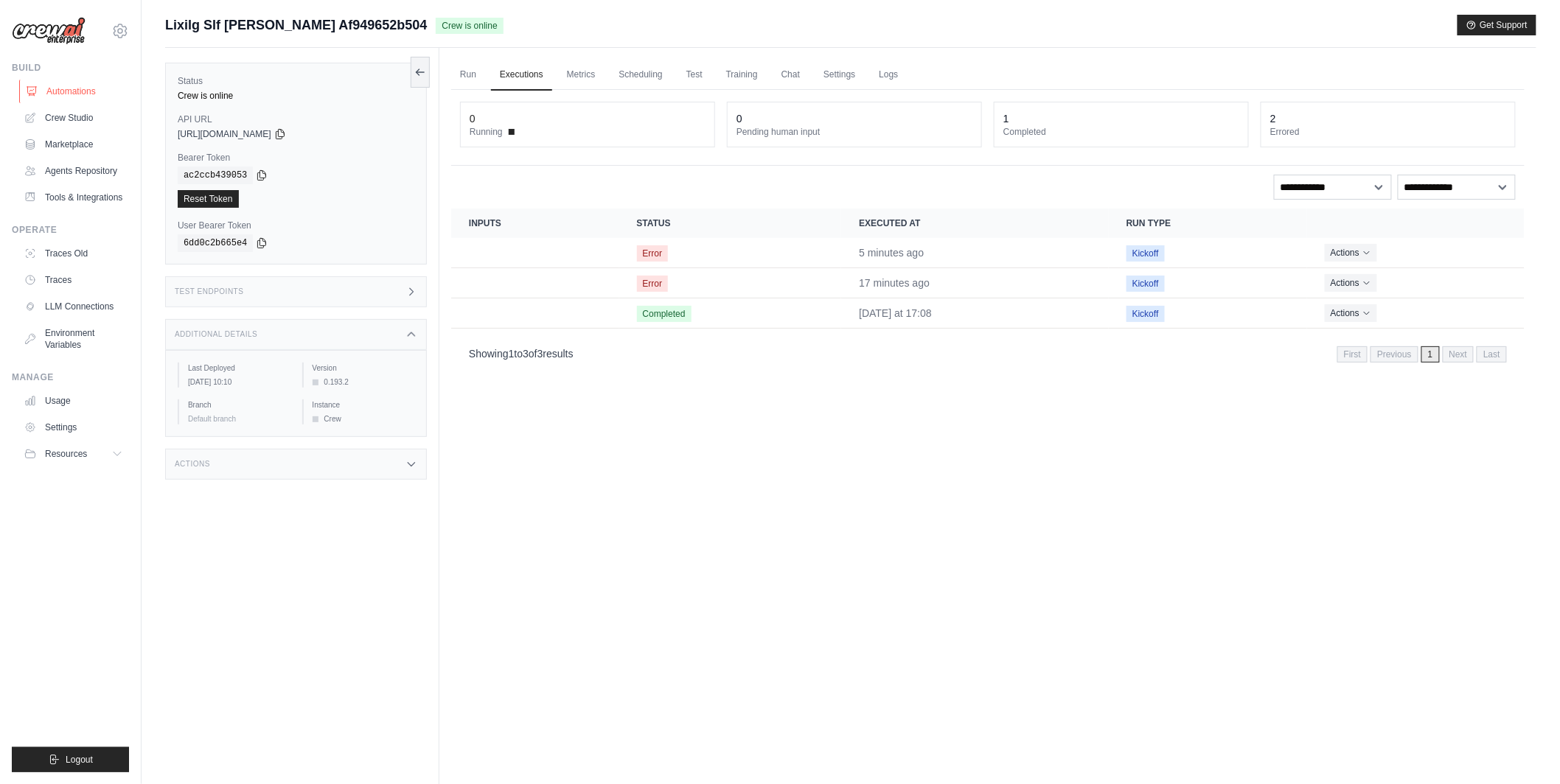
click at [74, 95] on link "Automations" at bounding box center [75, 91] width 111 height 23
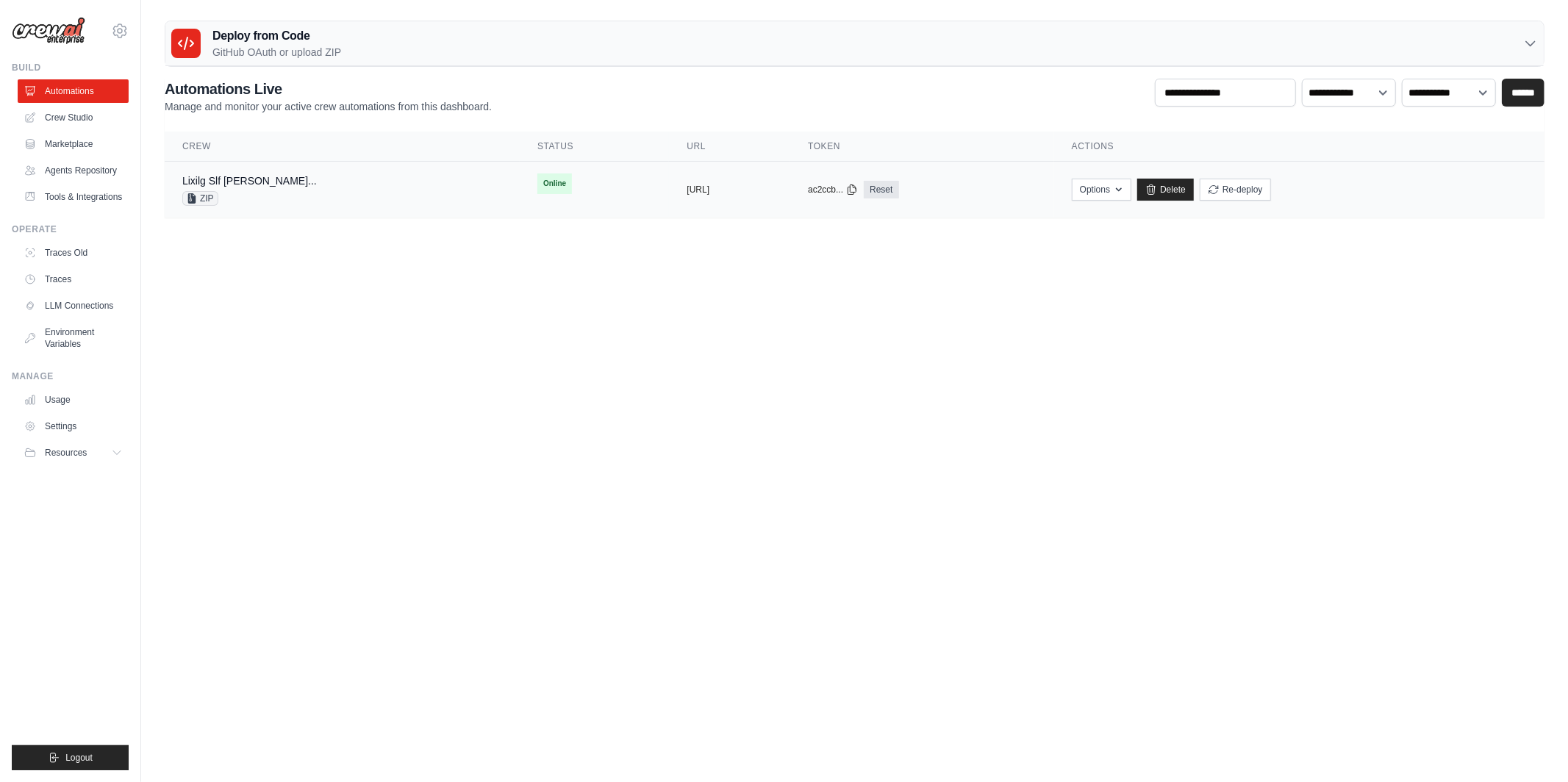
click at [466, 213] on td "Lixilg Slf Cai Leadenrichmentautomati... ZIP" at bounding box center [342, 189] width 355 height 56
click at [315, 294] on body "[PERSON_NAME][EMAIL_ADDRESS][DOMAIN_NAME] MP@Crew [GEOGRAPHIC_DATA] TH@Crew" at bounding box center [784, 391] width 1568 height 782
click at [87, 115] on link "Crew Studio" at bounding box center [75, 117] width 111 height 23
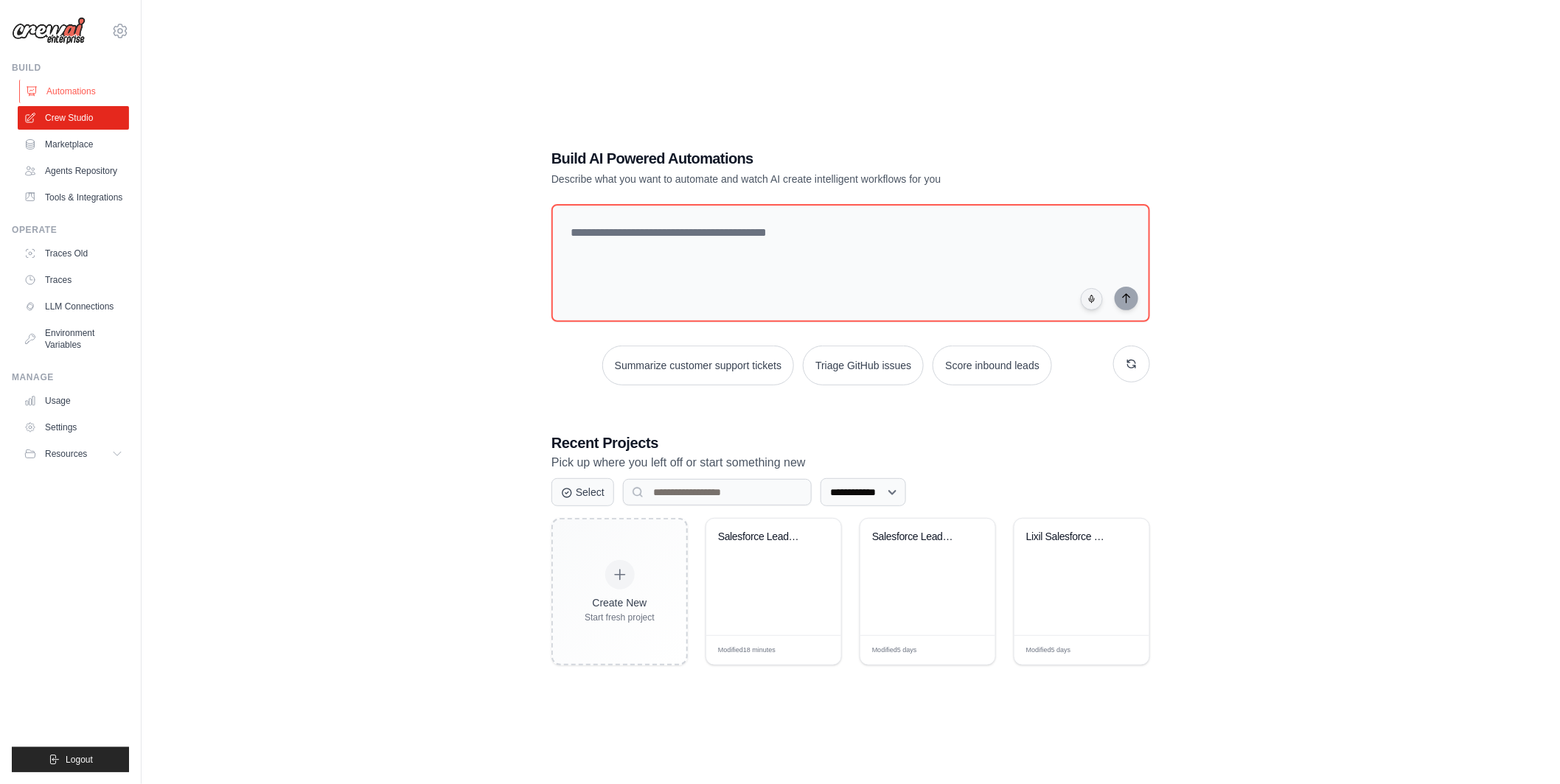
click at [91, 91] on link "Automations" at bounding box center [75, 91] width 111 height 23
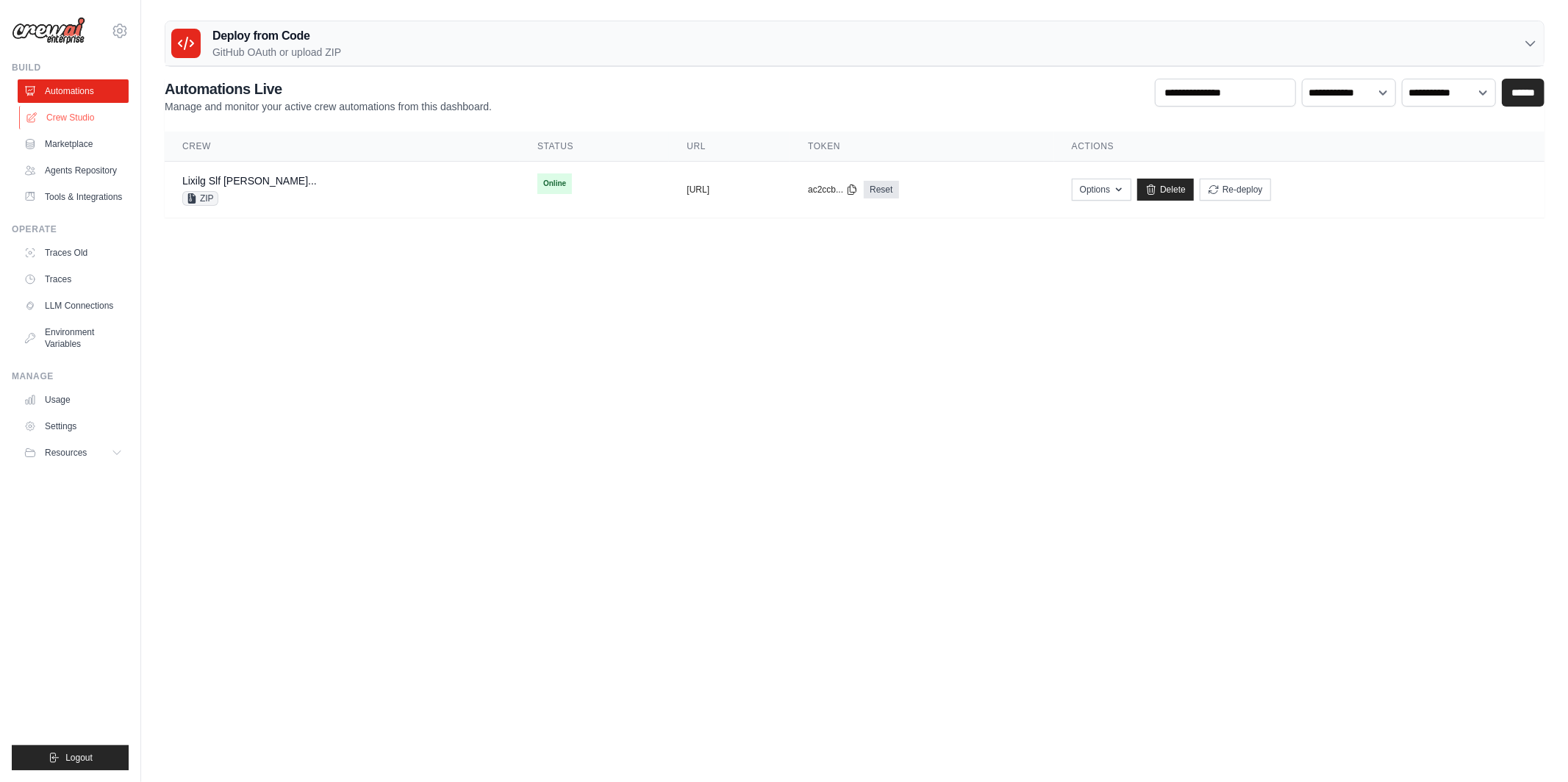
click at [80, 110] on link "Crew Studio" at bounding box center [75, 117] width 111 height 23
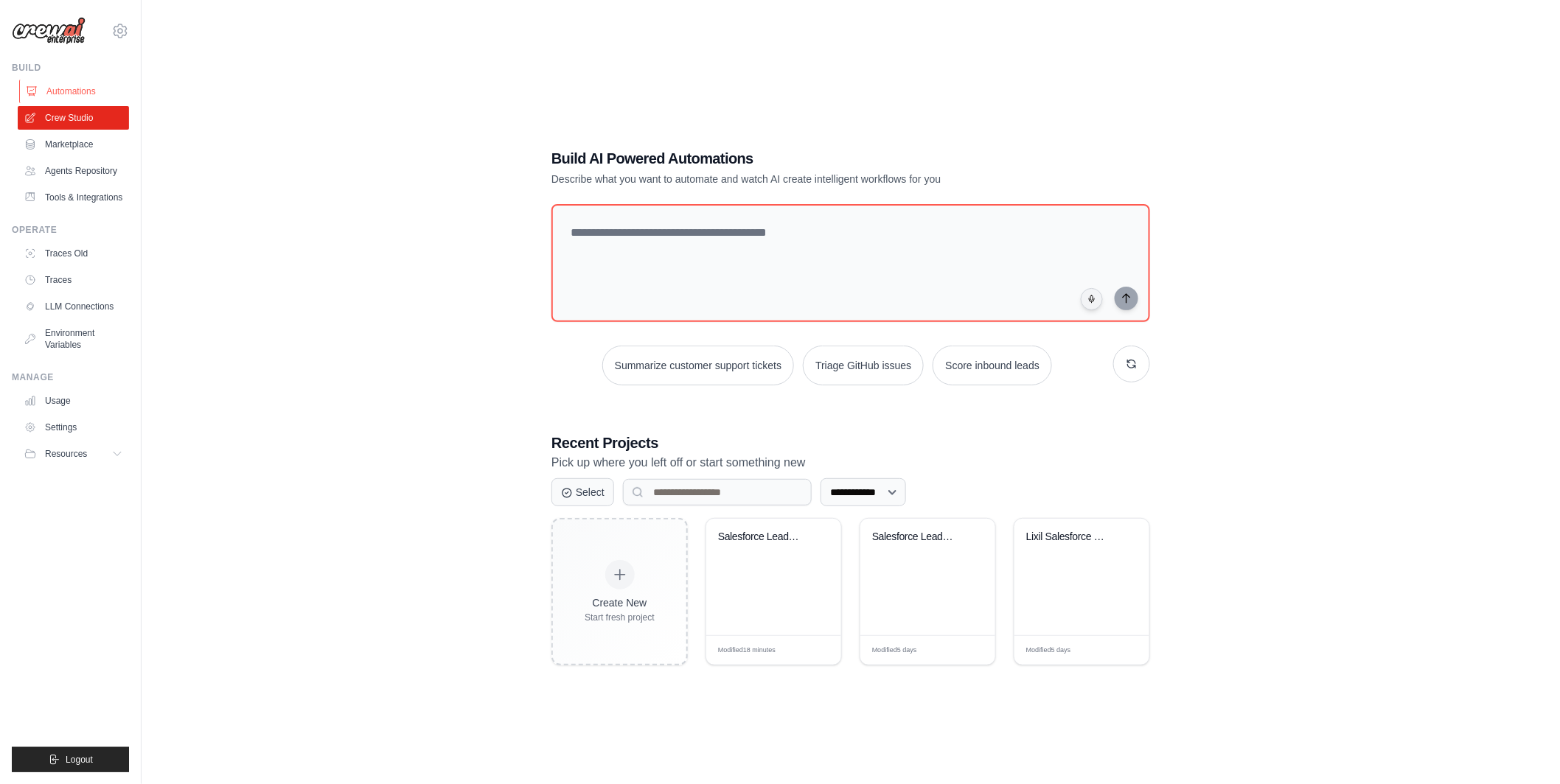
click at [97, 95] on link "Automations" at bounding box center [75, 91] width 111 height 23
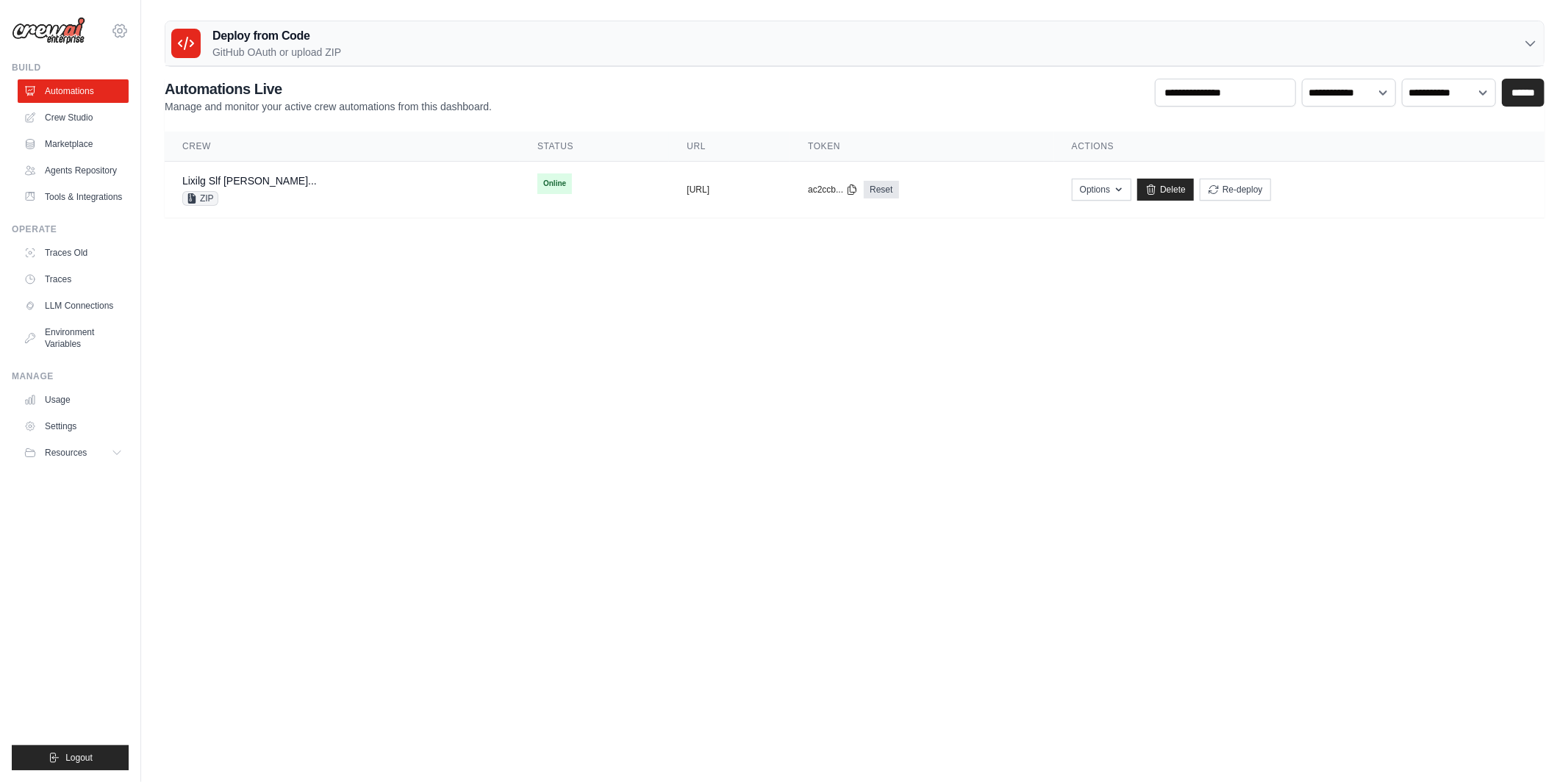
click at [119, 29] on icon at bounding box center [120, 31] width 5 height 5
click at [215, 320] on body "tom@crewai.com MP@Crew Lixil TH@Crew" at bounding box center [784, 391] width 1568 height 782
click at [248, 49] on p "GitHub OAuth or upload ZIP" at bounding box center [276, 52] width 129 height 15
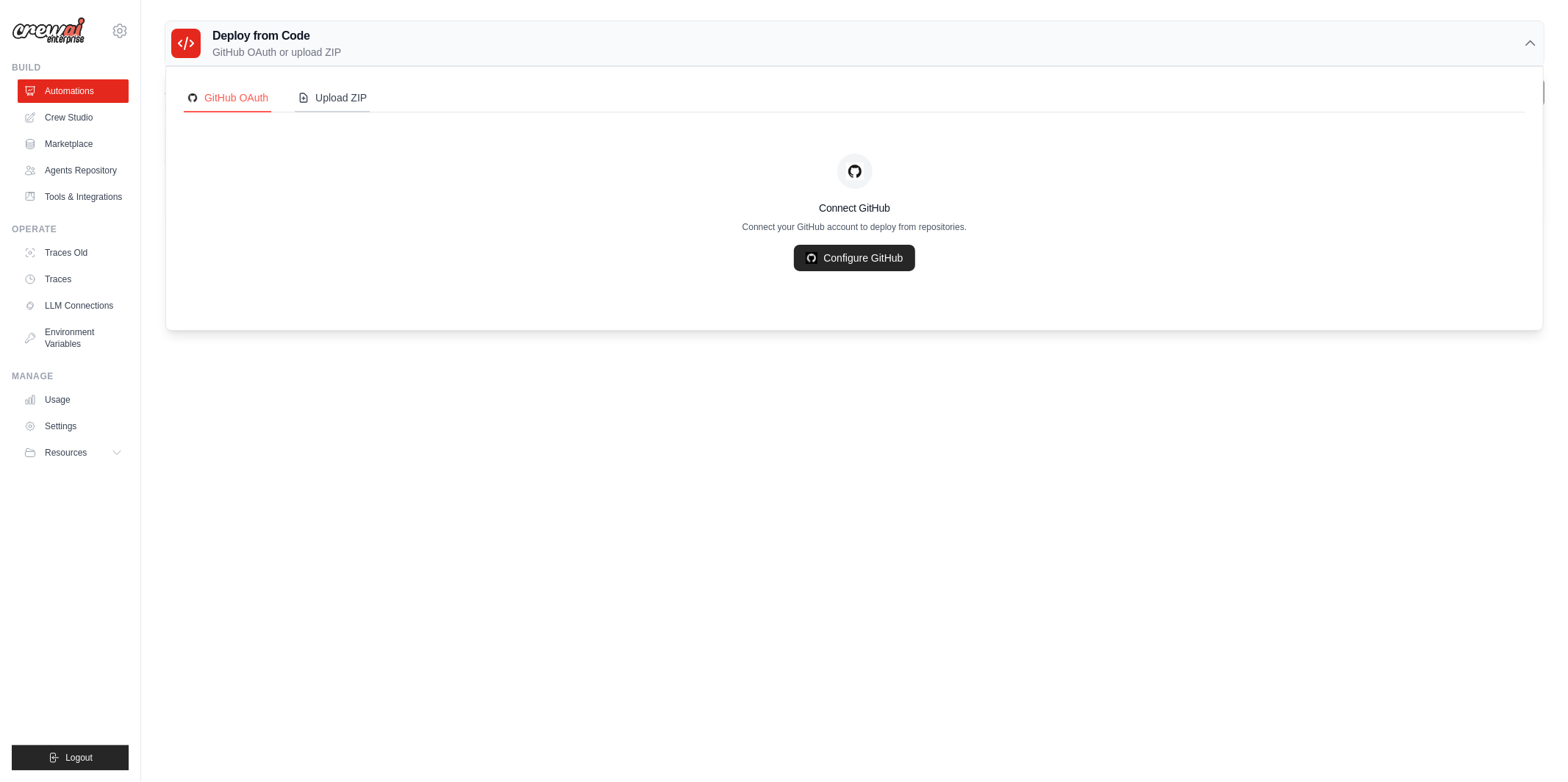
click at [350, 103] on div "Upload ZIP" at bounding box center [332, 97] width 69 height 15
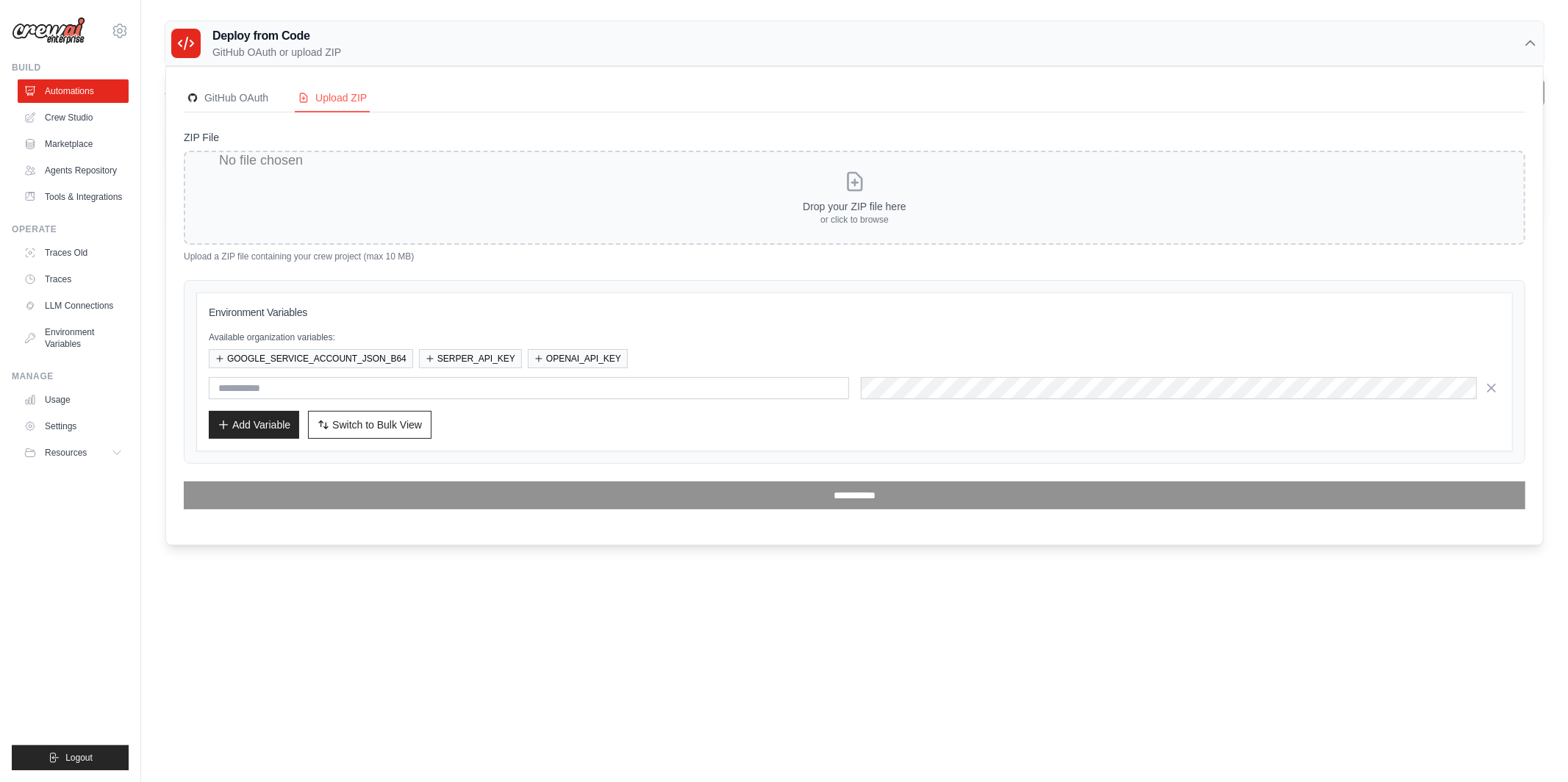
click at [374, 632] on body "tom@crewai.com MP@Crew Lixil TH@Crew" at bounding box center [784, 391] width 1568 height 782
click at [1531, 37] on icon at bounding box center [1530, 43] width 15 height 15
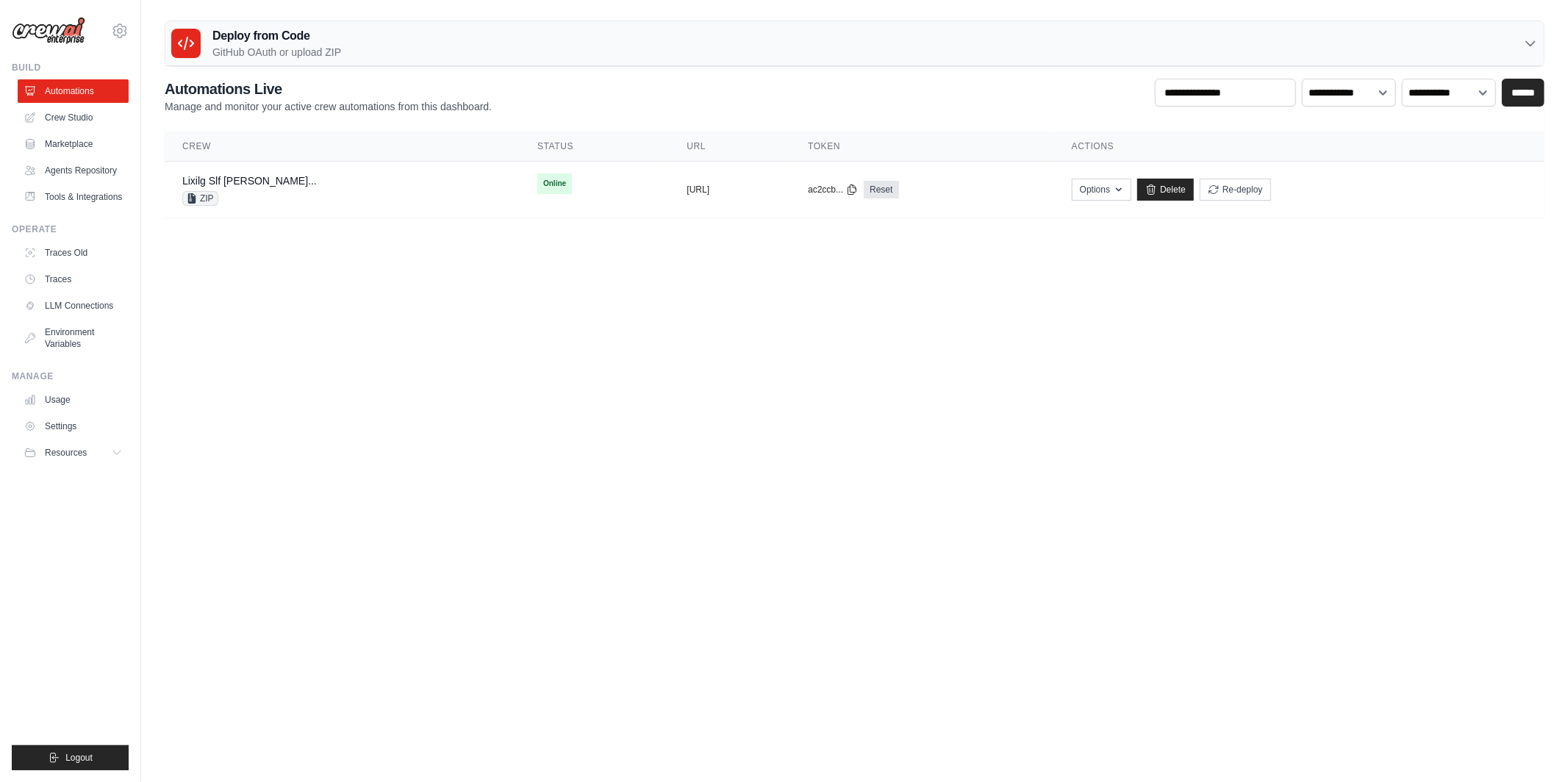
click at [282, 45] on p "GitHub OAuth or upload ZIP" at bounding box center [276, 52] width 129 height 15
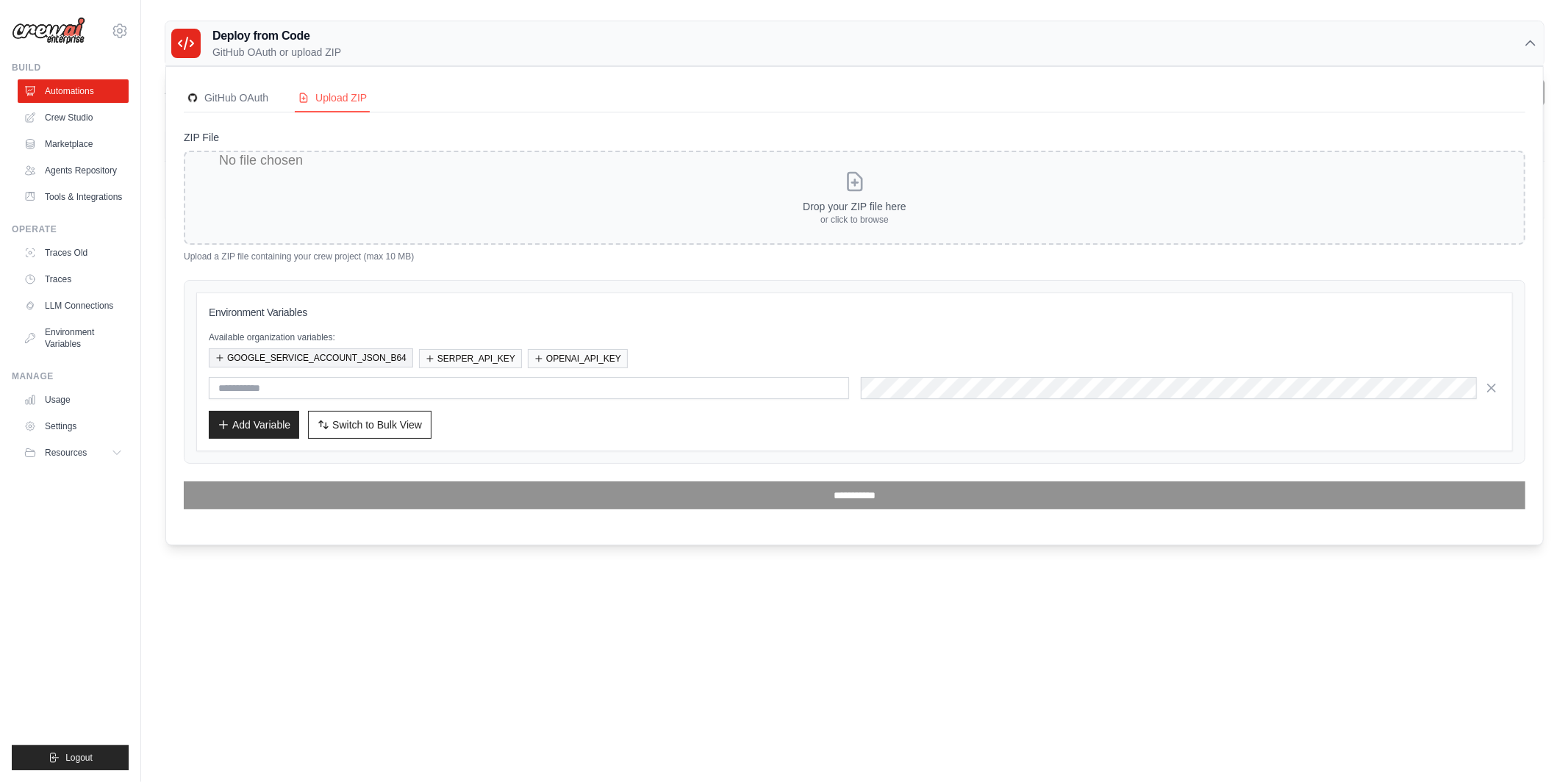
click at [300, 361] on button "GOOGLE_SERVICE_ACCOUNT_JSON_B64" at bounding box center [310, 357] width 205 height 19
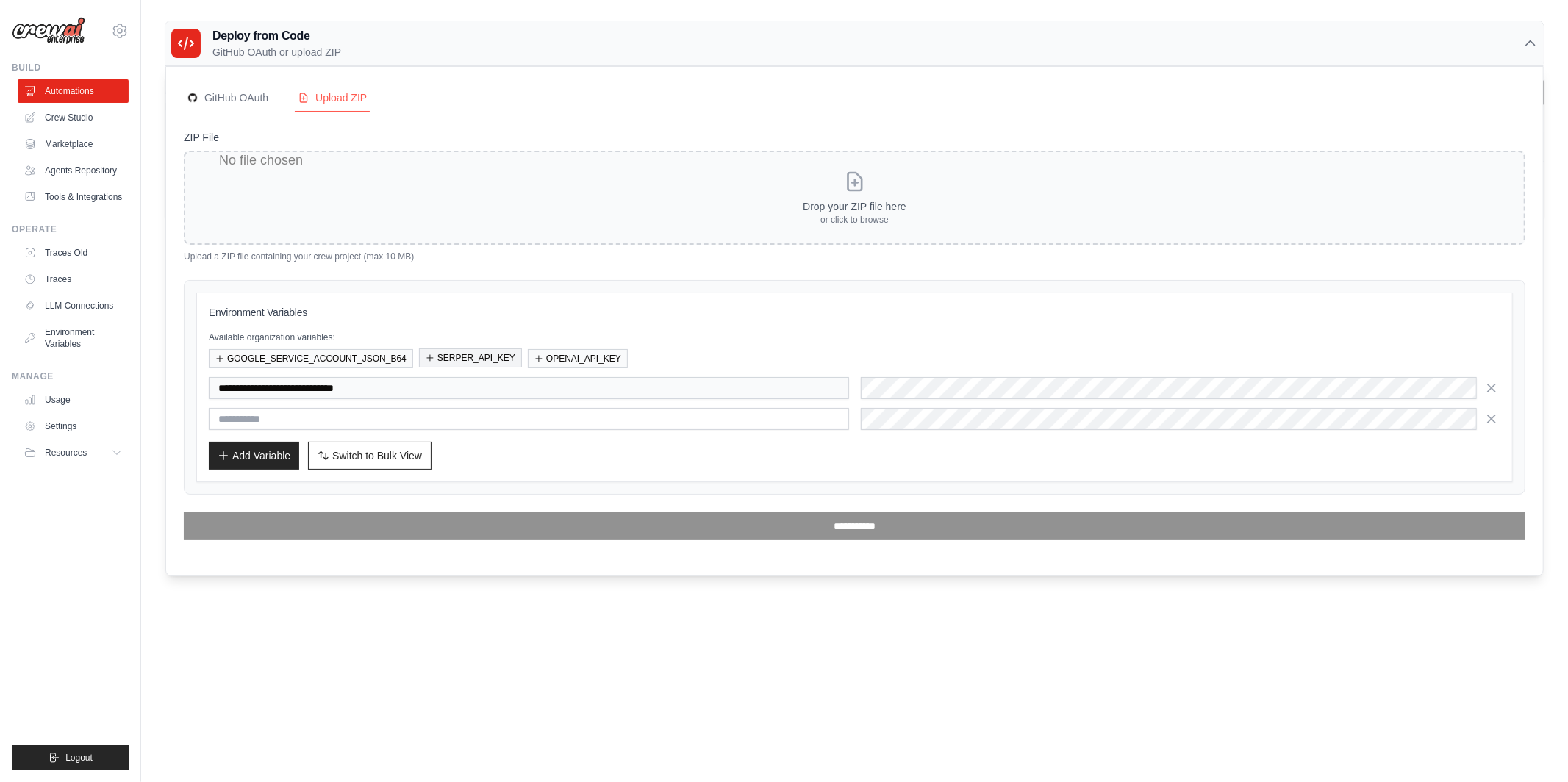
click at [504, 359] on button "SERPER_API_KEY" at bounding box center [470, 357] width 103 height 19
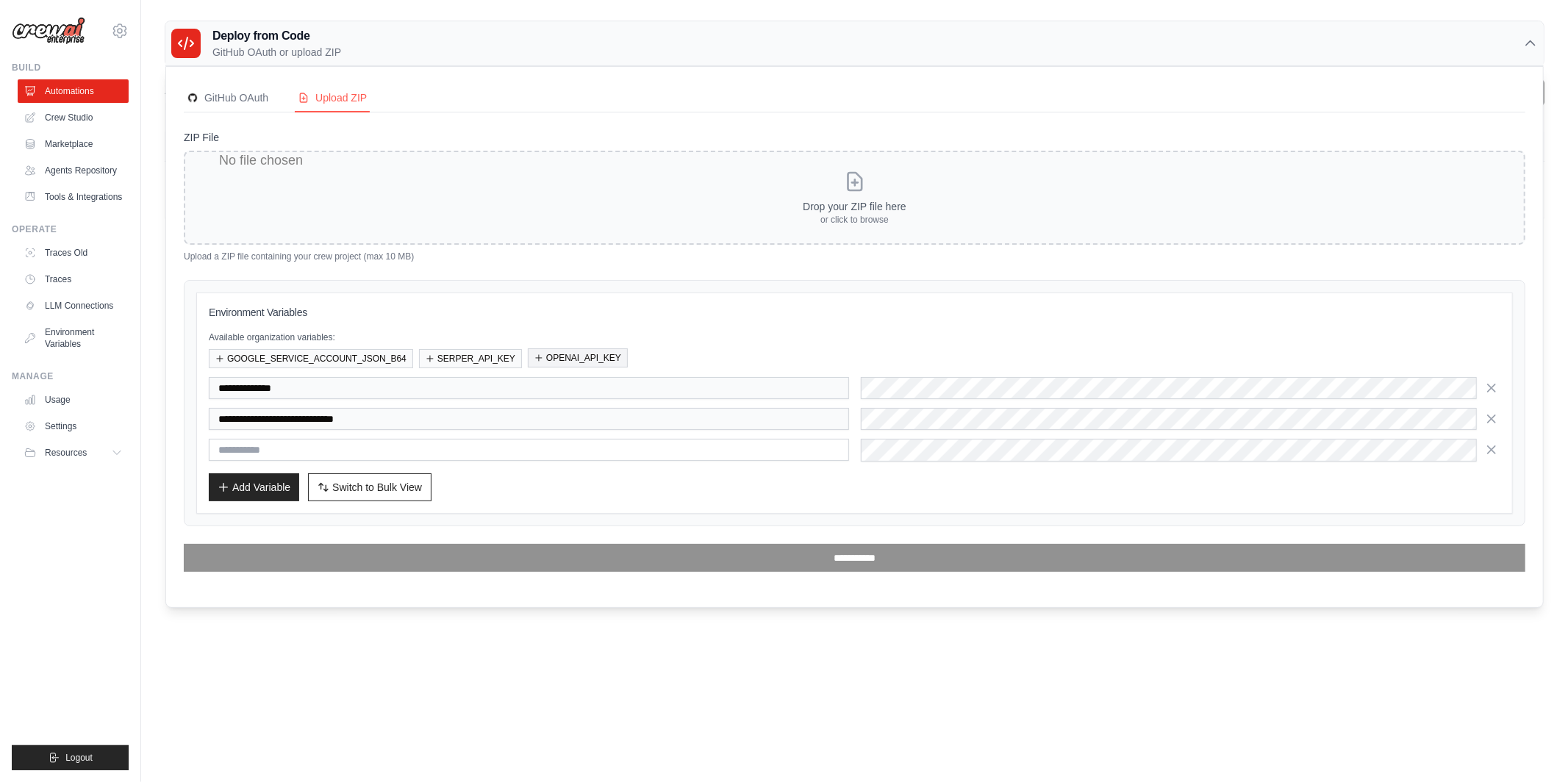
click at [568, 360] on button "OPENAI_API_KEY" at bounding box center [577, 357] width 100 height 19
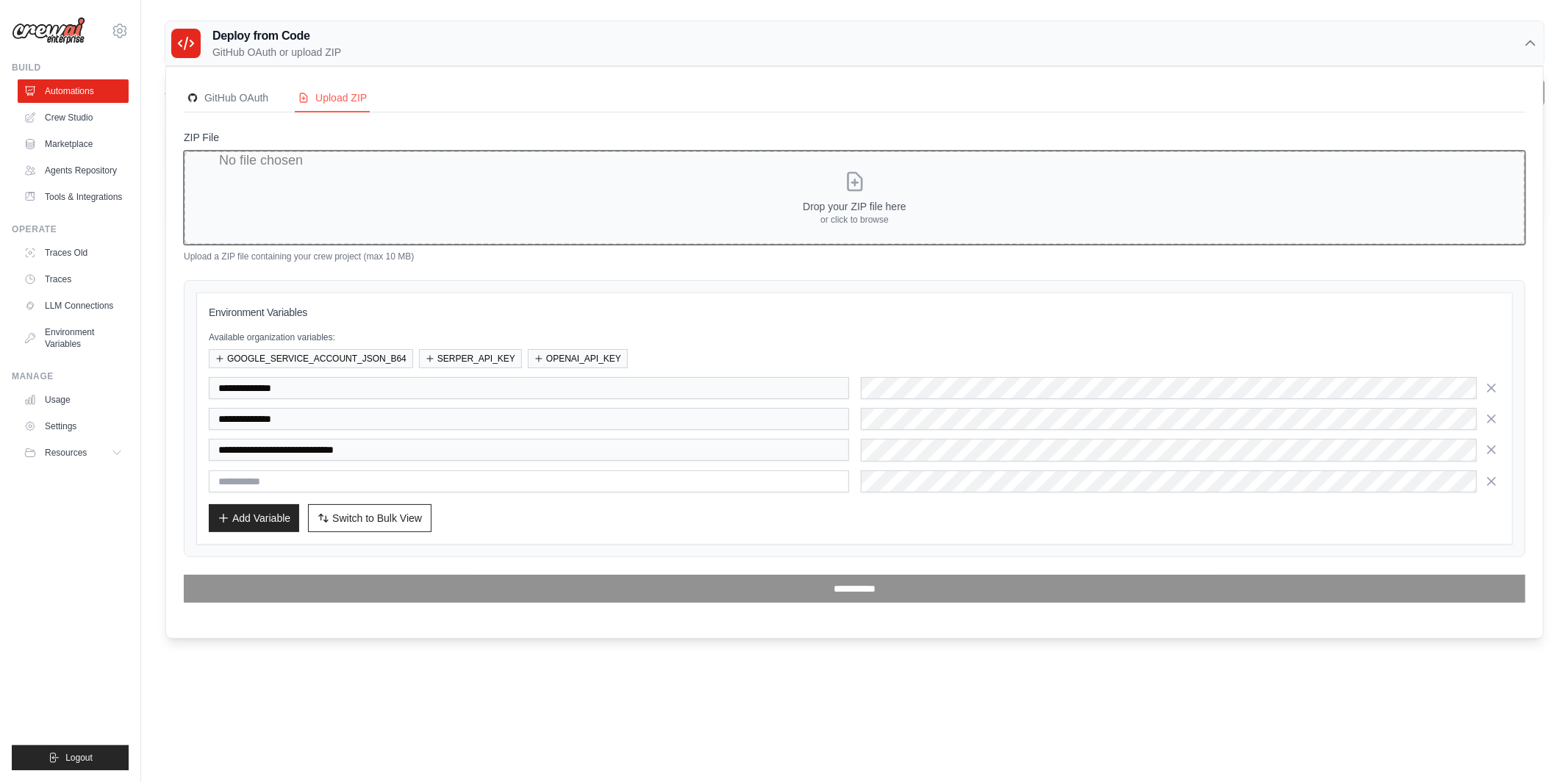
click at [460, 211] on input "ZIP File" at bounding box center [854, 198] width 1341 height 94
click at [1496, 381] on icon "button" at bounding box center [1491, 387] width 15 height 15
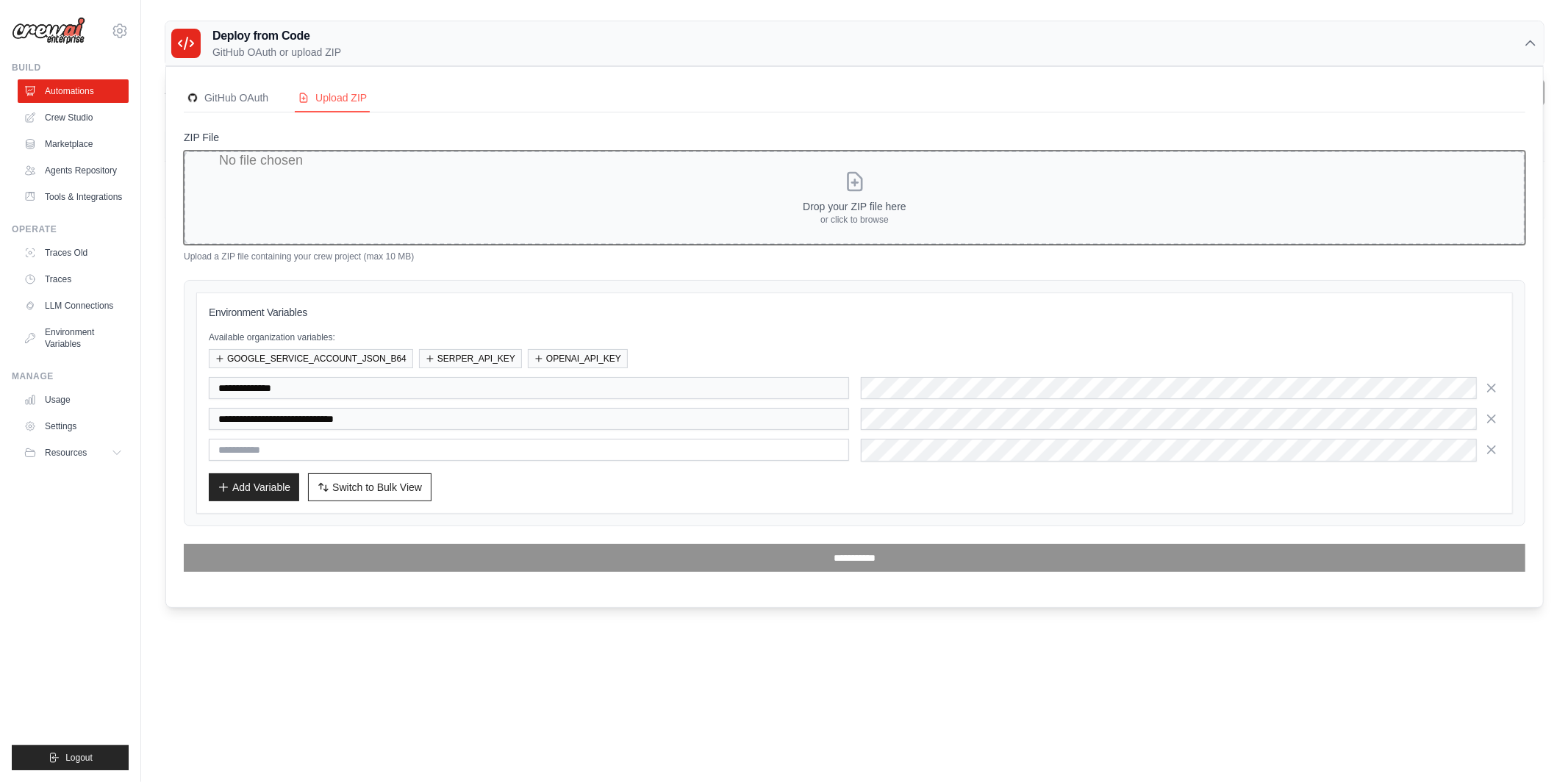
click at [364, 201] on input "ZIP File" at bounding box center [854, 198] width 1341 height 94
type input "**********"
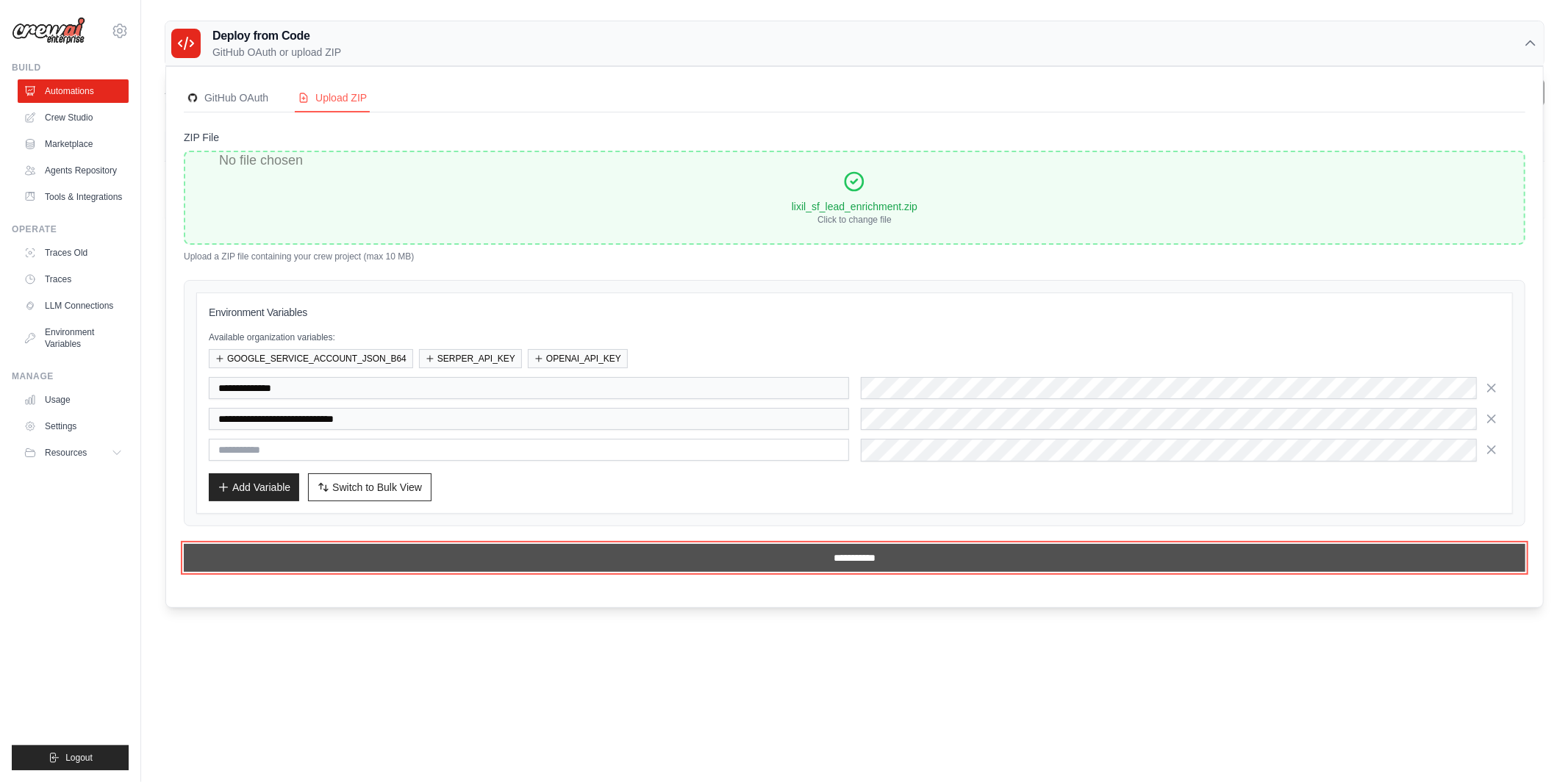
click at [777, 560] on input "**********" at bounding box center [854, 558] width 1341 height 28
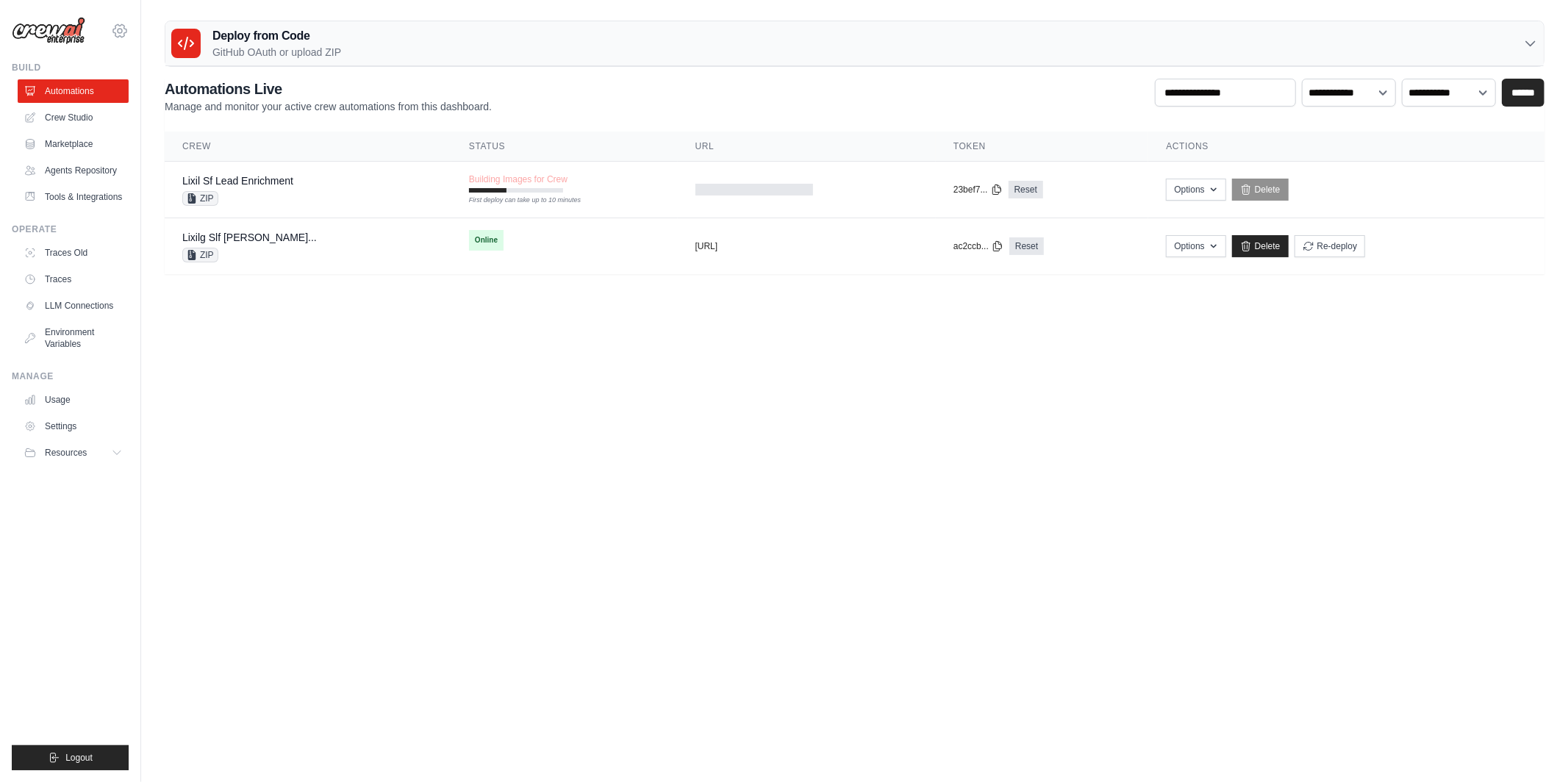
click at [118, 26] on icon at bounding box center [120, 31] width 18 height 18
click at [143, 147] on span "TH@Crew" at bounding box center [184, 150] width 116 height 15
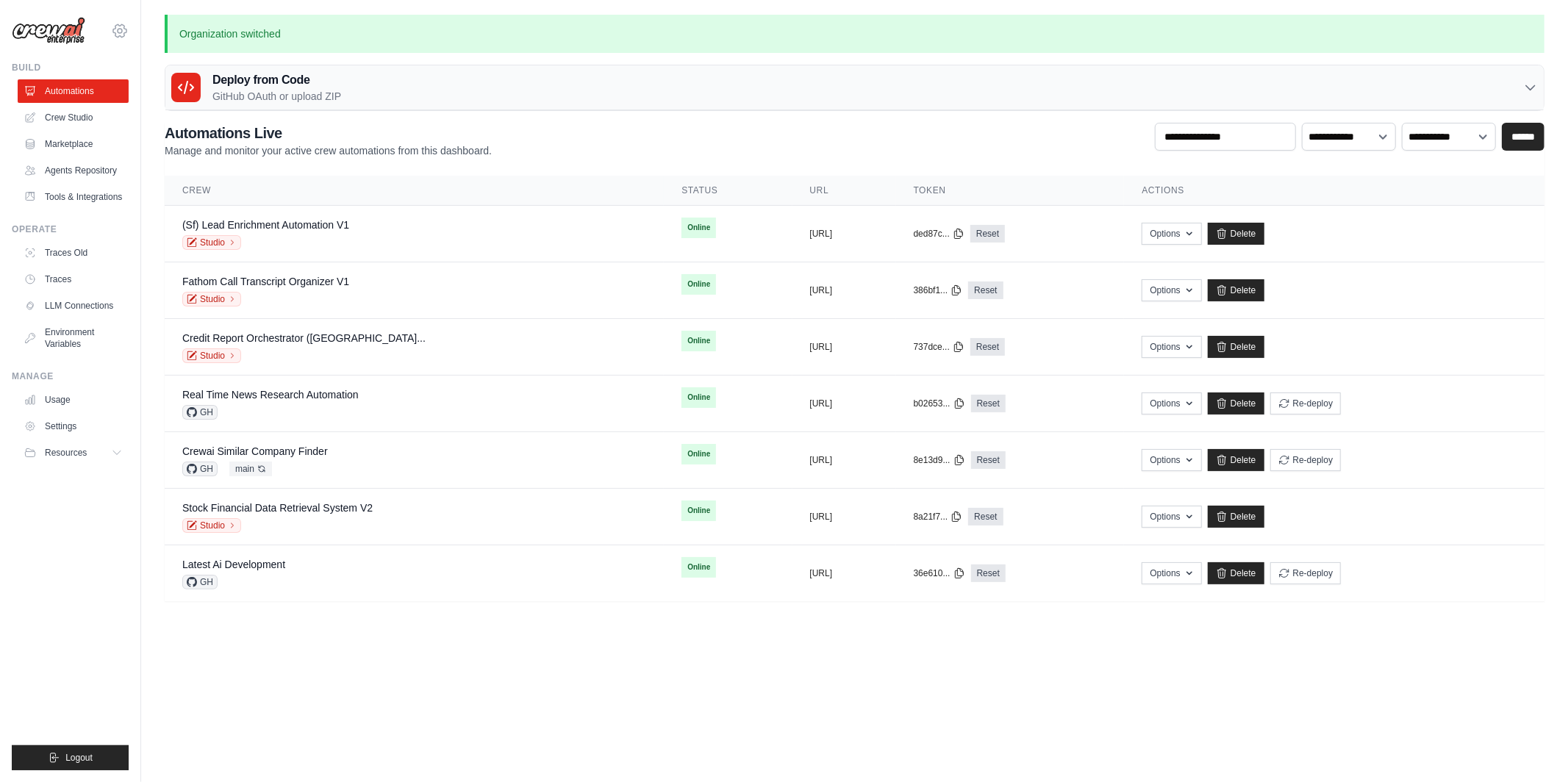
click at [115, 29] on icon at bounding box center [120, 31] width 18 height 18
click at [151, 124] on span "Lixil" at bounding box center [184, 120] width 116 height 15
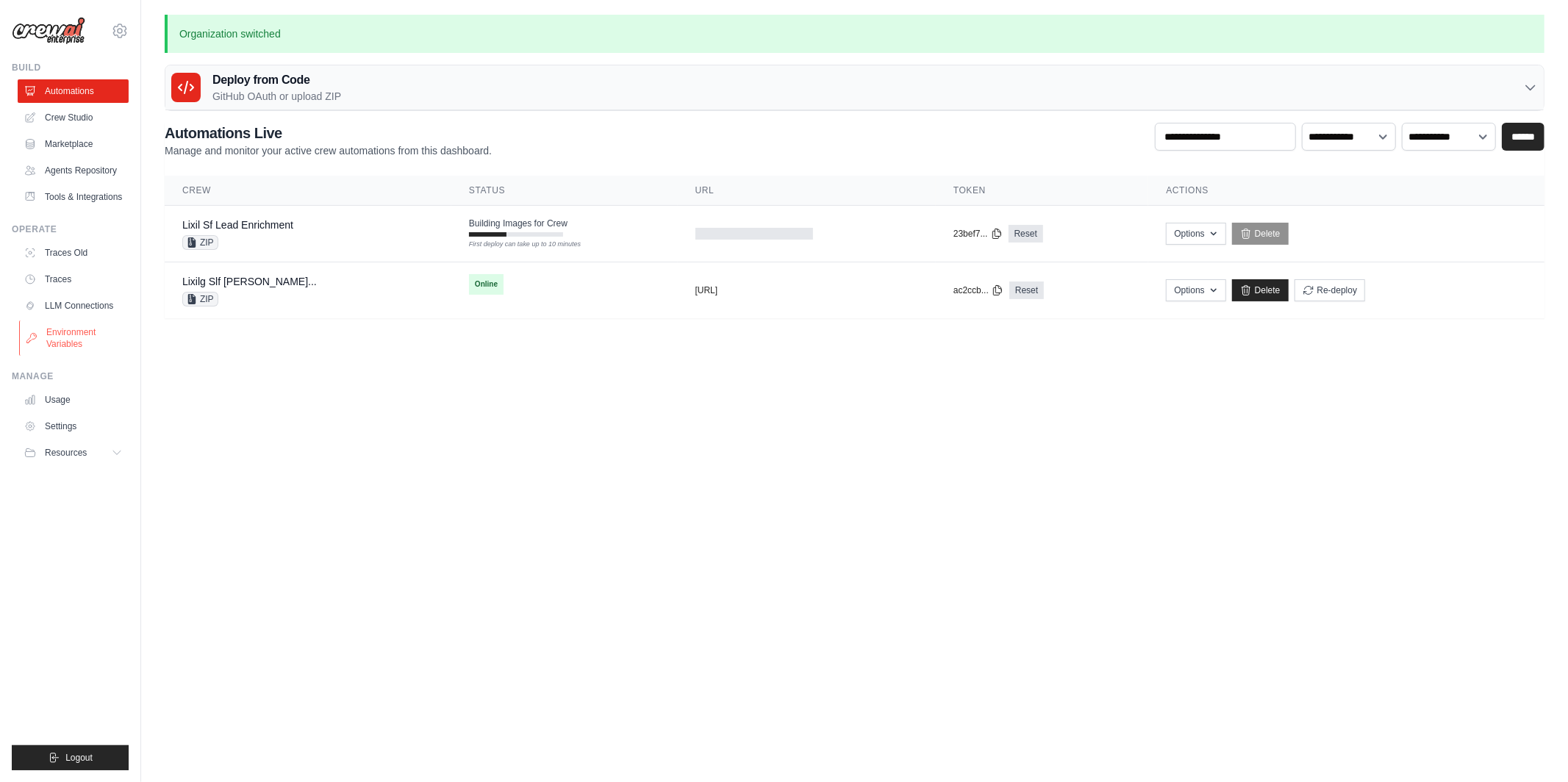
click at [73, 332] on link "Environment Variables" at bounding box center [75, 338] width 111 height 36
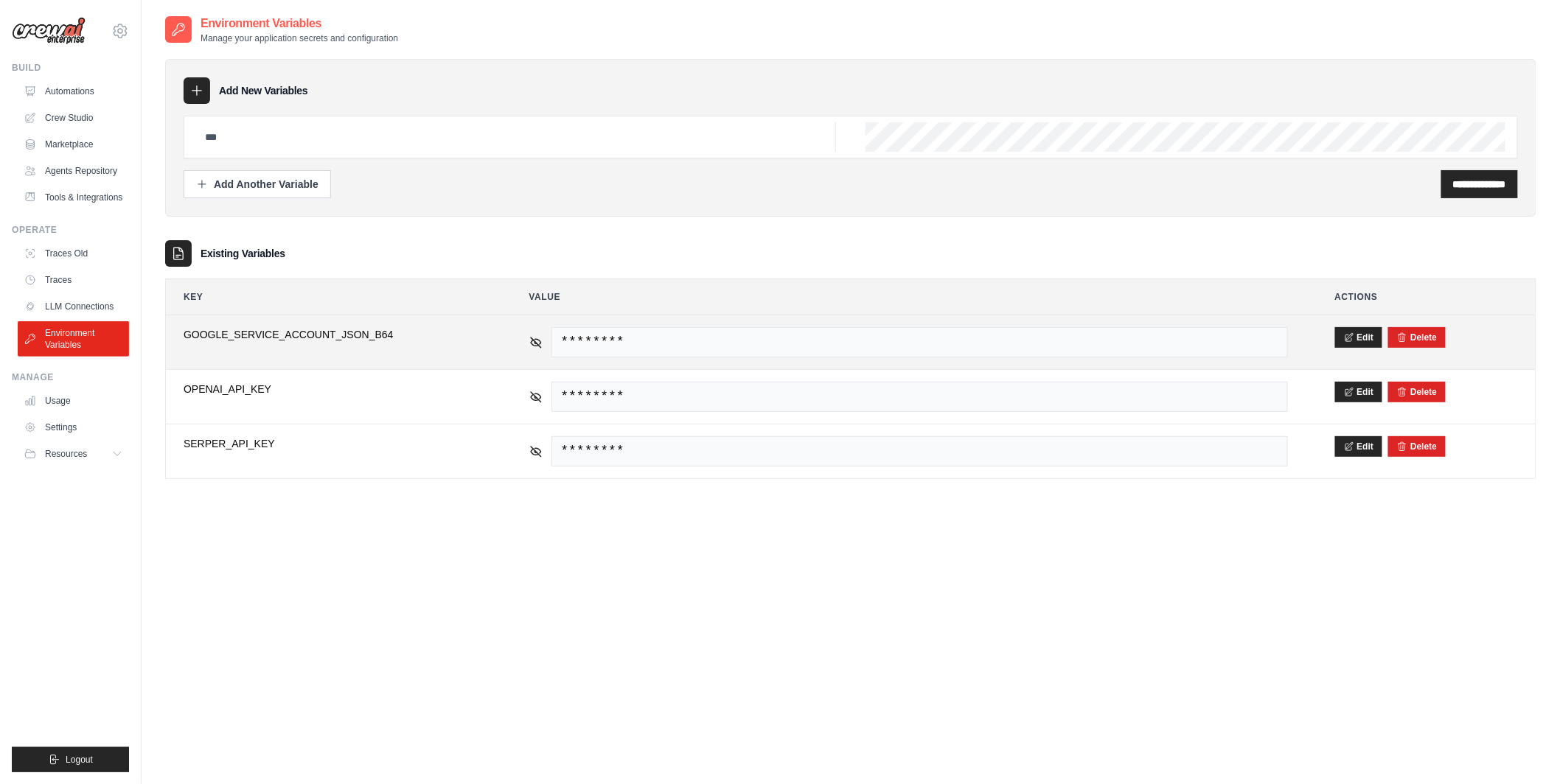
click at [255, 332] on span "GOOGLE_SERVICE_ACCOUNT_JSON_B64" at bounding box center [333, 334] width 299 height 15
click at [530, 344] on icon at bounding box center [536, 341] width 13 height 13
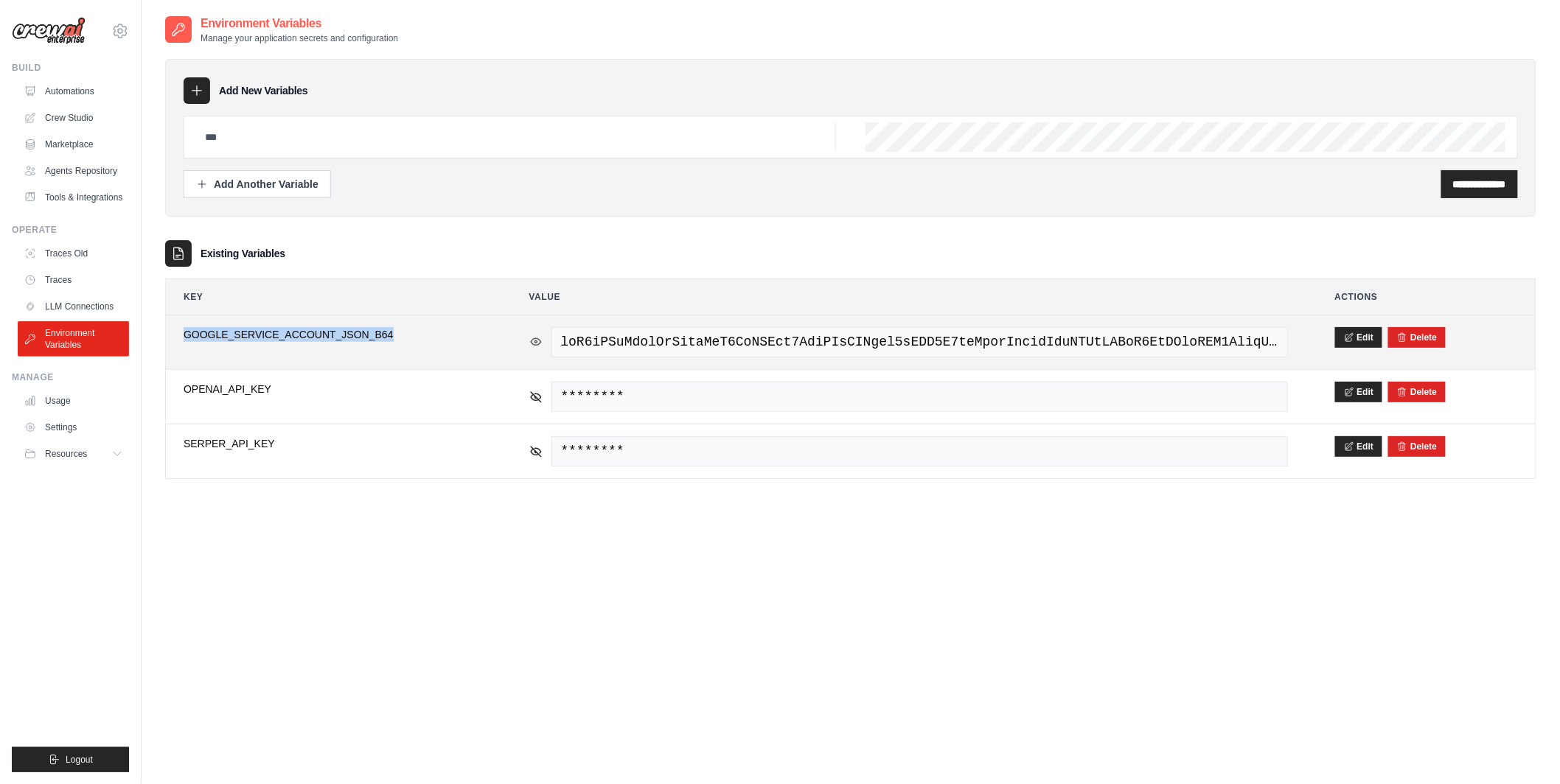
click at [530, 344] on icon at bounding box center [536, 341] width 13 height 13
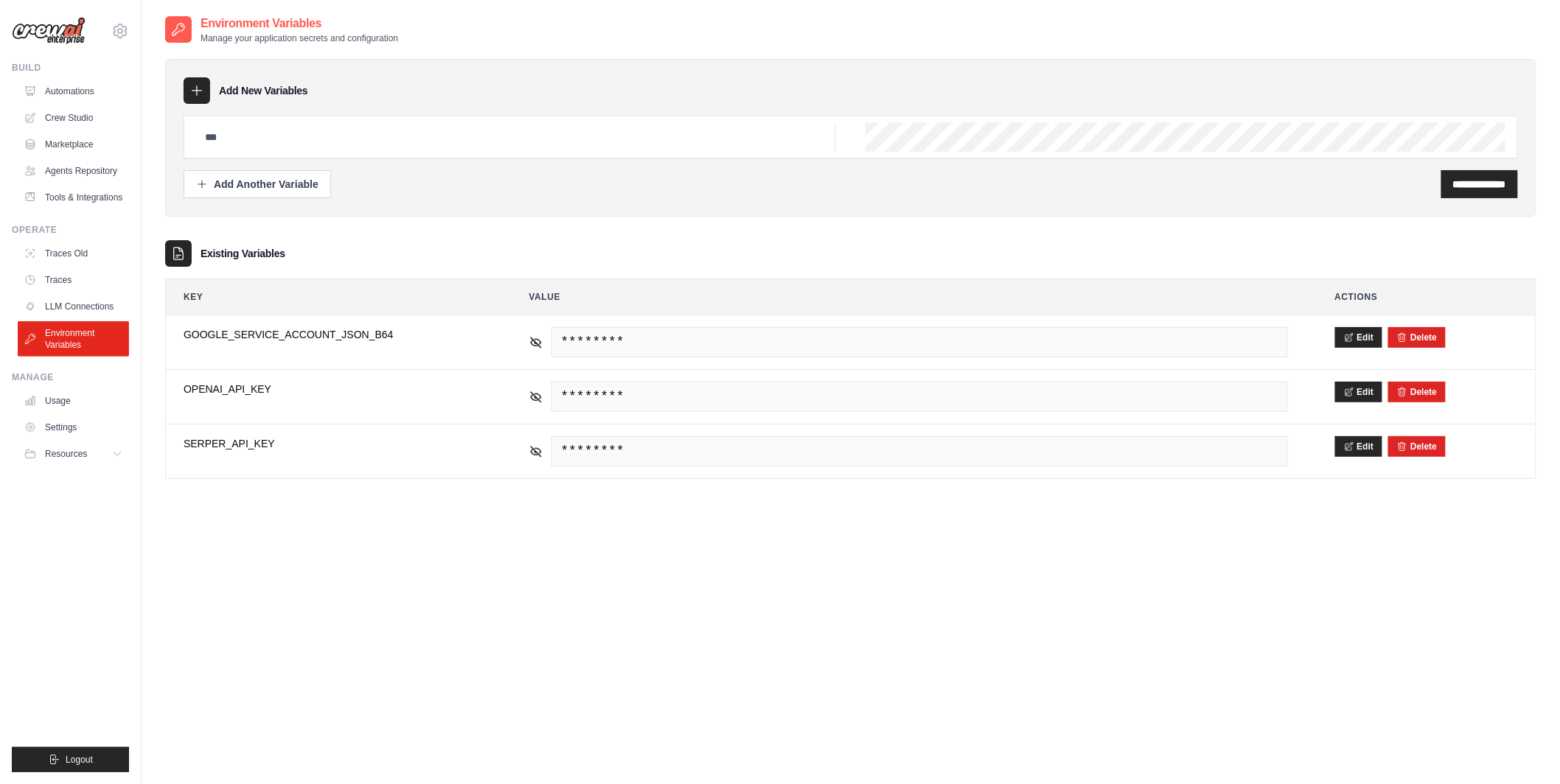
click at [518, 611] on div "**********" at bounding box center [850, 406] width 1371 height 784
click at [85, 84] on link "Automations" at bounding box center [75, 91] width 111 height 23
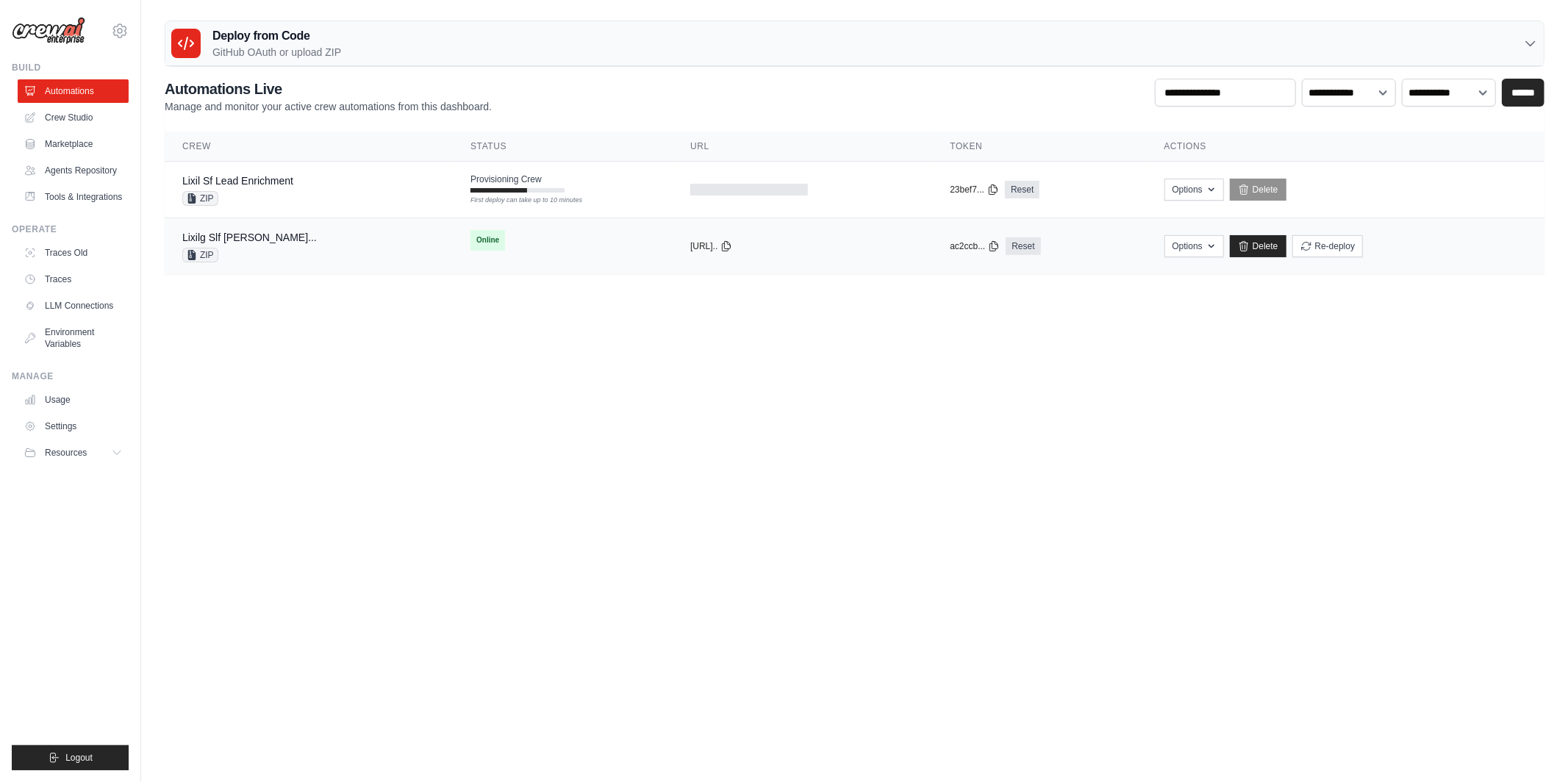
click at [448, 219] on td "Lixilg Slf Cai Leadenrichmentautomati... ZIP" at bounding box center [308, 246] width 288 height 56
click at [357, 179] on div "Lixil Sf Lead Enrichment ZIP" at bounding box center [309, 190] width 253 height 32
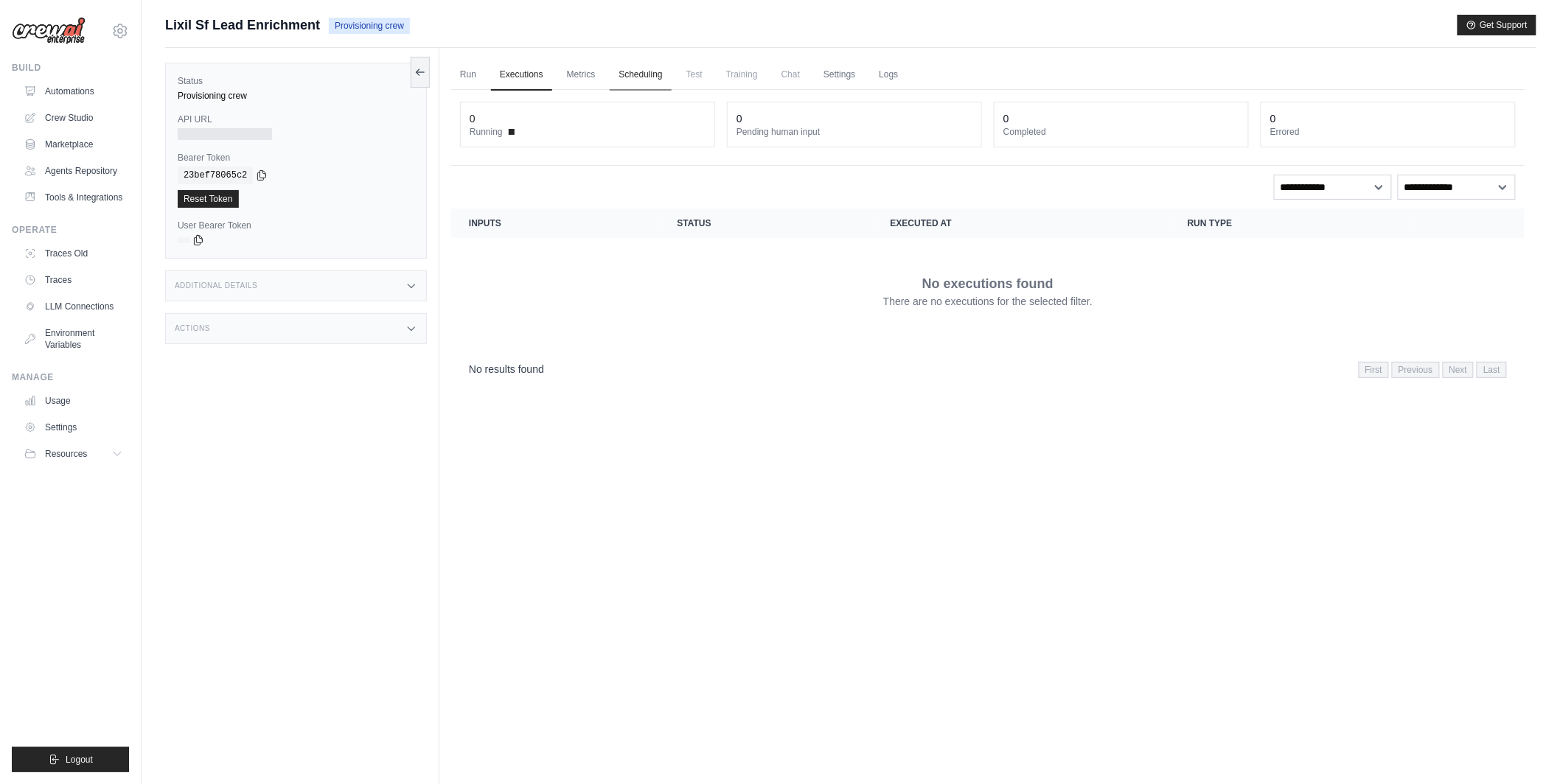
click at [628, 75] on link "Scheduling" at bounding box center [639, 75] width 61 height 31
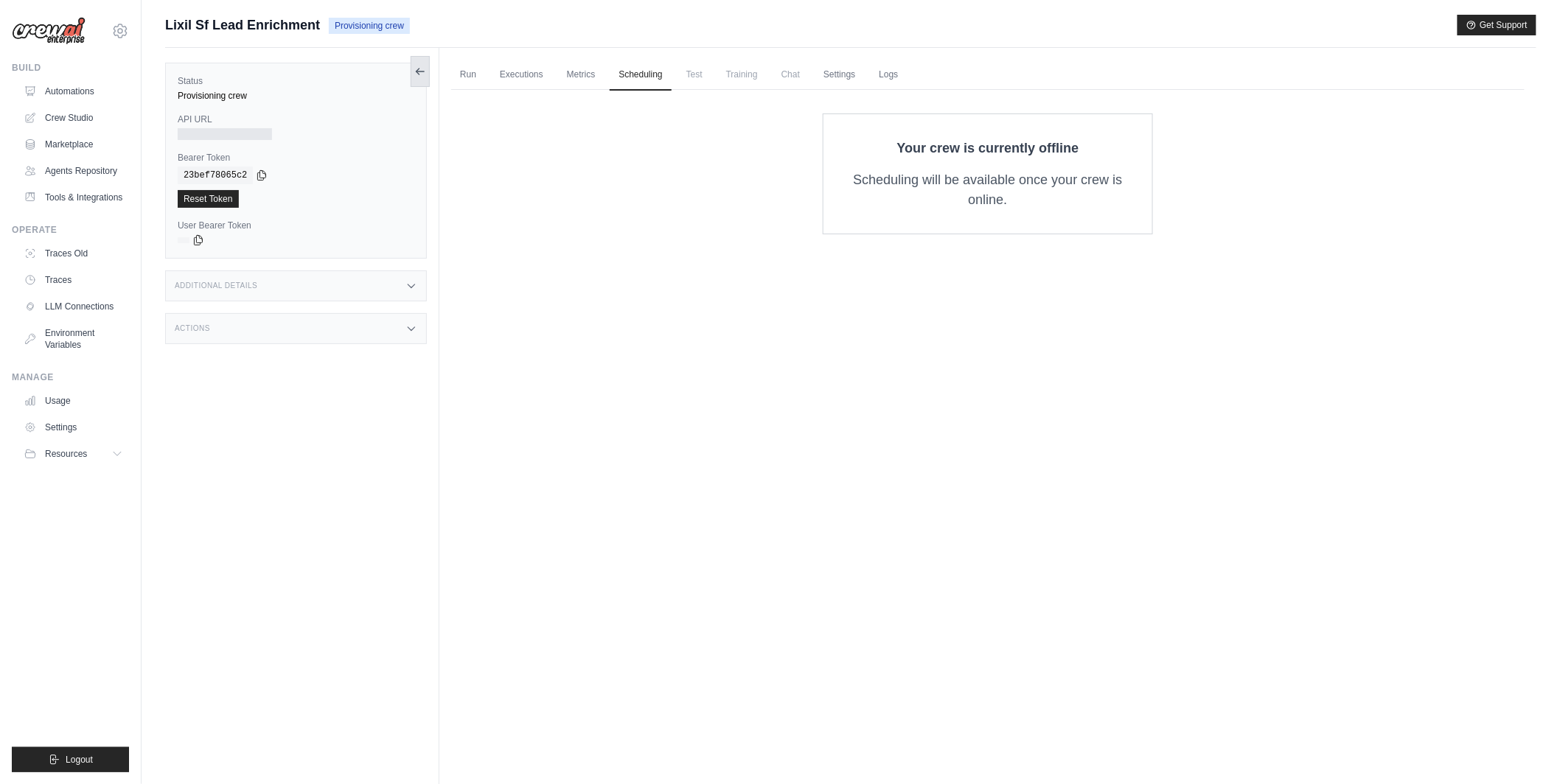
click at [422, 75] on icon at bounding box center [420, 71] width 12 height 12
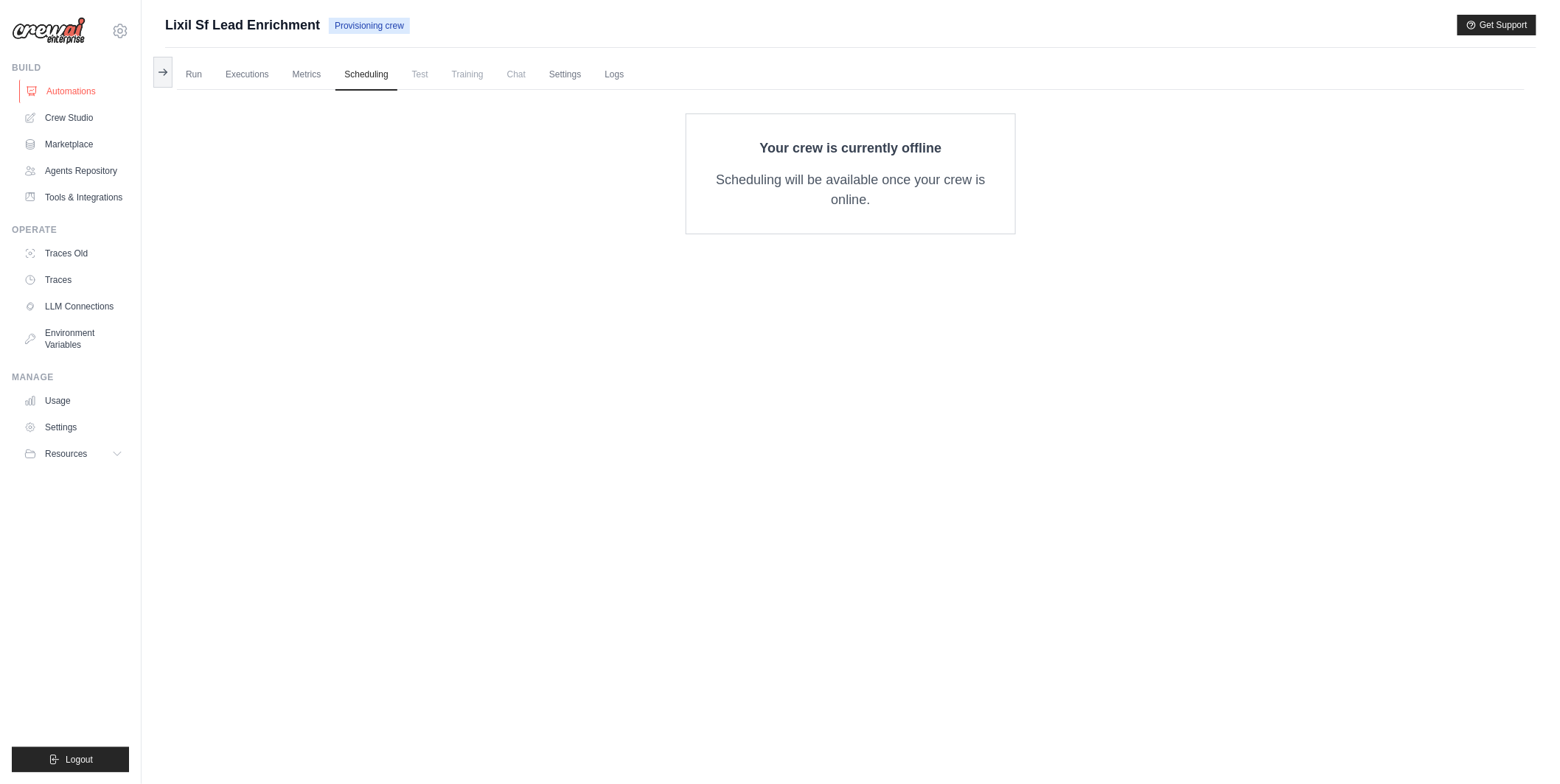
click at [56, 84] on link "Automations" at bounding box center [75, 91] width 111 height 23
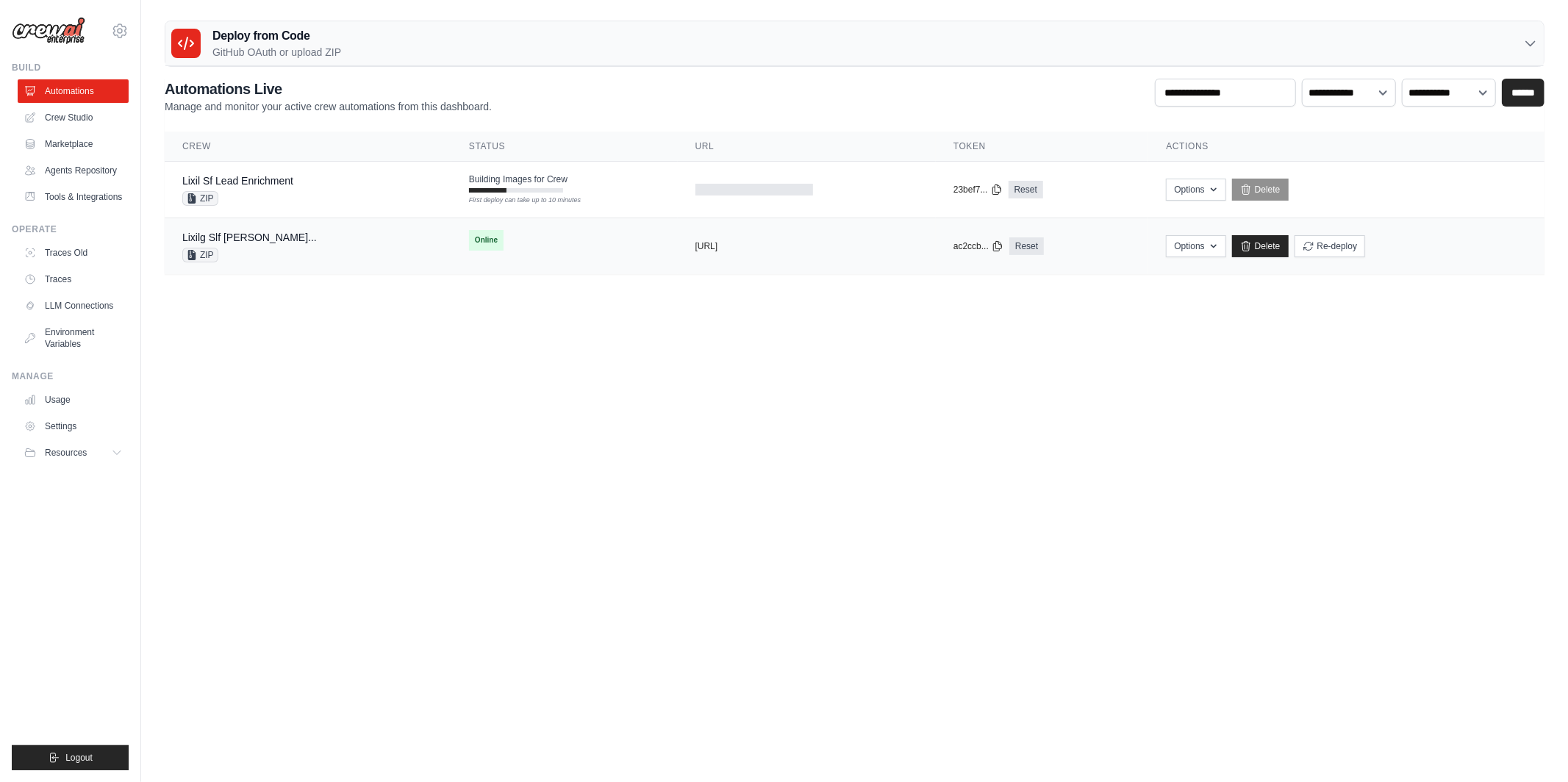
click at [434, 256] on div "Lixilg Slf Cai Leadenrichmentautomati... ZIP" at bounding box center [308, 246] width 252 height 32
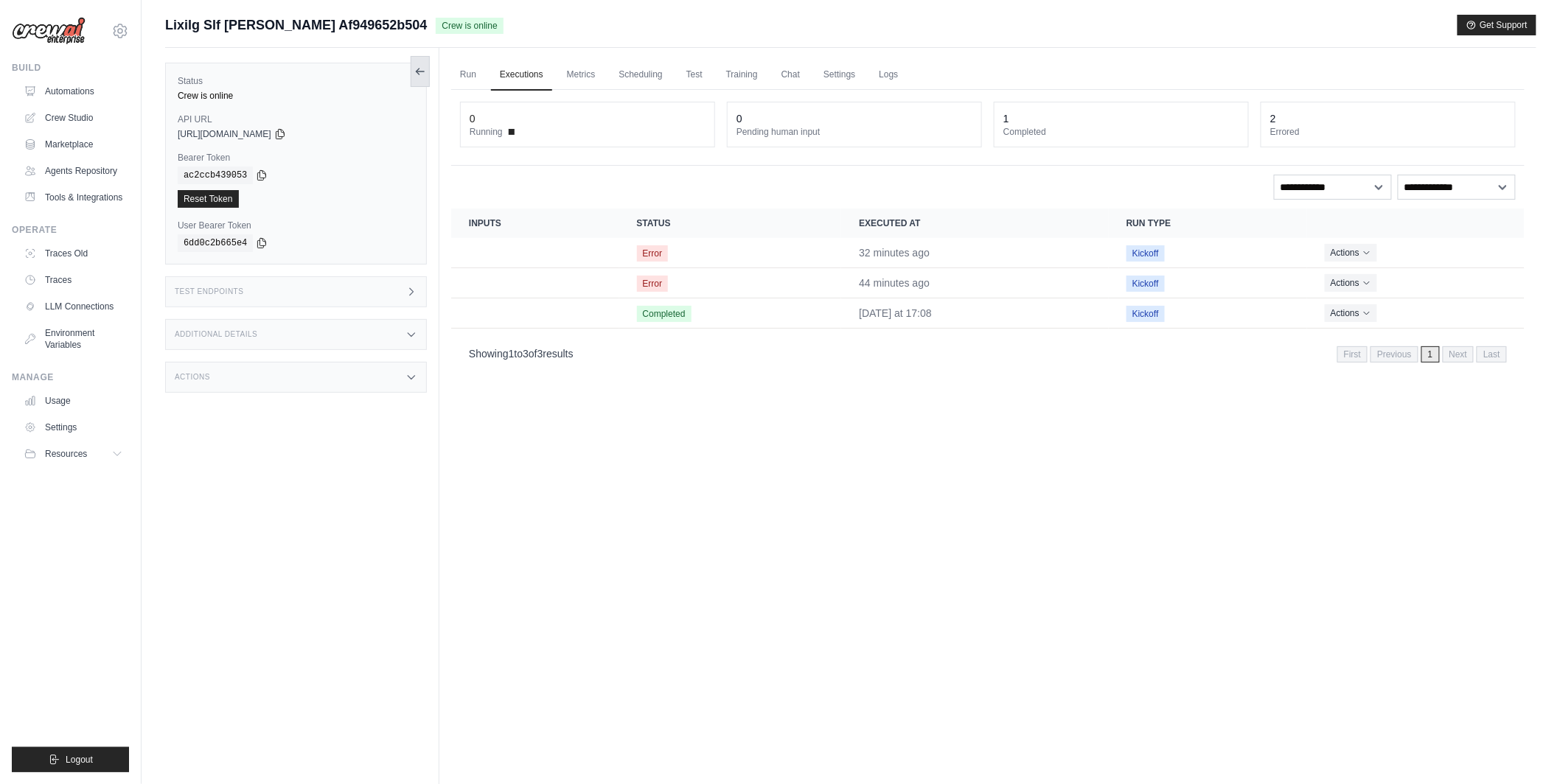
click at [423, 81] on button at bounding box center [420, 71] width 19 height 31
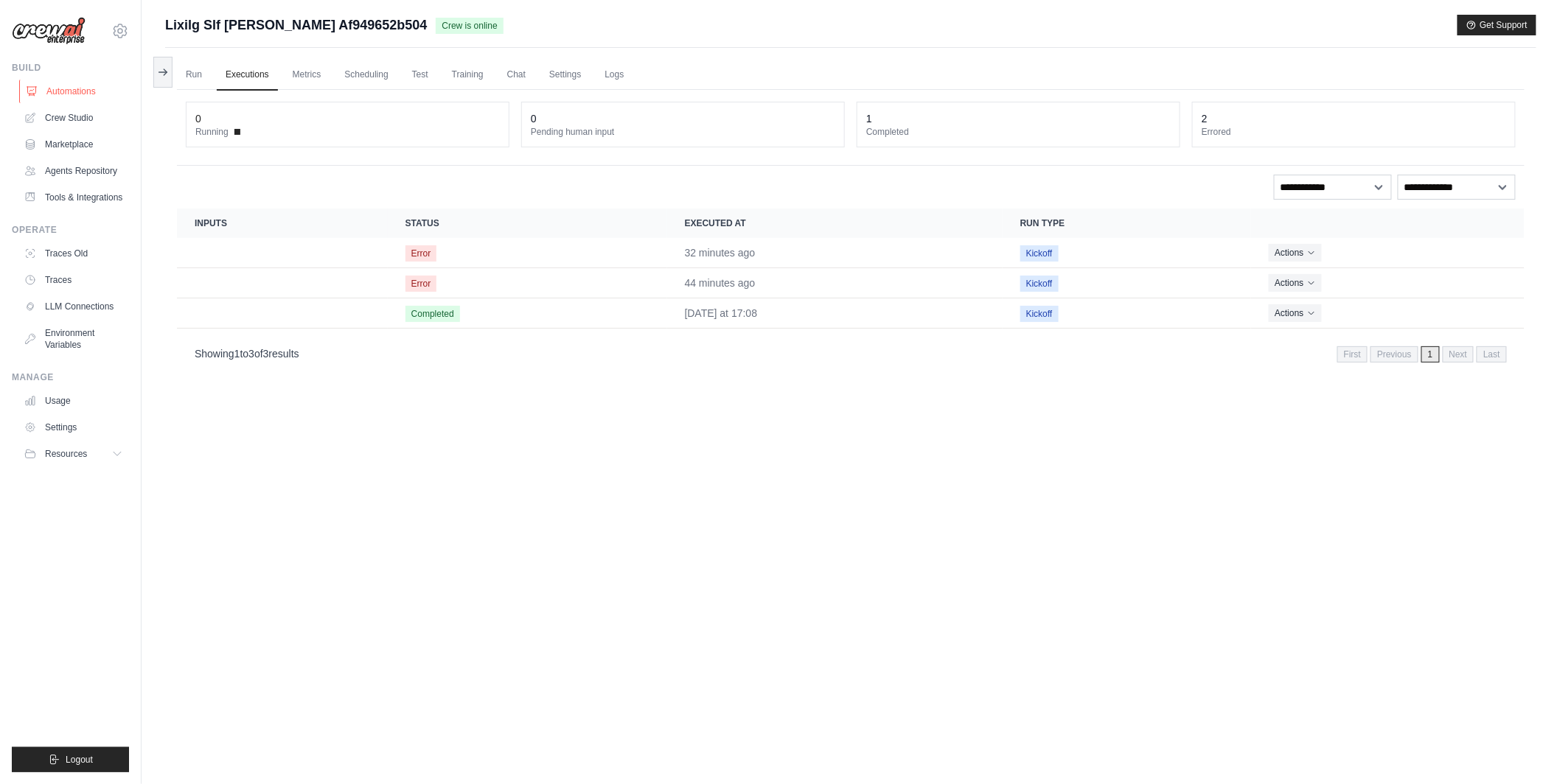
click at [94, 83] on link "Automations" at bounding box center [75, 91] width 111 height 23
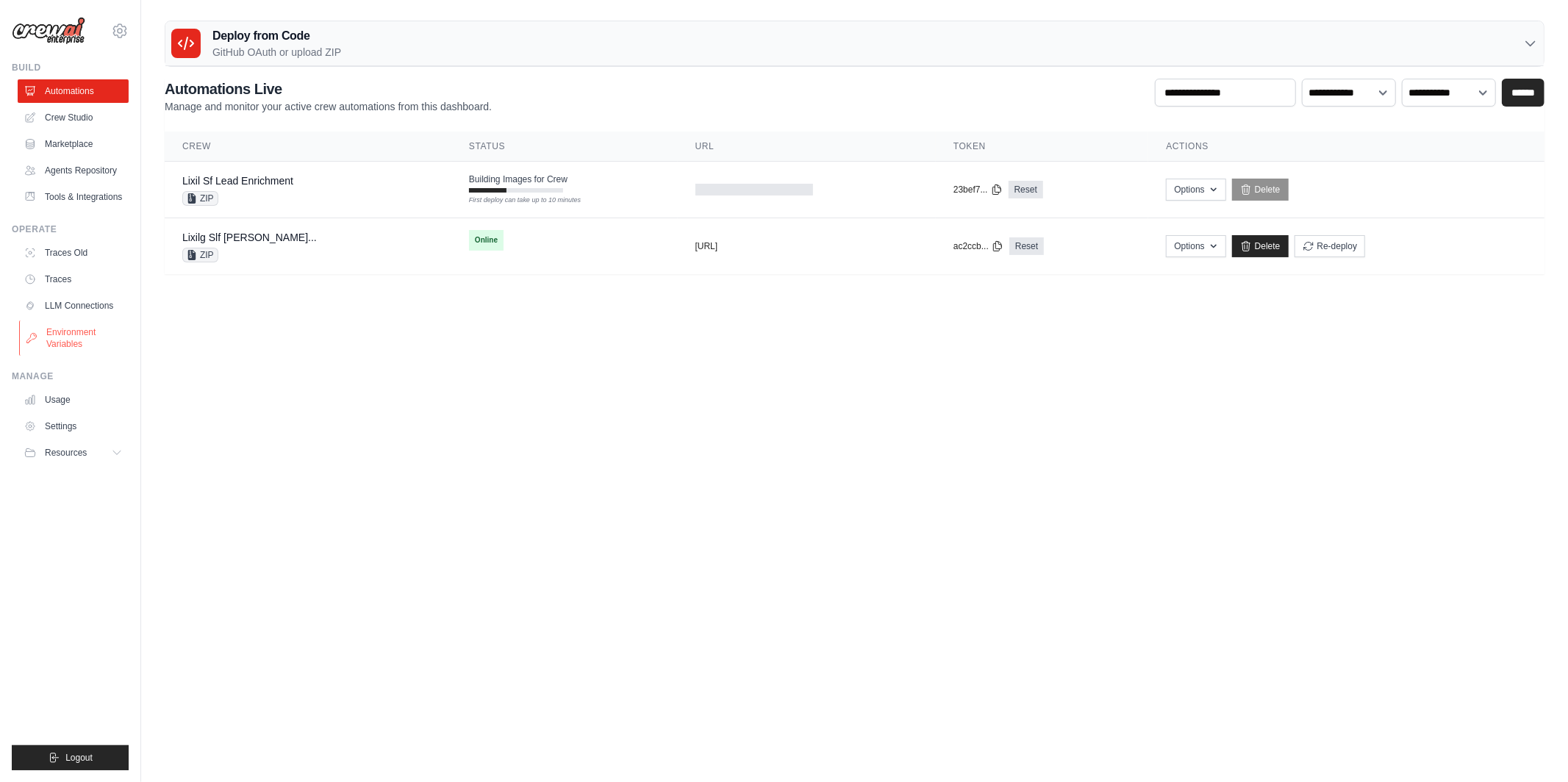
click at [68, 345] on link "Environment Variables" at bounding box center [75, 338] width 111 height 36
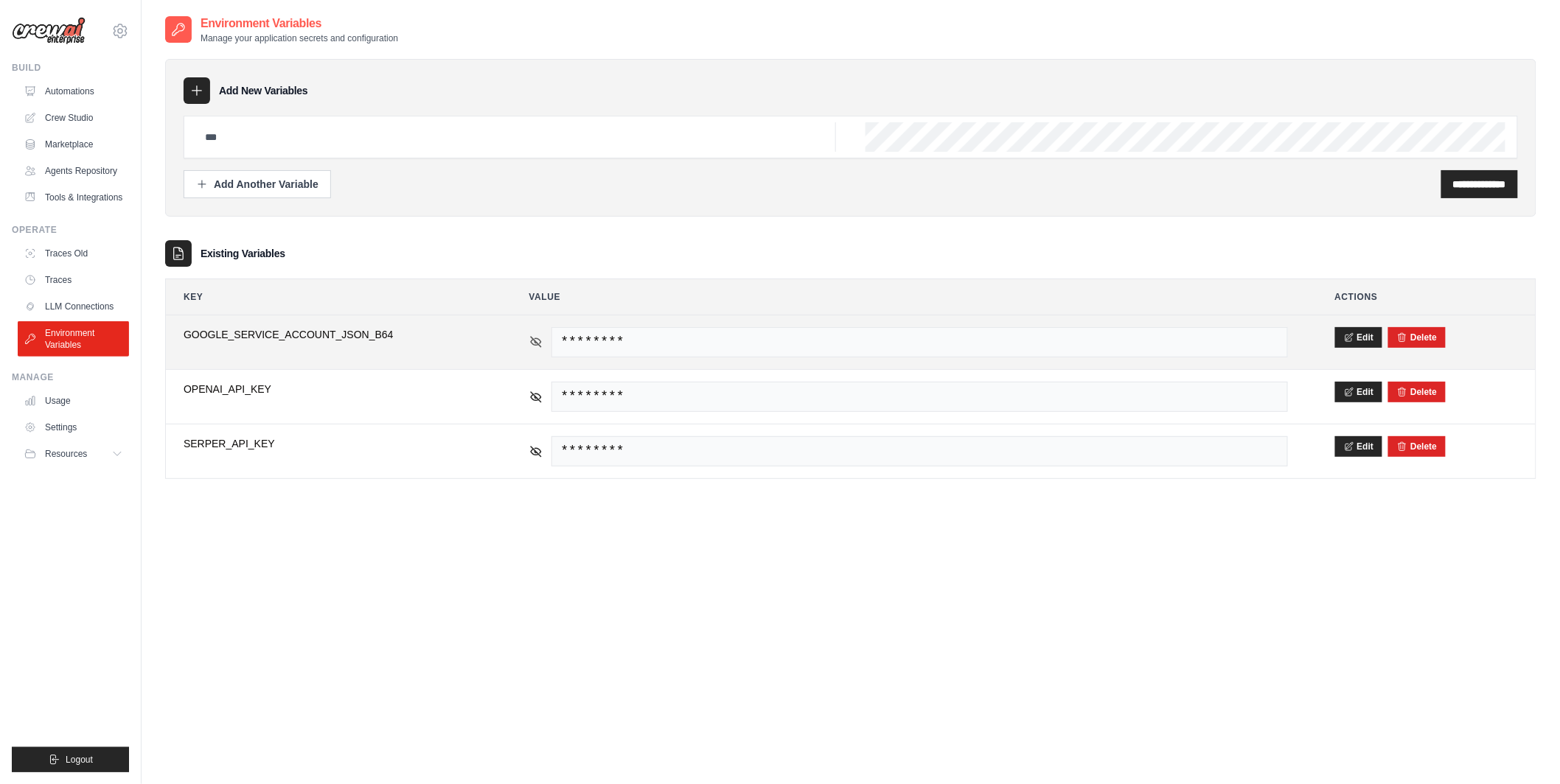
click at [540, 342] on icon at bounding box center [535, 341] width 10 height 7
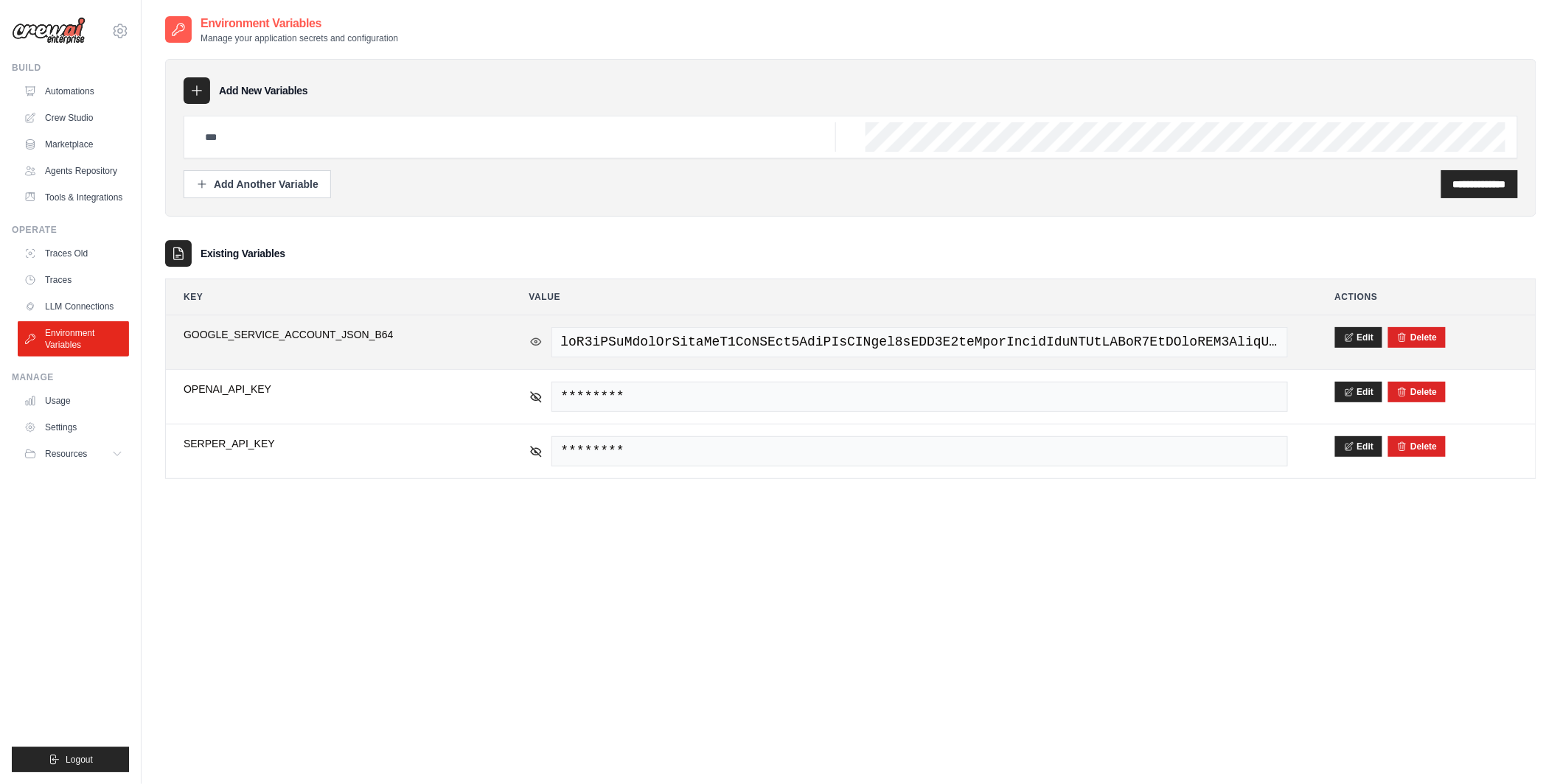
click at [540, 342] on icon at bounding box center [535, 341] width 10 height 7
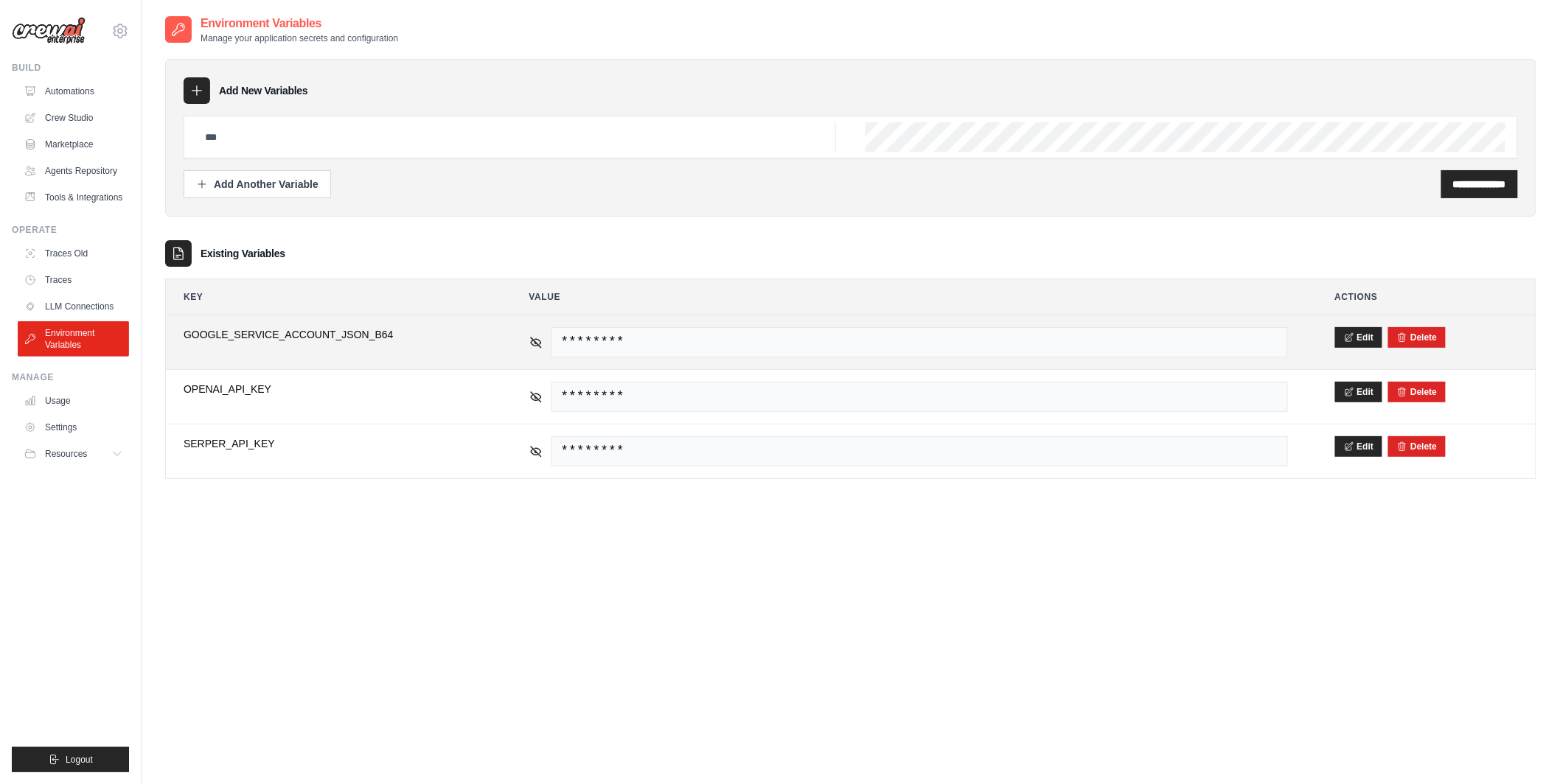
click at [635, 341] on span "********" at bounding box center [919, 342] width 736 height 30
click at [123, 33] on icon at bounding box center [120, 31] width 18 height 18
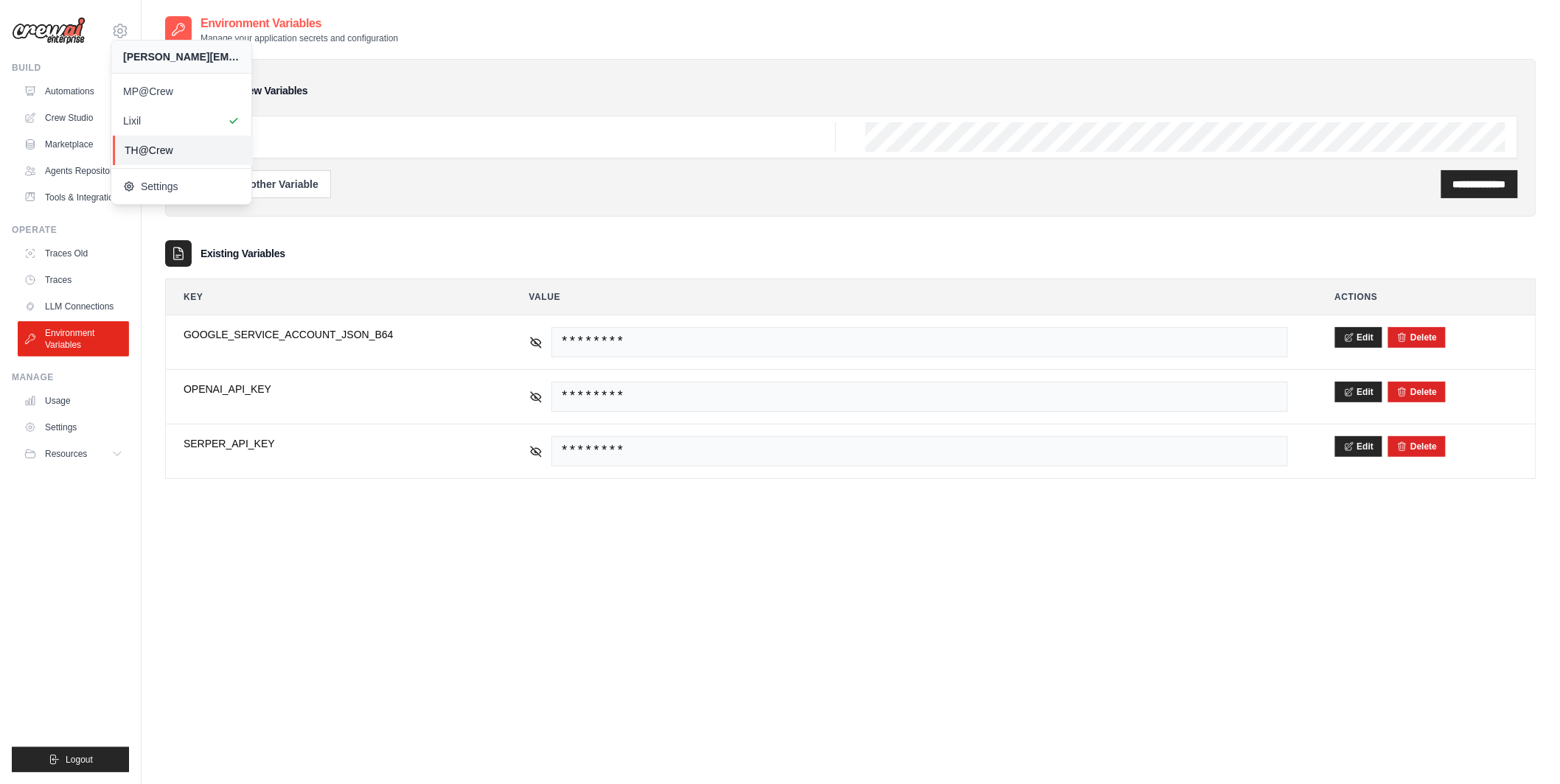
click at [161, 149] on span "TH@Crew" at bounding box center [183, 150] width 116 height 15
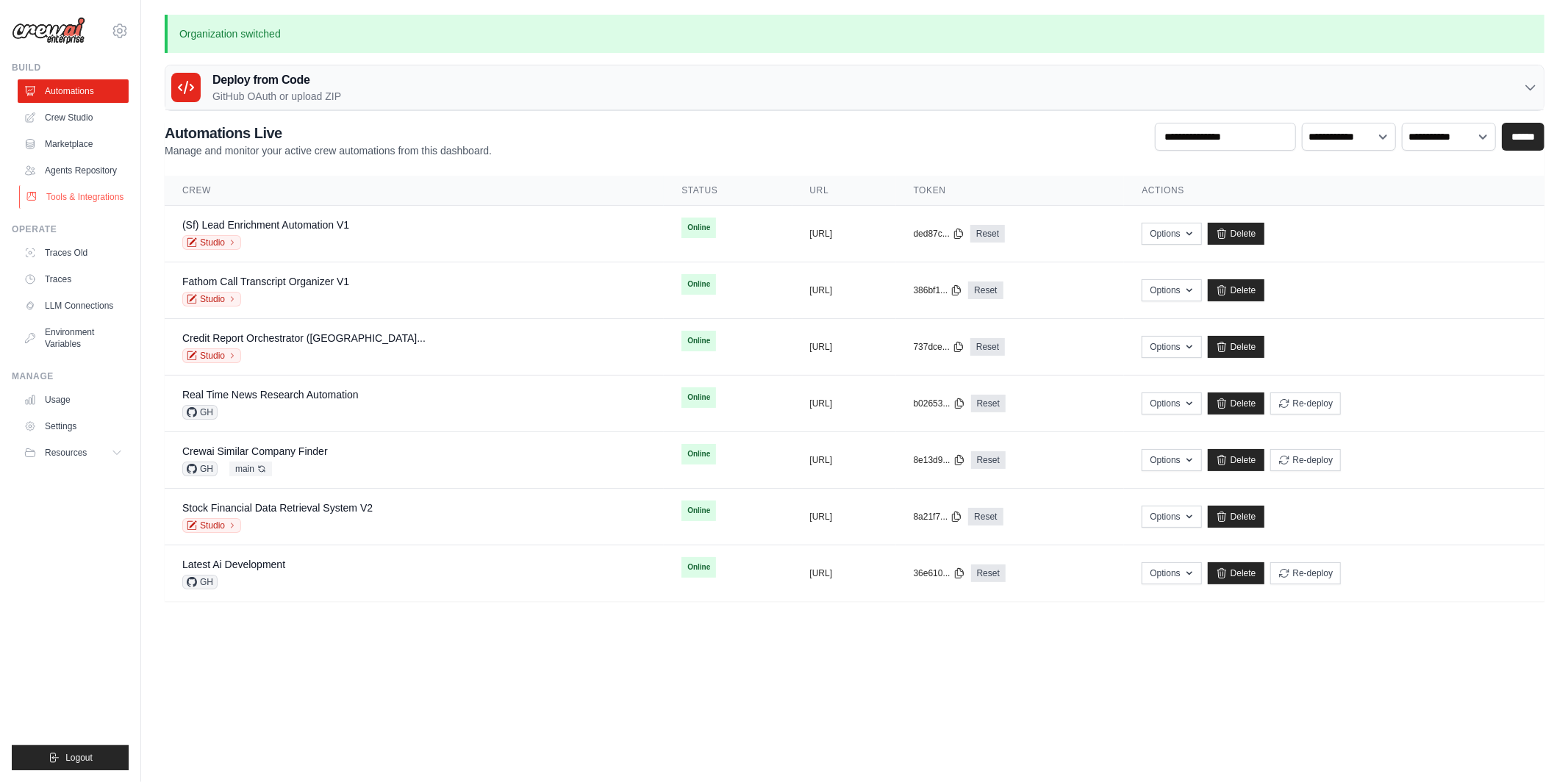
click at [101, 194] on link "Tools & Integrations" at bounding box center [75, 197] width 111 height 23
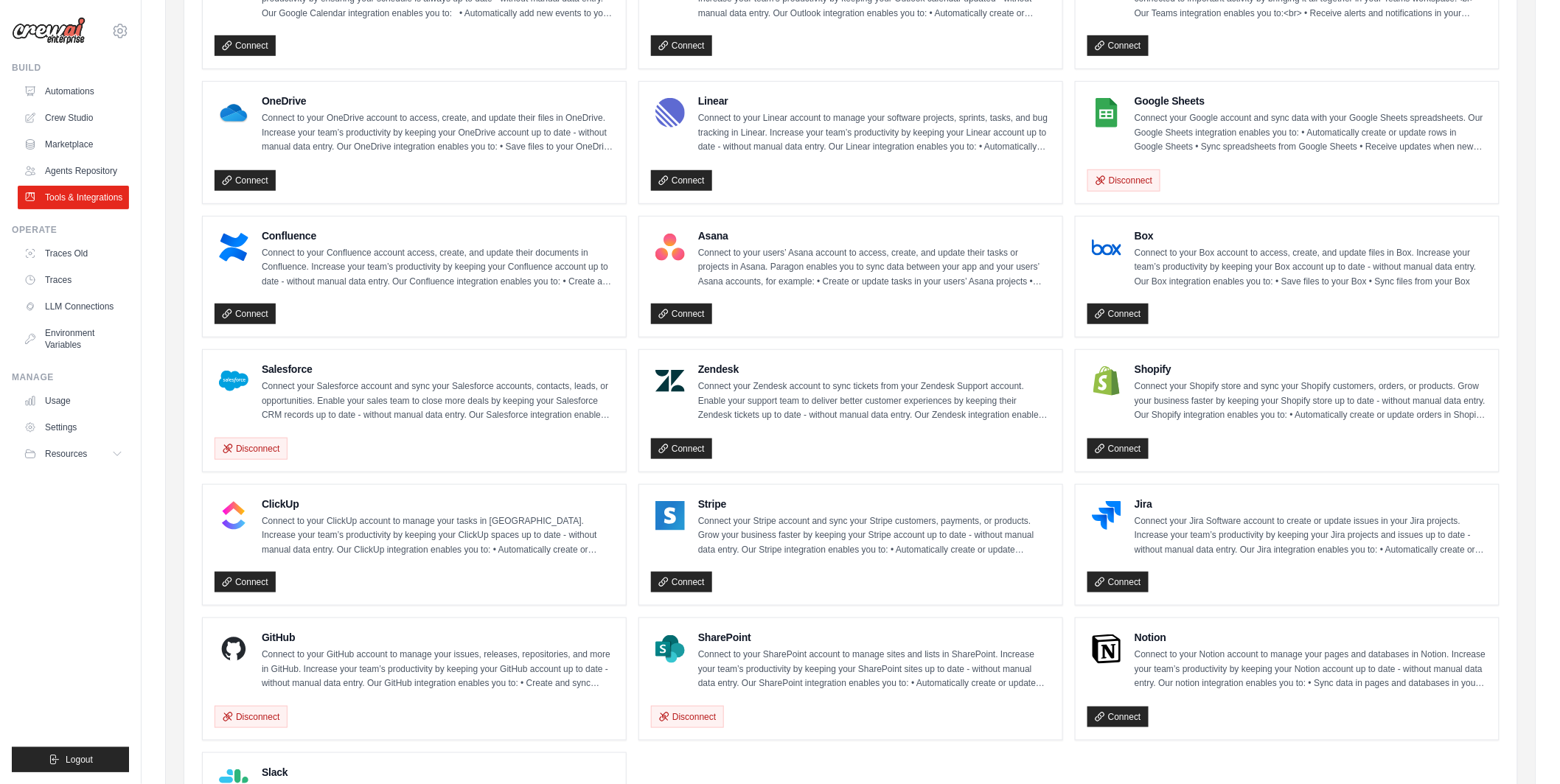
scroll to position [546, 0]
